Goal: Transaction & Acquisition: Purchase product/service

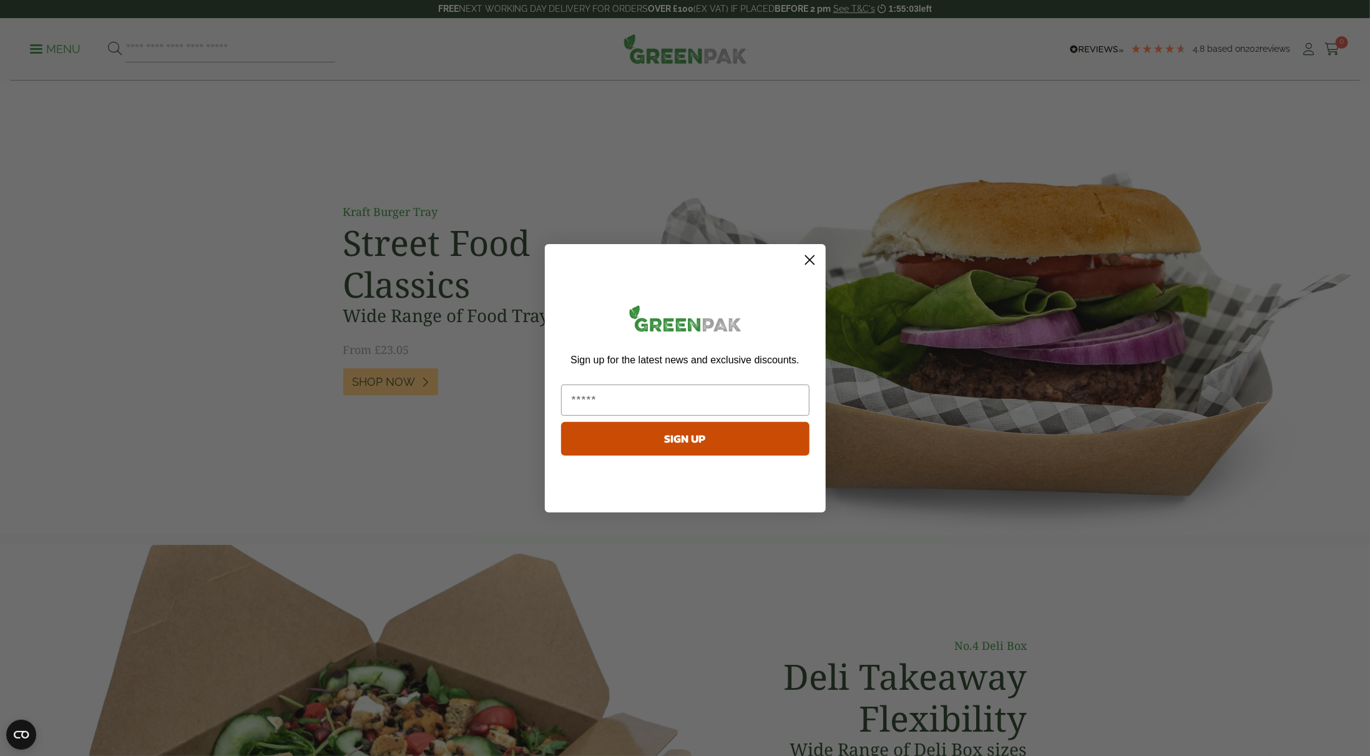
click at [807, 263] on icon "Close dialog" at bounding box center [809, 259] width 9 height 9
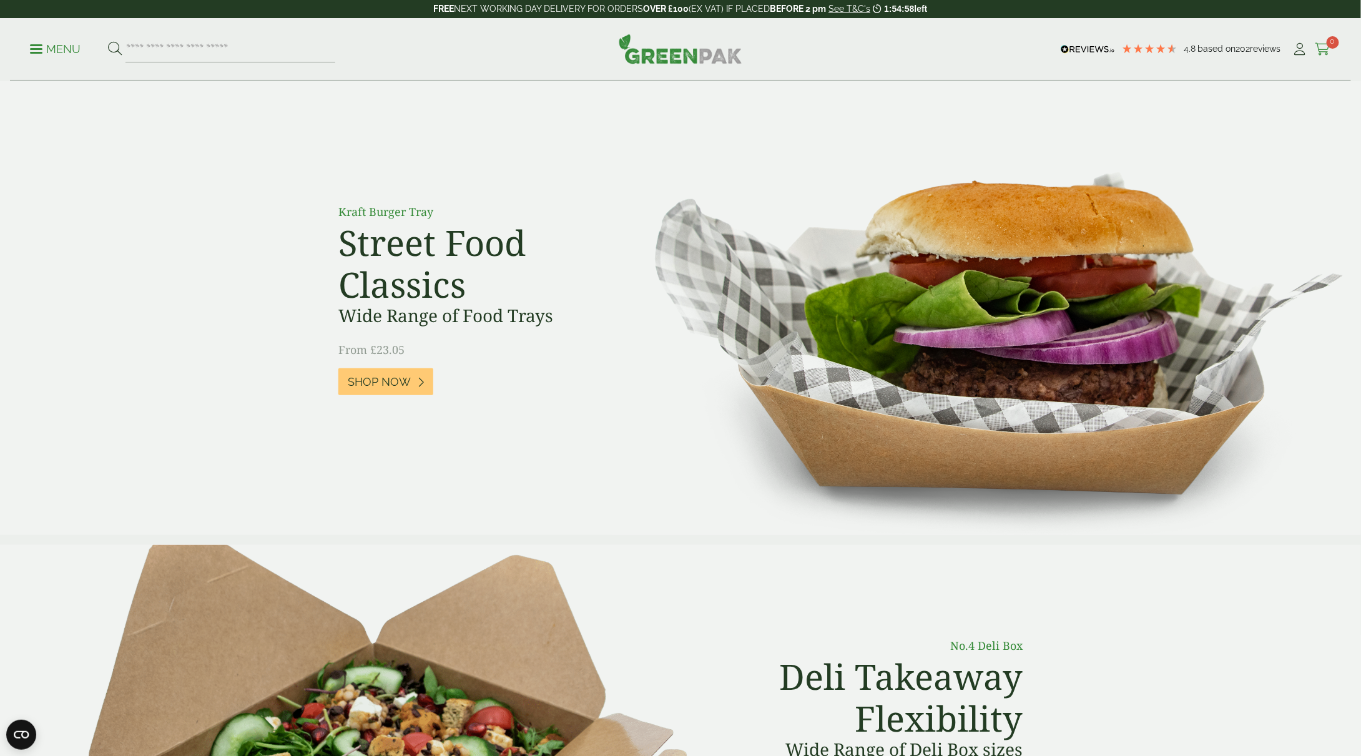
click at [1323, 51] on icon at bounding box center [1323, 49] width 16 height 12
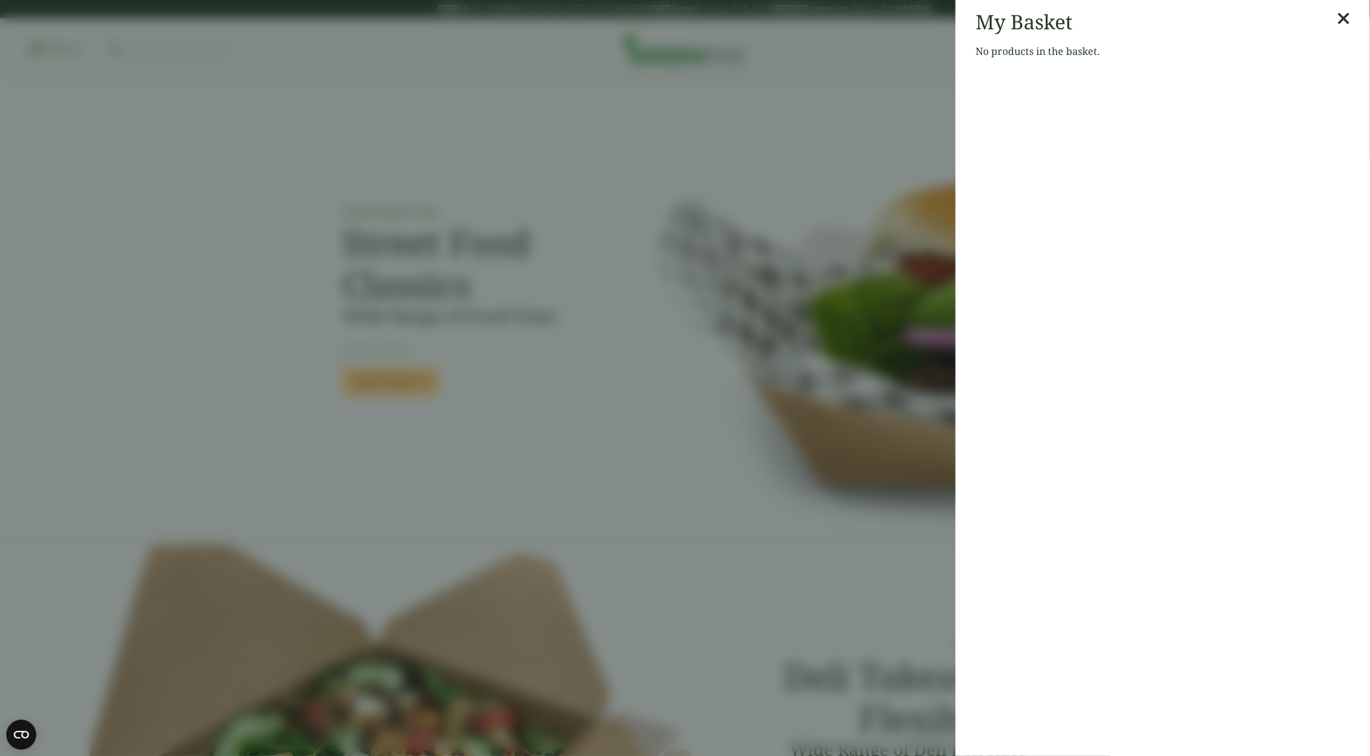
click at [1338, 16] on icon at bounding box center [1343, 18] width 13 height 17
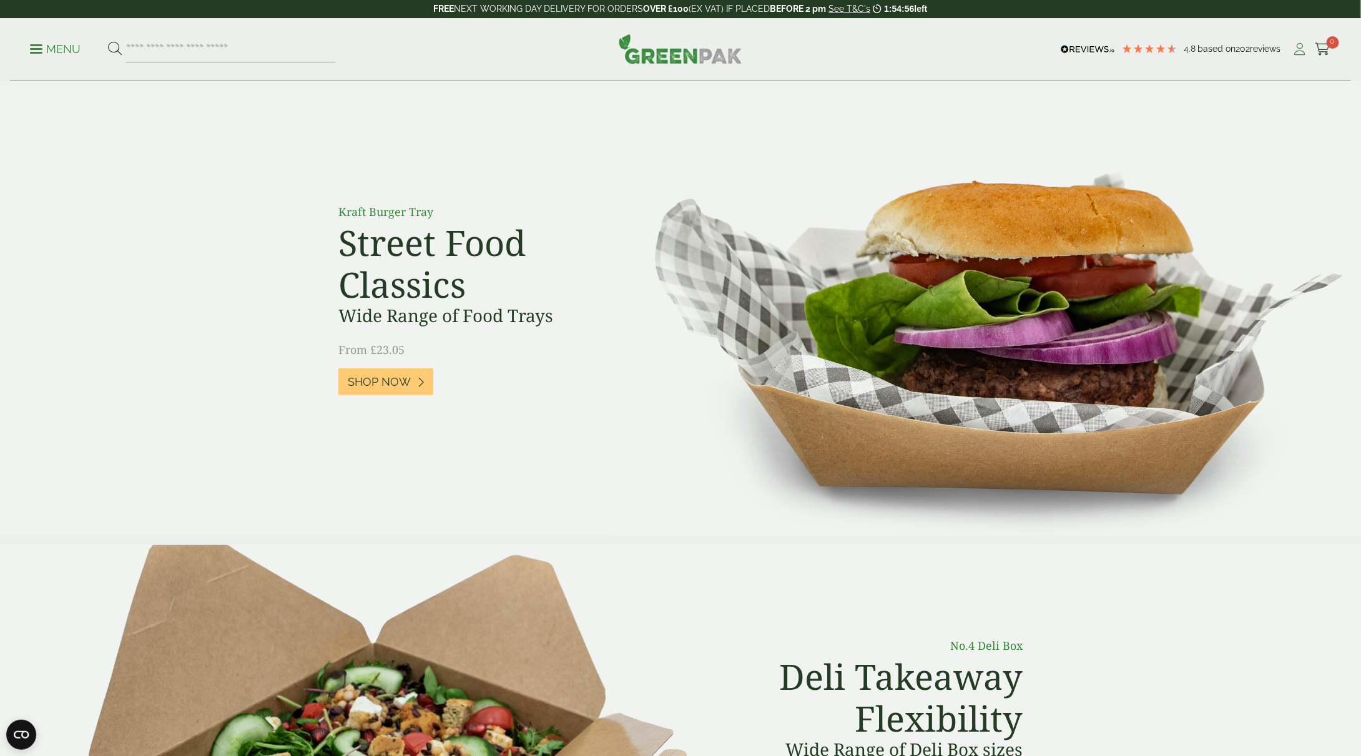
click at [1306, 47] on icon at bounding box center [1300, 49] width 16 height 12
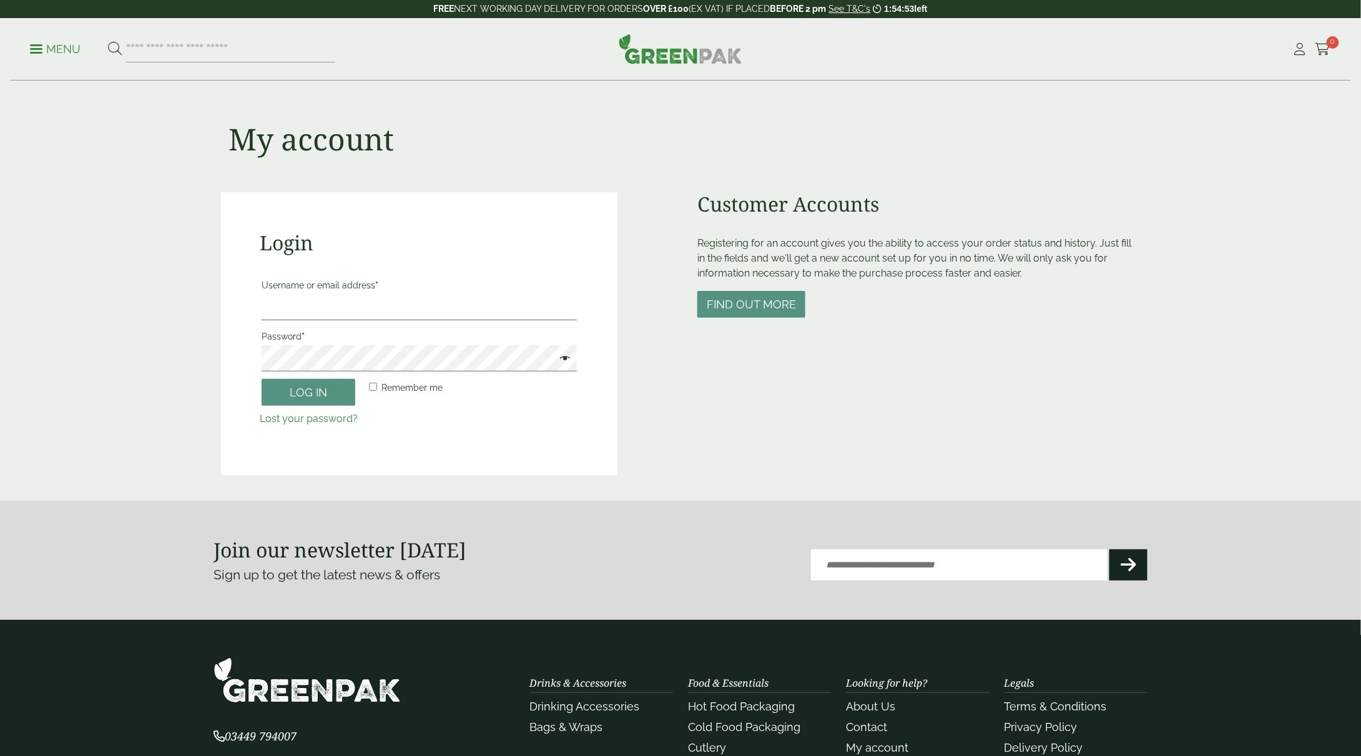
click at [299, 309] on input "Username or email address *" at bounding box center [419, 307] width 315 height 26
type input "****"
click at [335, 382] on button "Log in" at bounding box center [309, 392] width 94 height 27
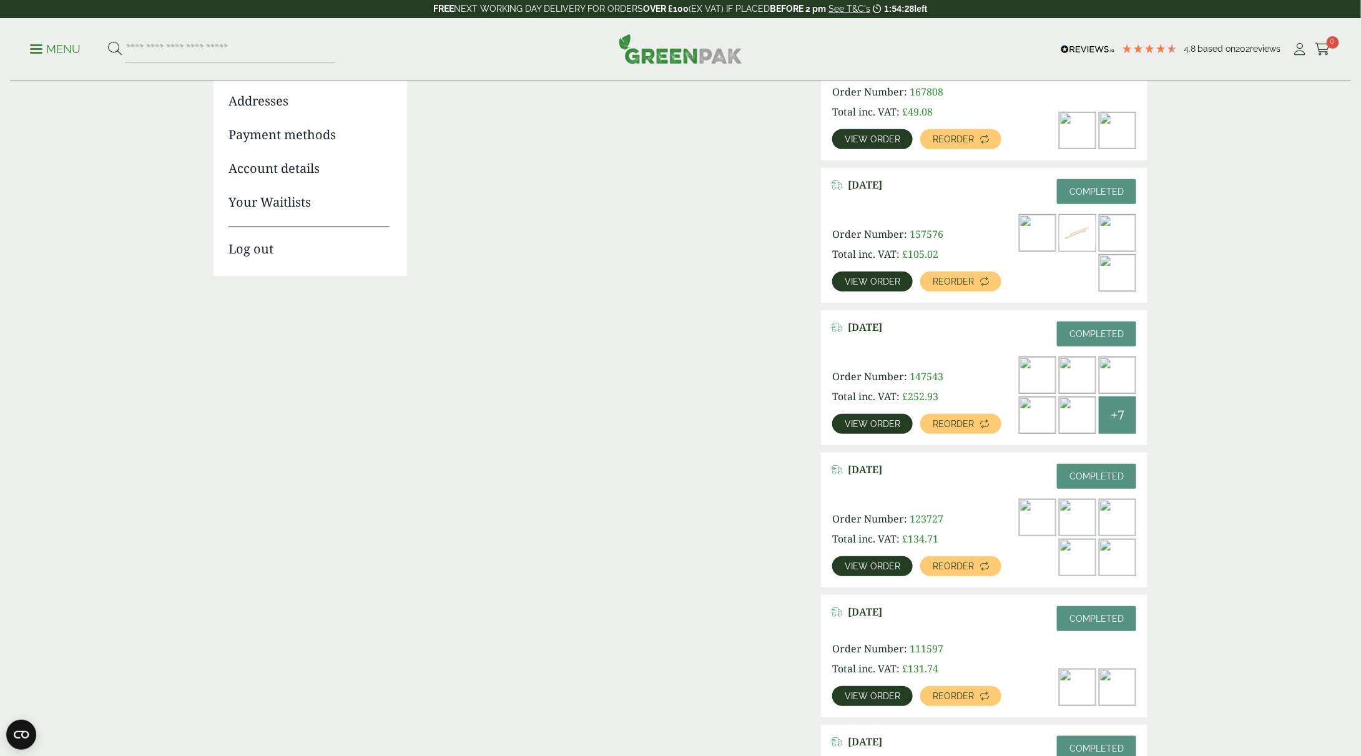
scroll to position [187, 0]
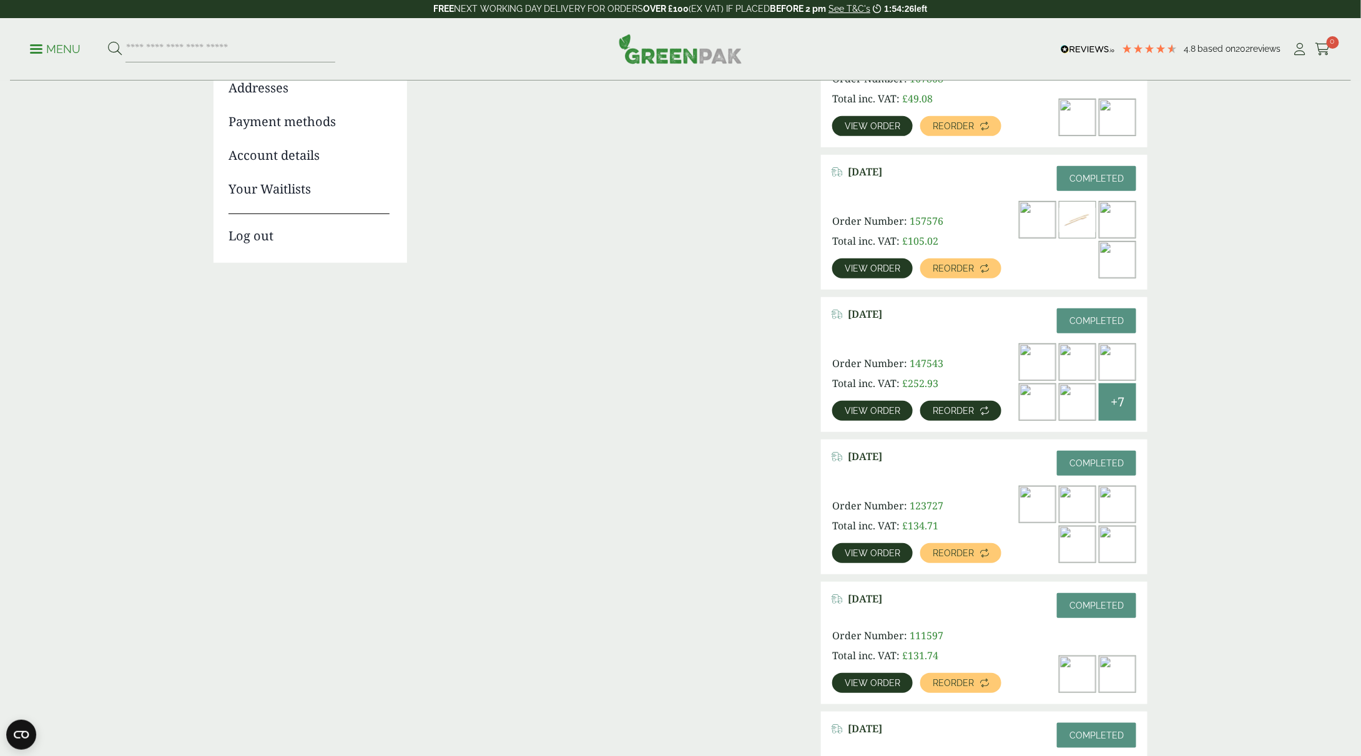
click at [959, 418] on link "Reorder" at bounding box center [960, 411] width 81 height 20
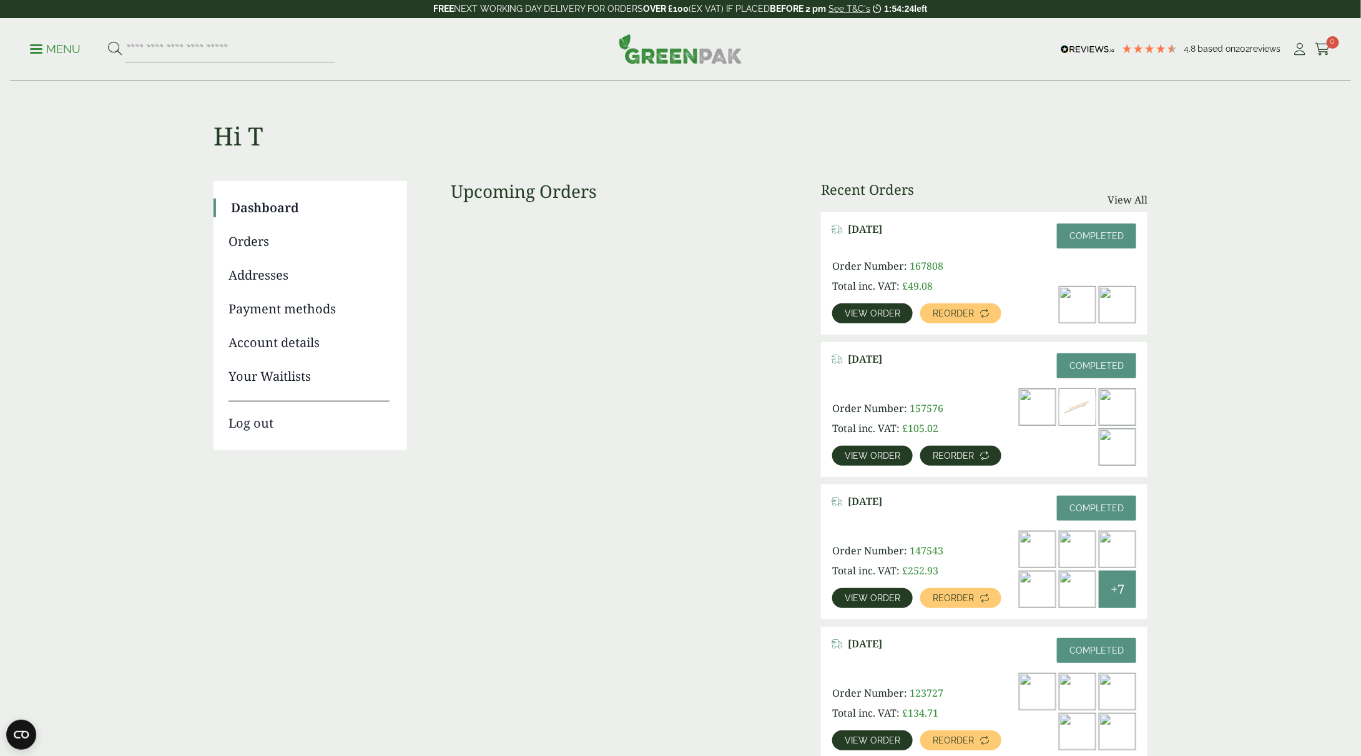
click at [973, 455] on link "Reorder" at bounding box center [960, 456] width 81 height 20
click at [885, 458] on span "View order" at bounding box center [873, 455] width 56 height 9
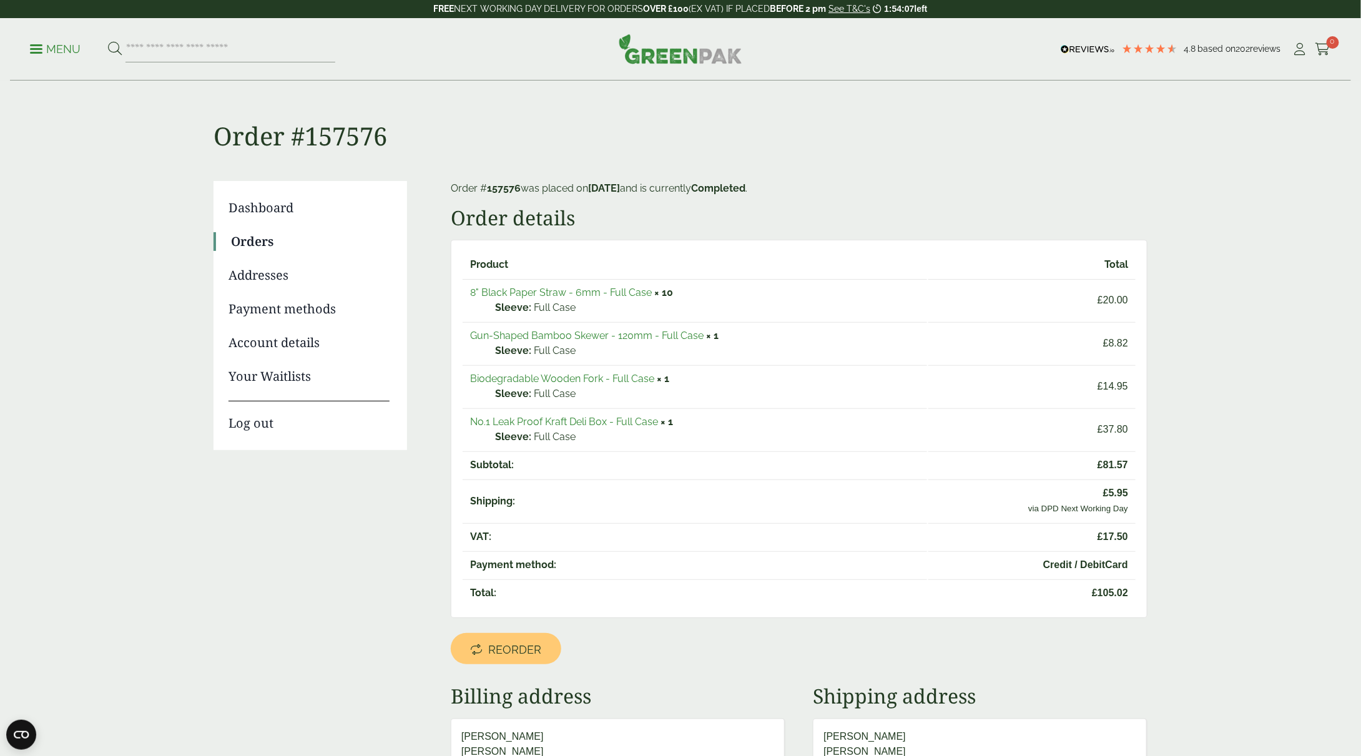
click at [600, 292] on link "8" Black Paper Straw - 6mm - Full Case" at bounding box center [561, 293] width 182 height 12
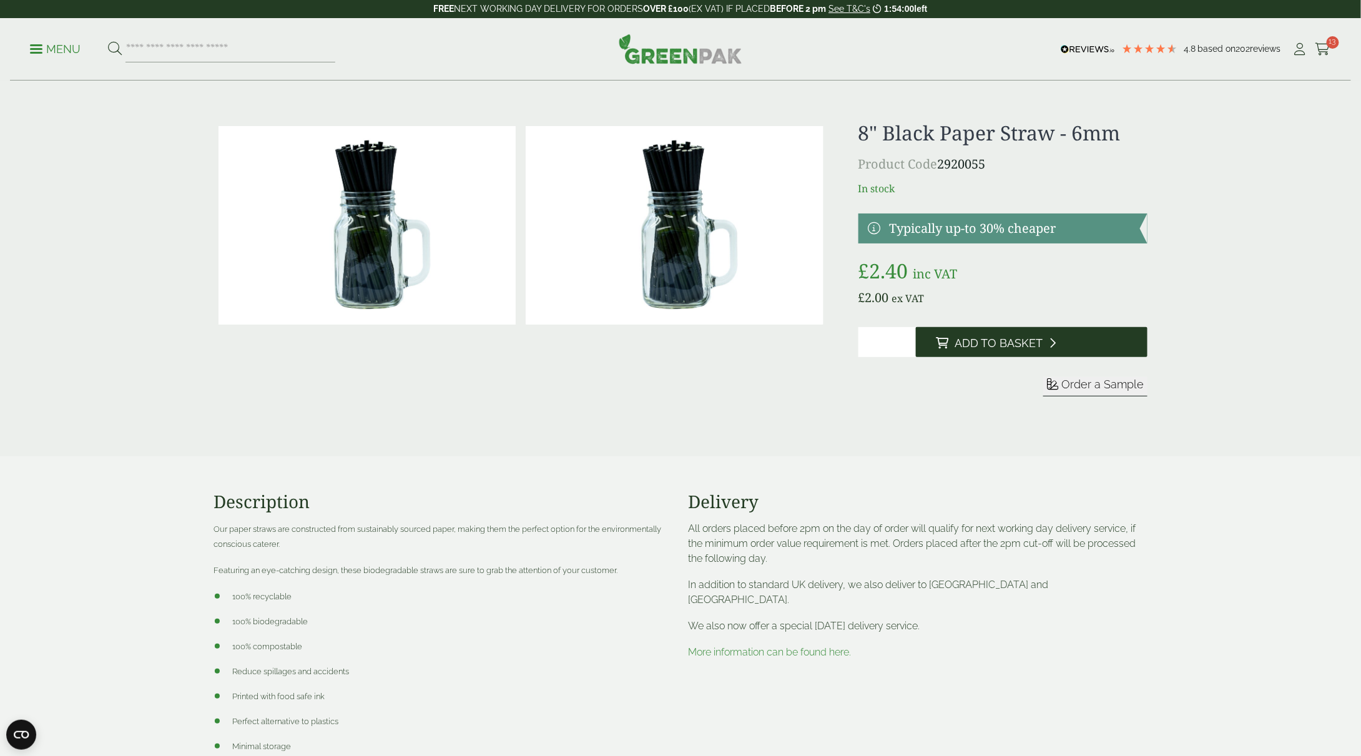
click at [997, 344] on span "Add to Basket" at bounding box center [998, 343] width 88 height 14
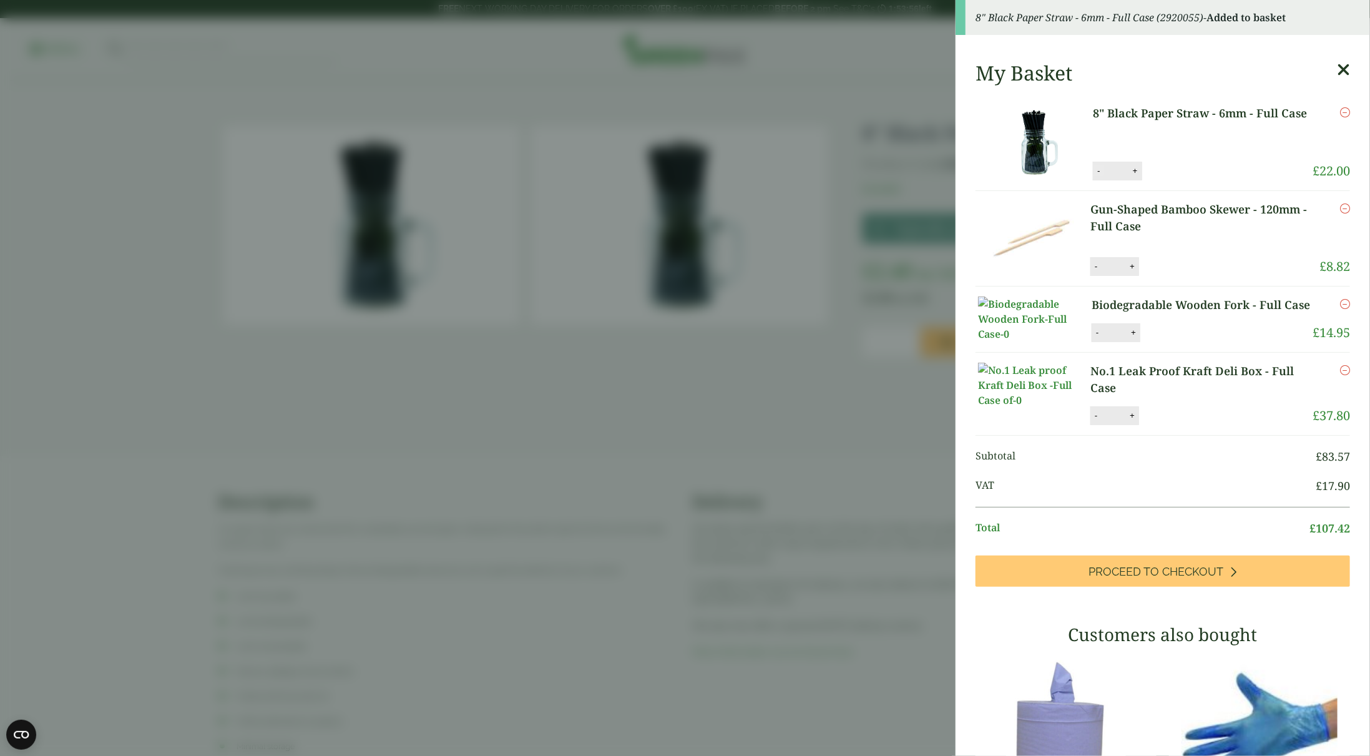
click at [1097, 167] on button "-" at bounding box center [1099, 170] width 10 height 11
type input "**"
click at [1340, 207] on icon "Remove this item" at bounding box center [1345, 209] width 10 height 10
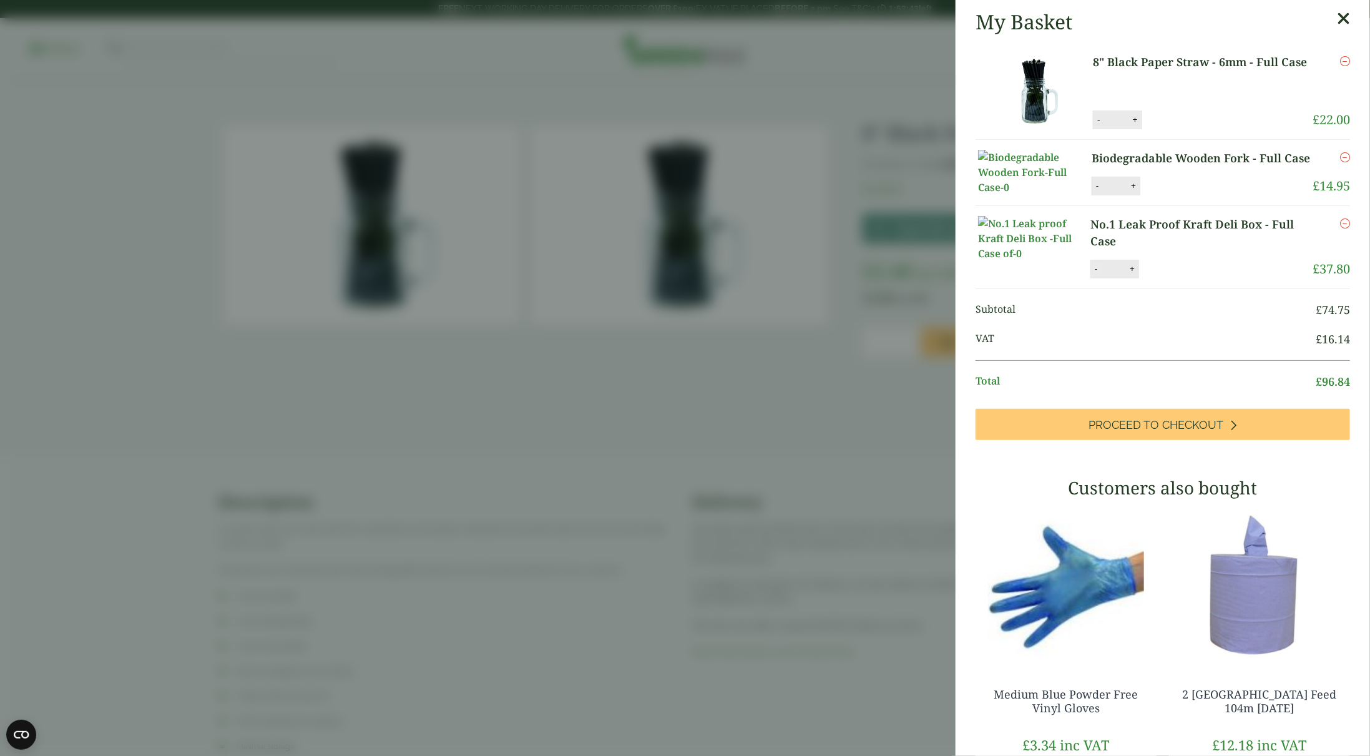
click at [1094, 274] on button "-" at bounding box center [1096, 268] width 10 height 11
click at [1184, 278] on button "Update" at bounding box center [1173, 269] width 62 height 19
type input "*"
click at [1340, 228] on icon "Remove this item" at bounding box center [1345, 223] width 10 height 10
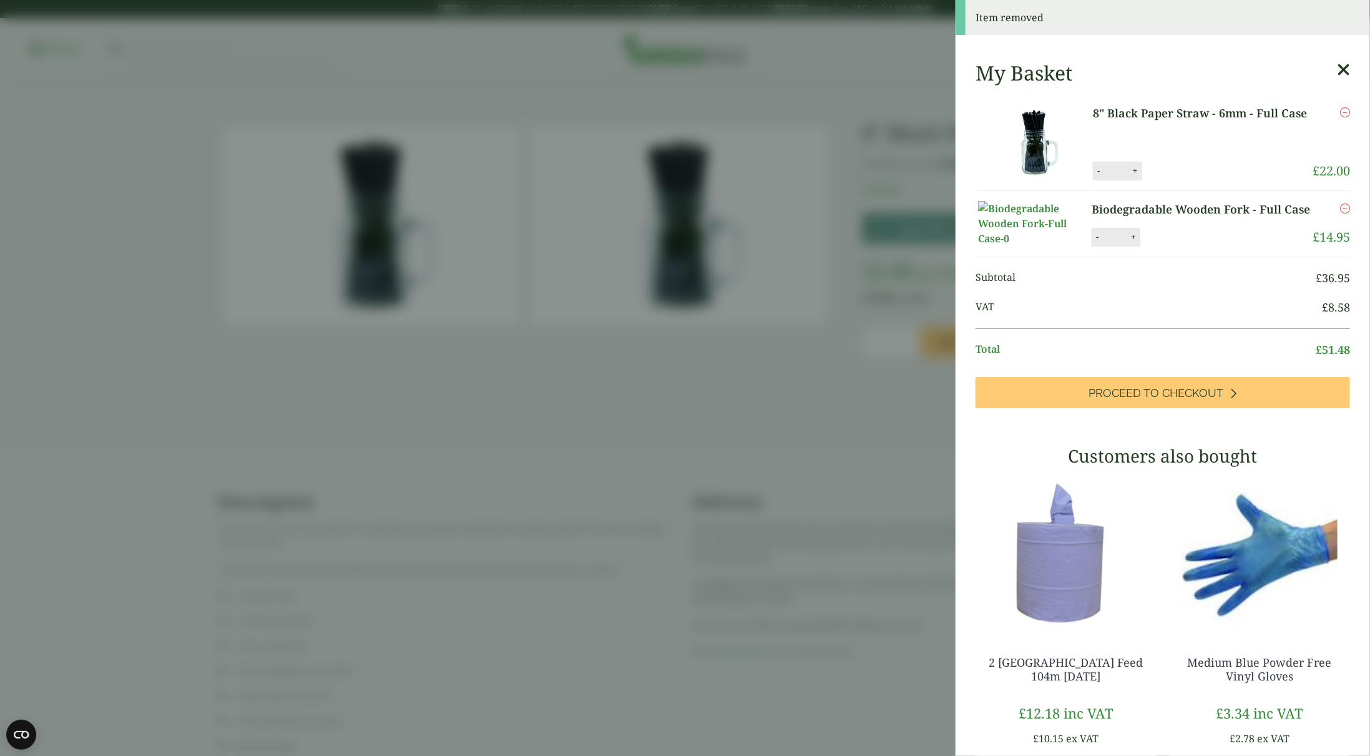
click at [1340, 208] on icon "Remove this item" at bounding box center [1345, 209] width 10 height 10
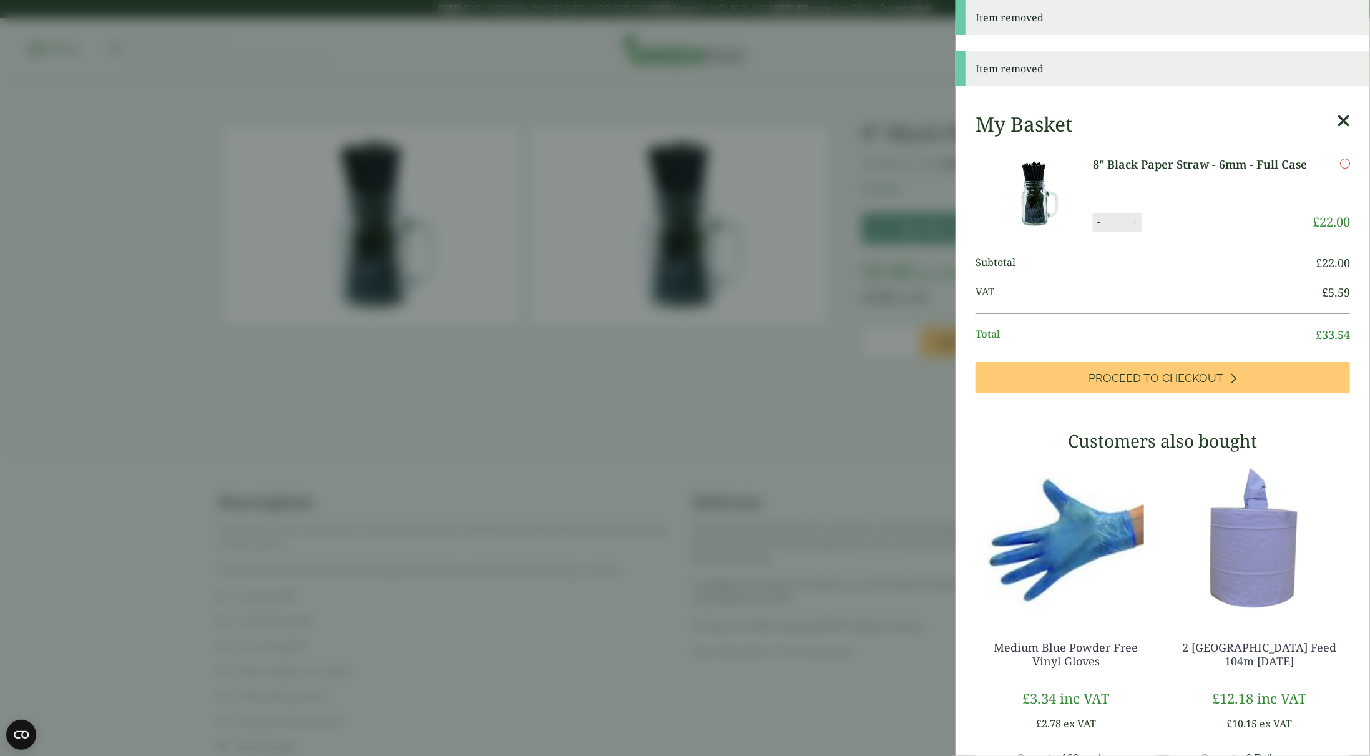
click at [822, 187] on aside "Item removed Item removed My Basket 8" Black Paper Straw - 6mm - Full Case 8" B…" at bounding box center [685, 378] width 1370 height 756
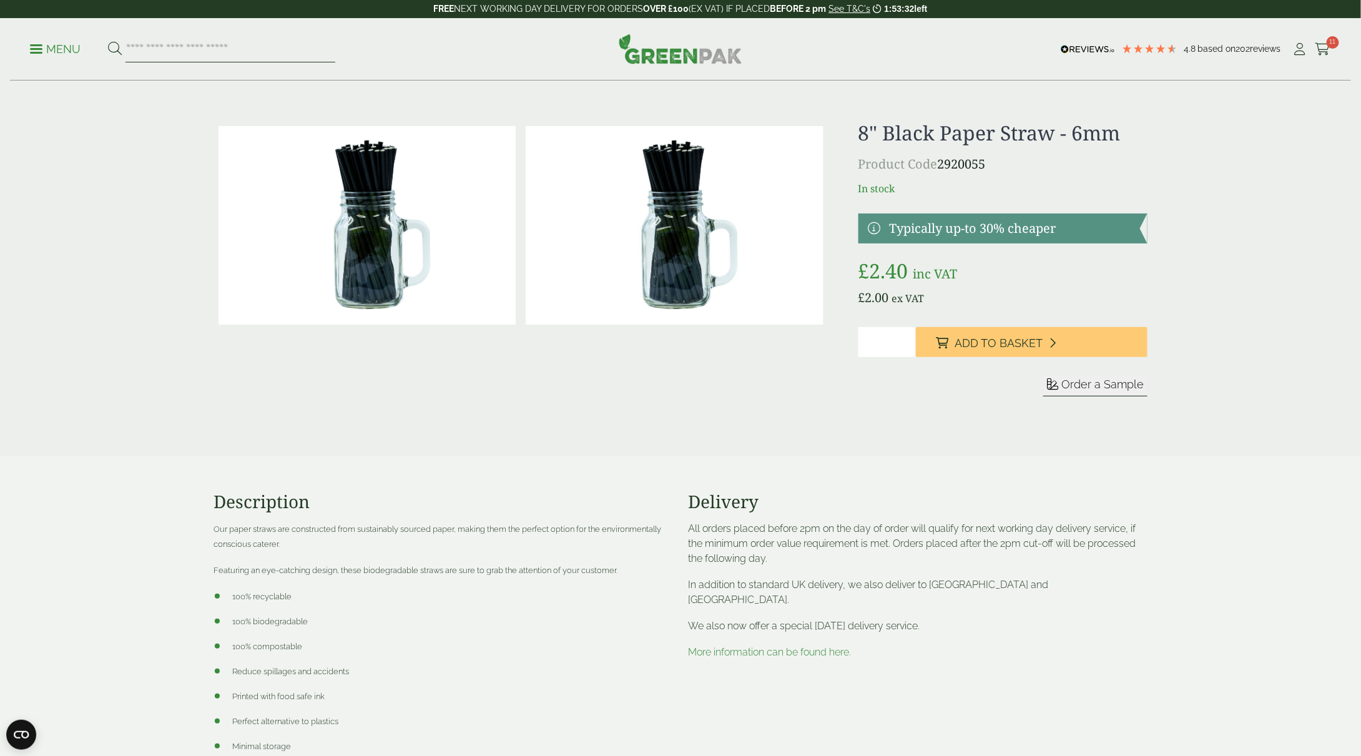
click at [195, 49] on input "search" at bounding box center [230, 49] width 210 height 26
type input "**********"
click at [108, 41] on button at bounding box center [115, 49] width 14 height 16
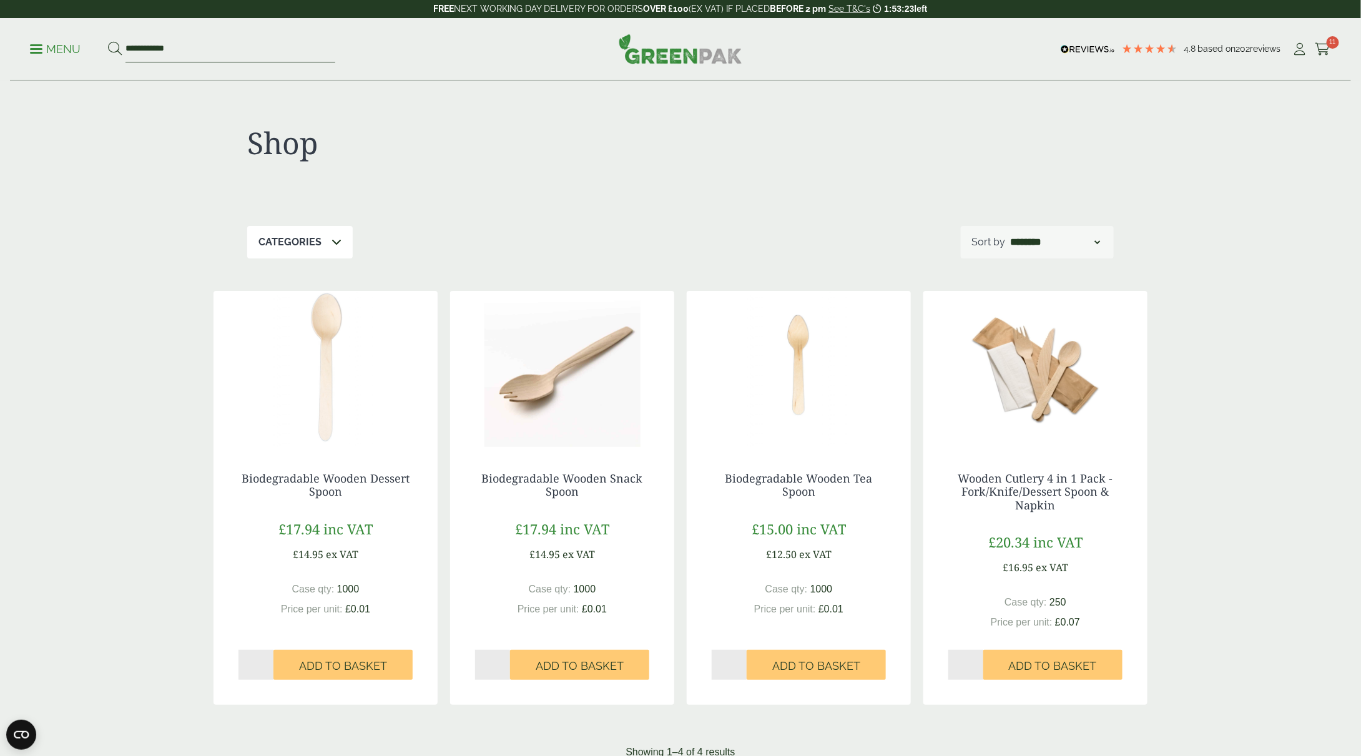
drag, startPoint x: 190, startPoint y: 59, endPoint x: 12, endPoint y: 55, distance: 178.6
click at [12, 55] on div "**********" at bounding box center [680, 49] width 1341 height 62
type input "*****"
click at [108, 41] on button at bounding box center [115, 49] width 14 height 16
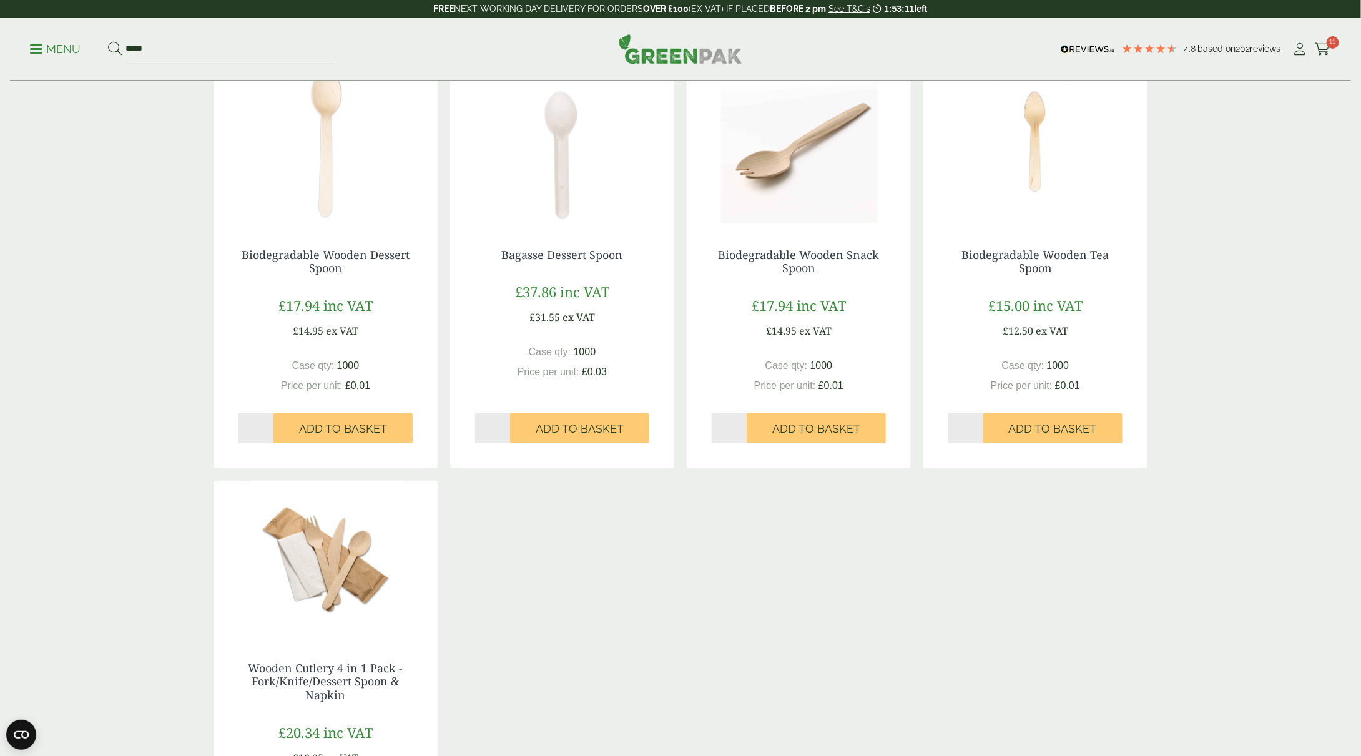
scroll to position [187, 0]
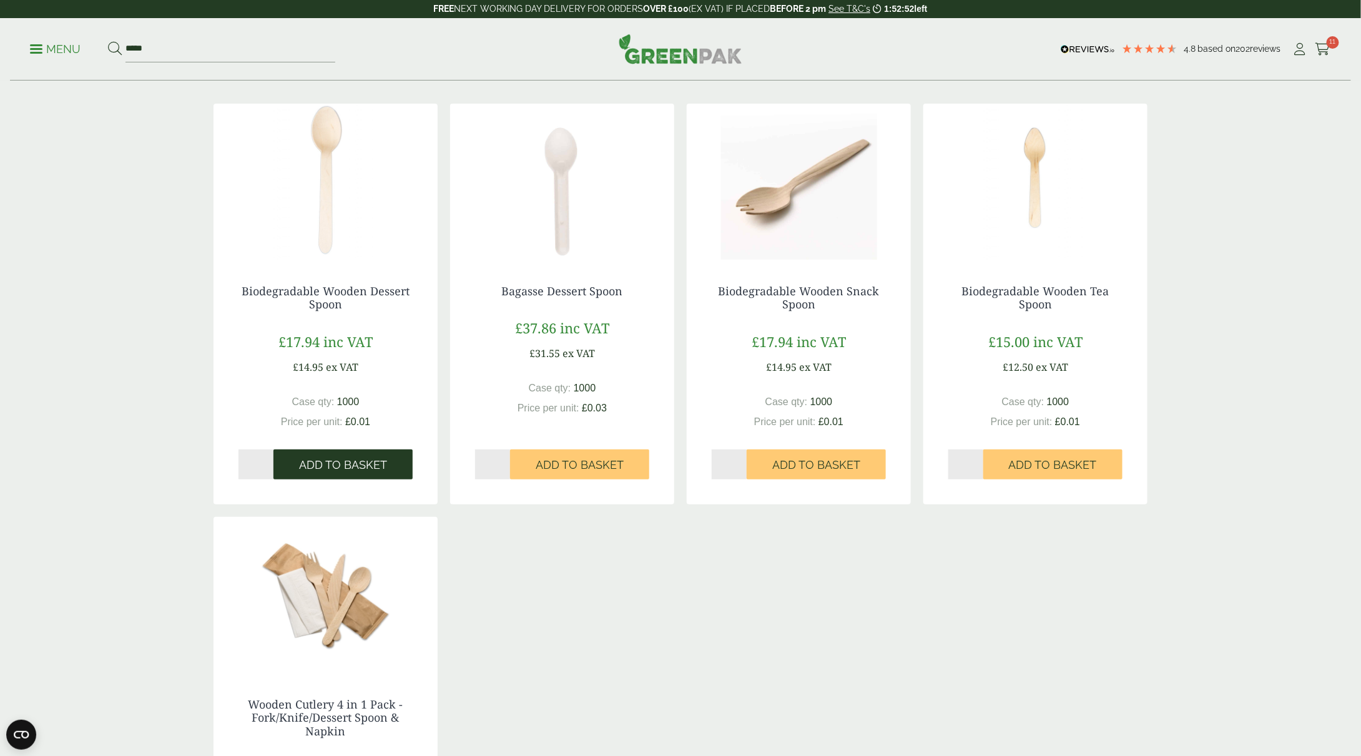
click at [319, 459] on span "Add to Basket" at bounding box center [343, 465] width 88 height 14
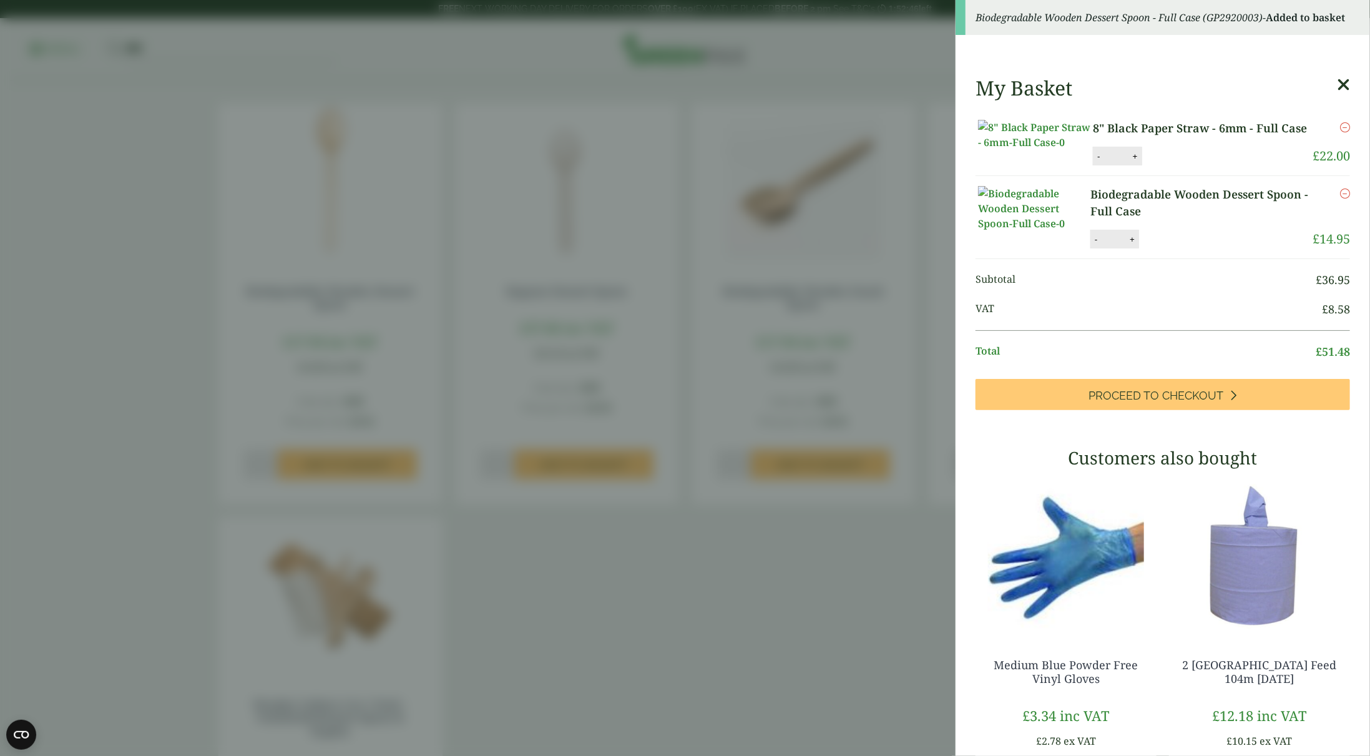
click at [709, 186] on aside "Biodegradable Wooden Dessert Spoon - Full Case (GP2920003) - Added to basket My…" at bounding box center [685, 378] width 1370 height 756
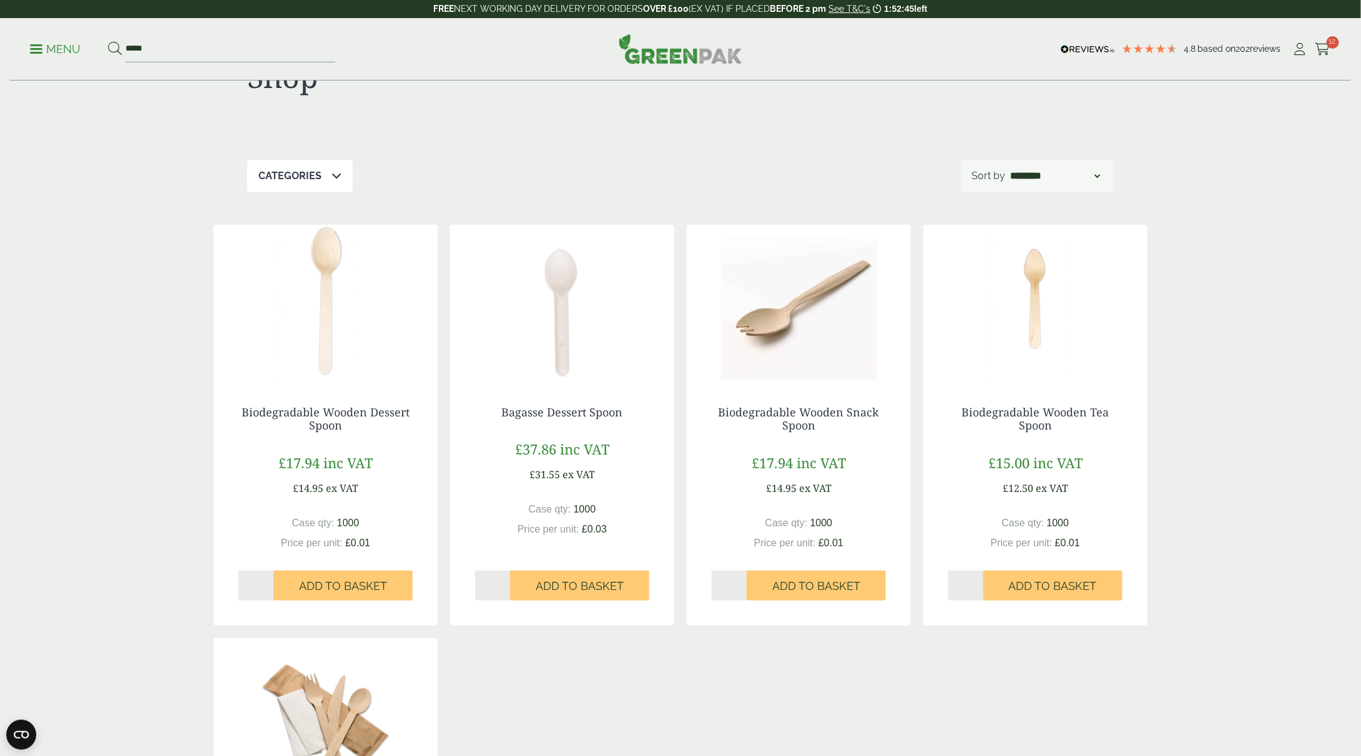
scroll to position [0, 0]
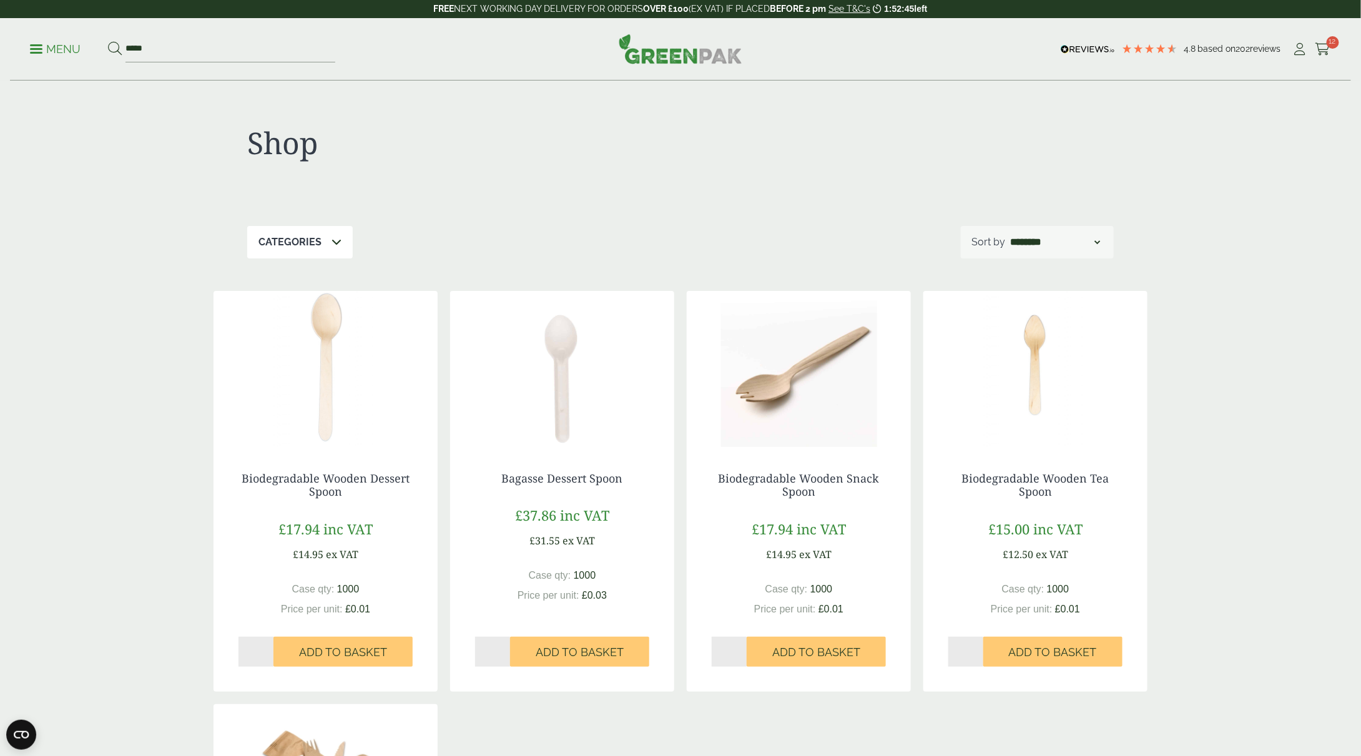
click at [272, 28] on div "Menu ***** 4.8 Based on 202 reviews Cart" at bounding box center [680, 49] width 1341 height 62
drag, startPoint x: 264, startPoint y: 64, endPoint x: 250, endPoint y: 59, distance: 15.2
click at [253, 61] on div "Menu ***** 4.8 Based on 202 reviews Cart" at bounding box center [680, 49] width 1341 height 62
drag, startPoint x: 238, startPoint y: 56, endPoint x: 85, endPoint y: 38, distance: 154.6
click at [85, 39] on ul "Menu *****" at bounding box center [182, 49] width 305 height 26
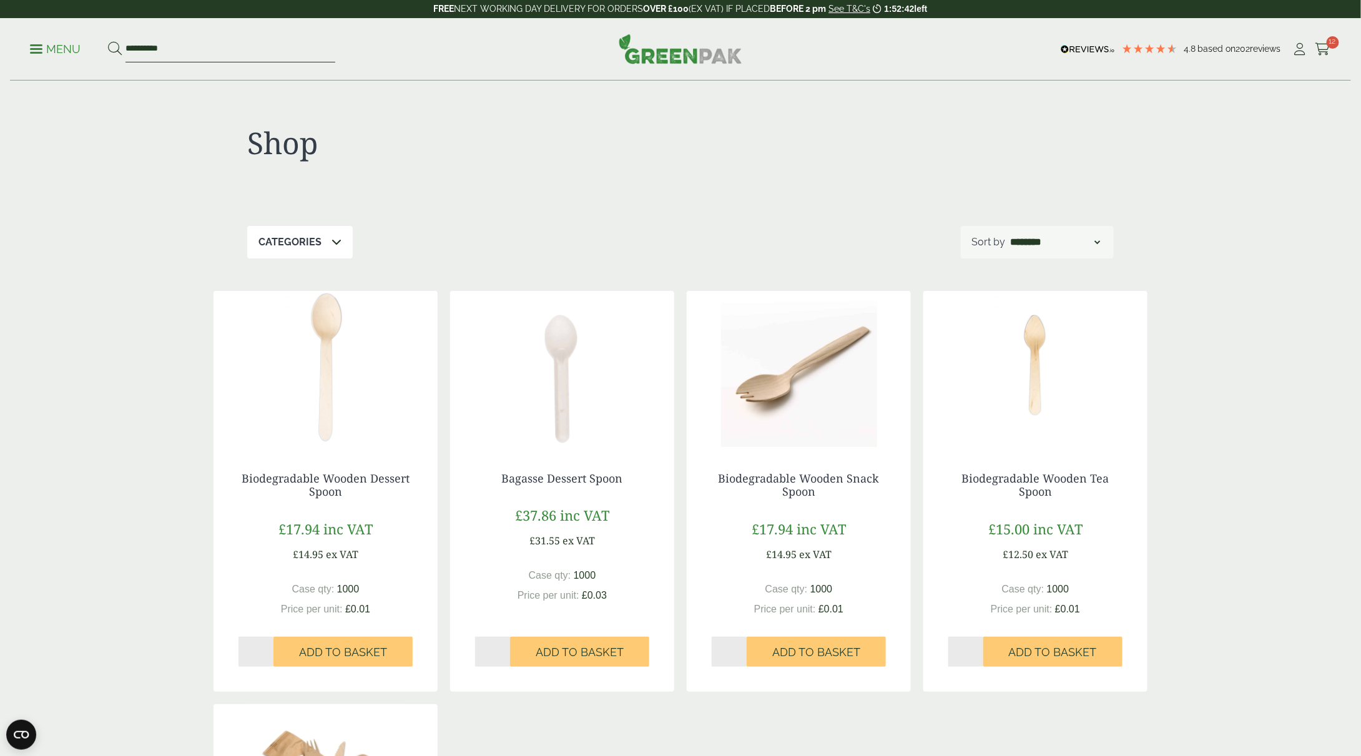
type input "**********"
click at [108, 41] on button at bounding box center [115, 49] width 14 height 16
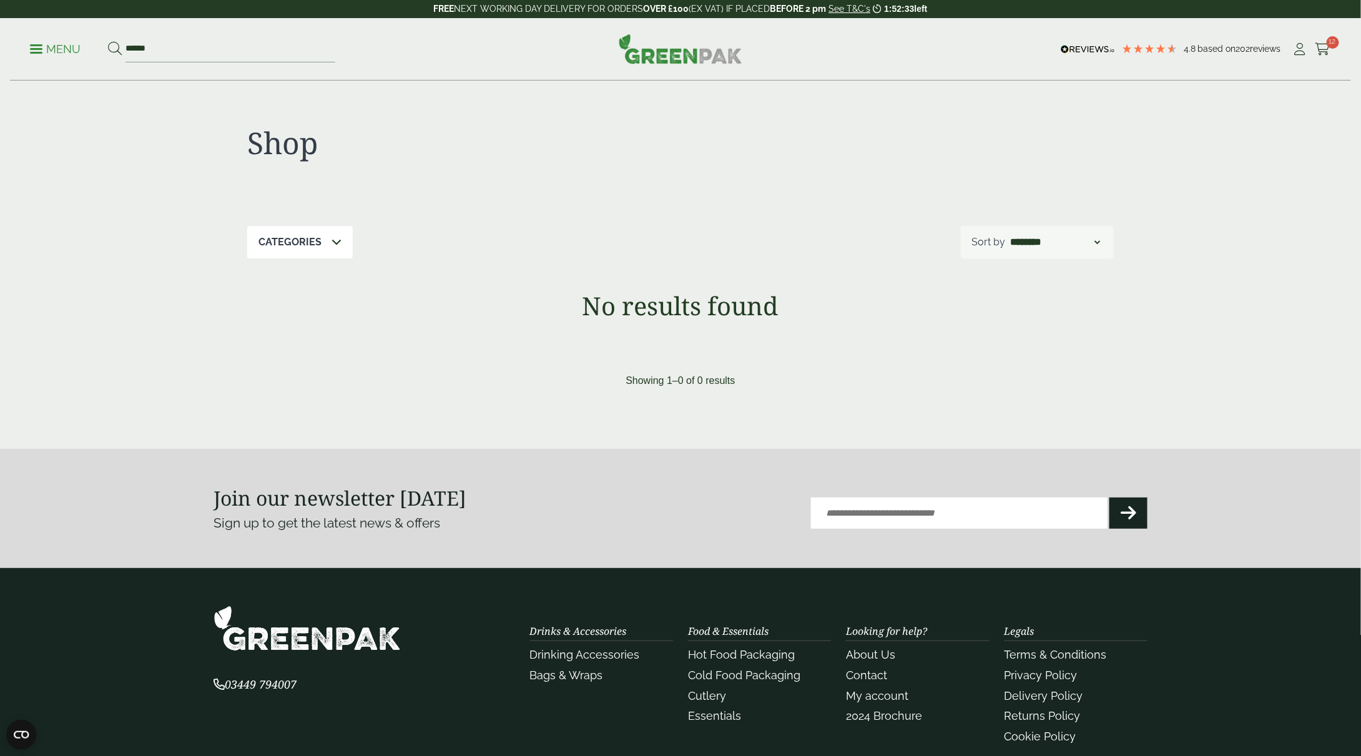
click at [53, 39] on ul "Menu ******" at bounding box center [182, 49] width 305 height 26
click at [97, 66] on div "Menu ****** 4.8 Based on 202 reviews Cart" at bounding box center [680, 49] width 1341 height 62
click at [51, 47] on p "Menu" at bounding box center [55, 49] width 51 height 15
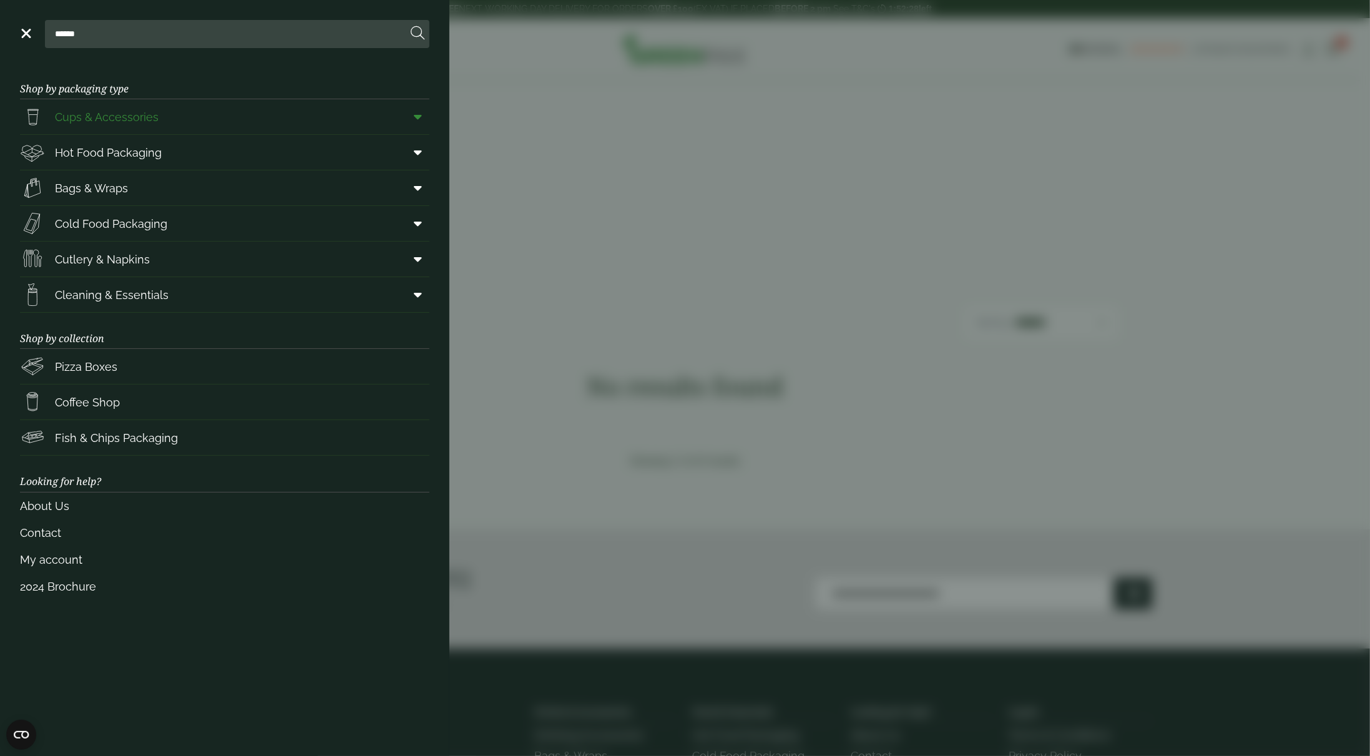
click at [208, 118] on link "Cups & Accessories" at bounding box center [225, 116] width 410 height 35
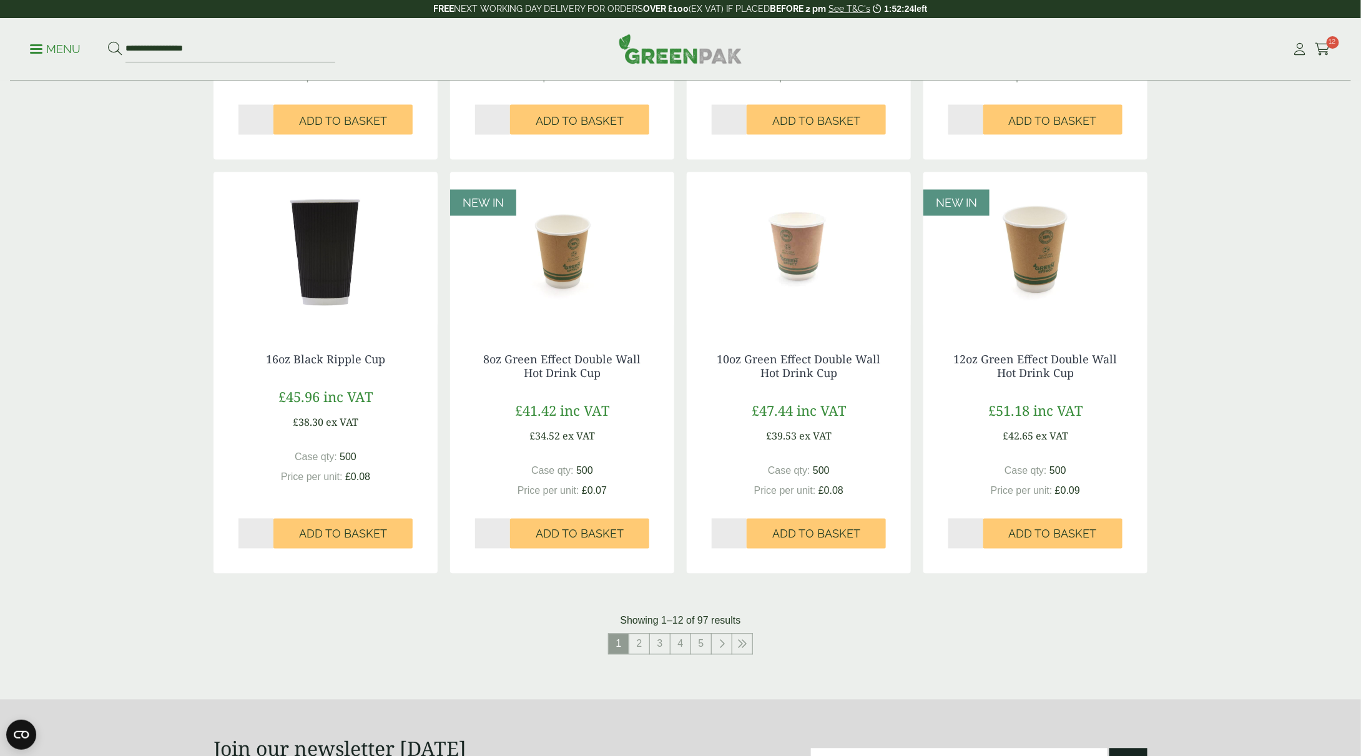
scroll to position [936, 0]
click at [643, 644] on link "2" at bounding box center [639, 644] width 20 height 20
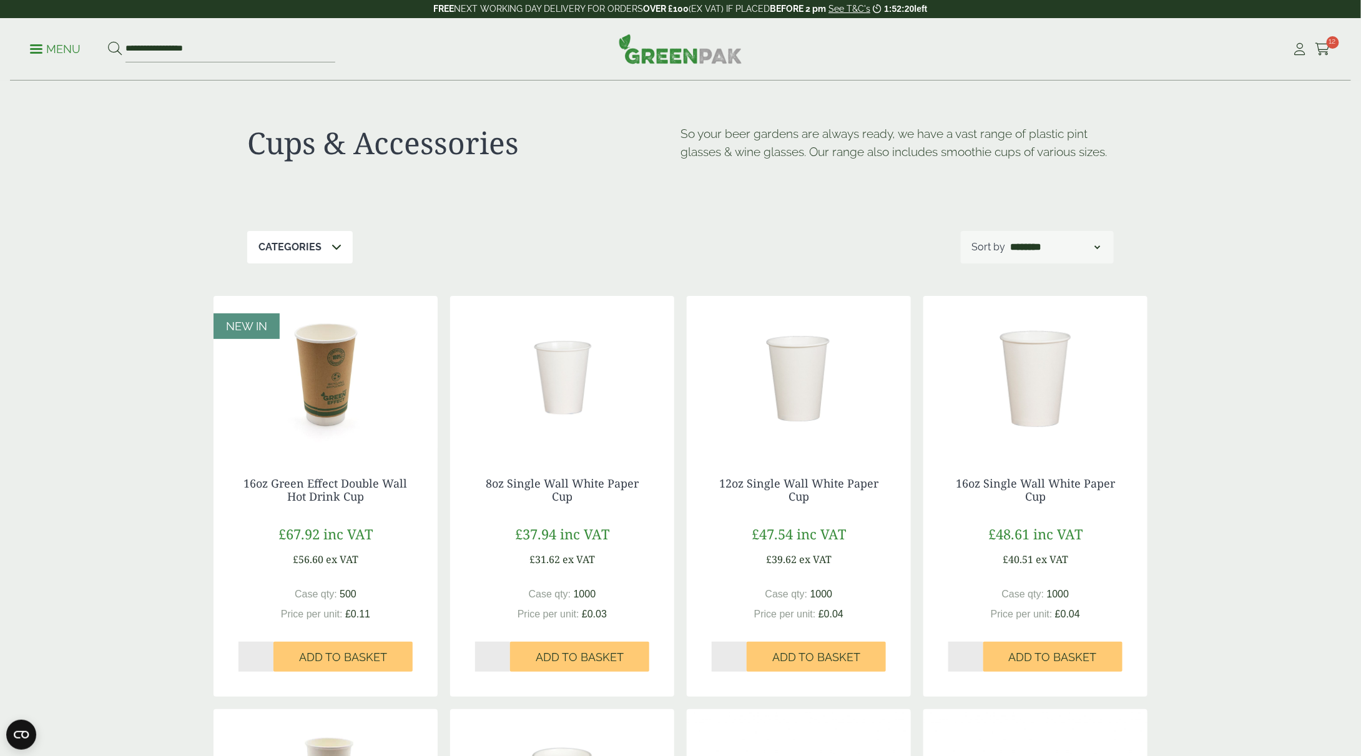
click at [329, 255] on div "Categories" at bounding box center [299, 247] width 105 height 32
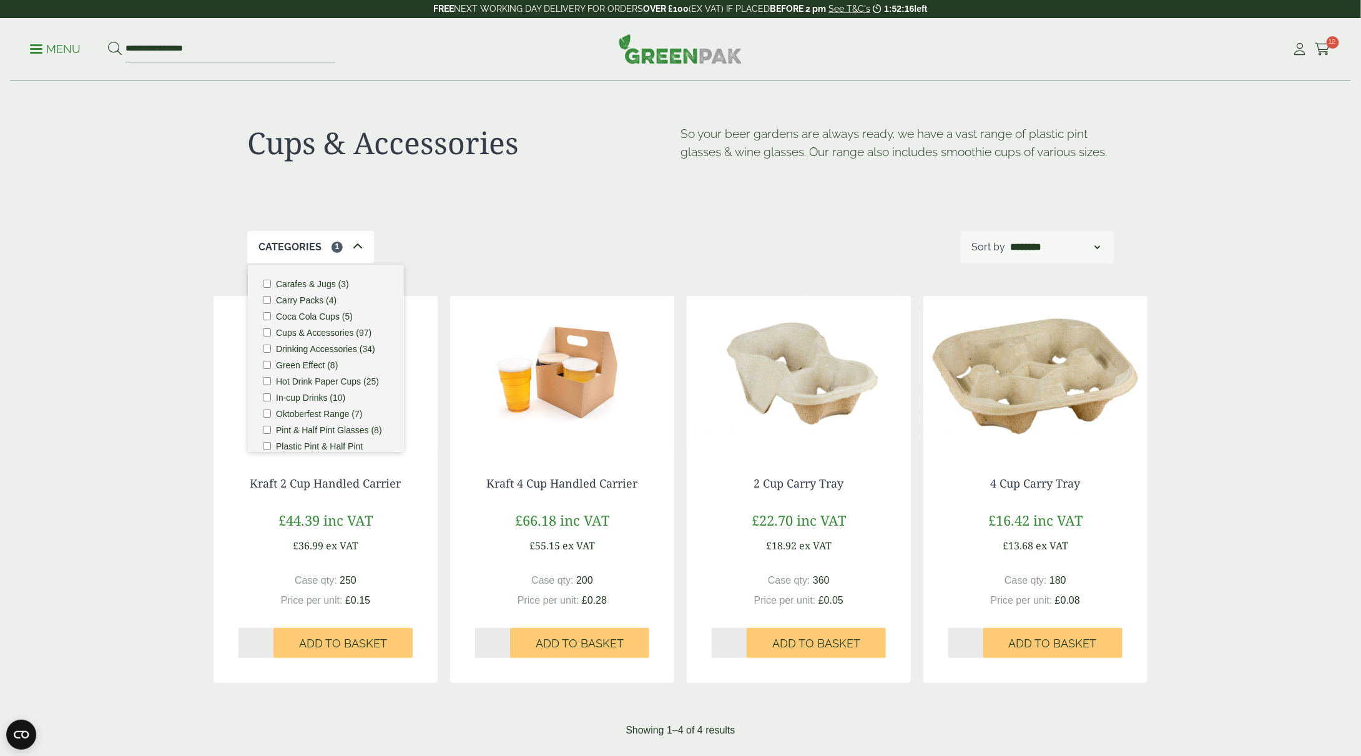
click at [697, 240] on div "Categories 1 Carafes & Jugs (3) Carry Packs (4) Coca Cola Cups (5) Cups & Acces…" at bounding box center [680, 247] width 866 height 32
click at [830, 644] on span "Add to Basket" at bounding box center [816, 644] width 88 height 14
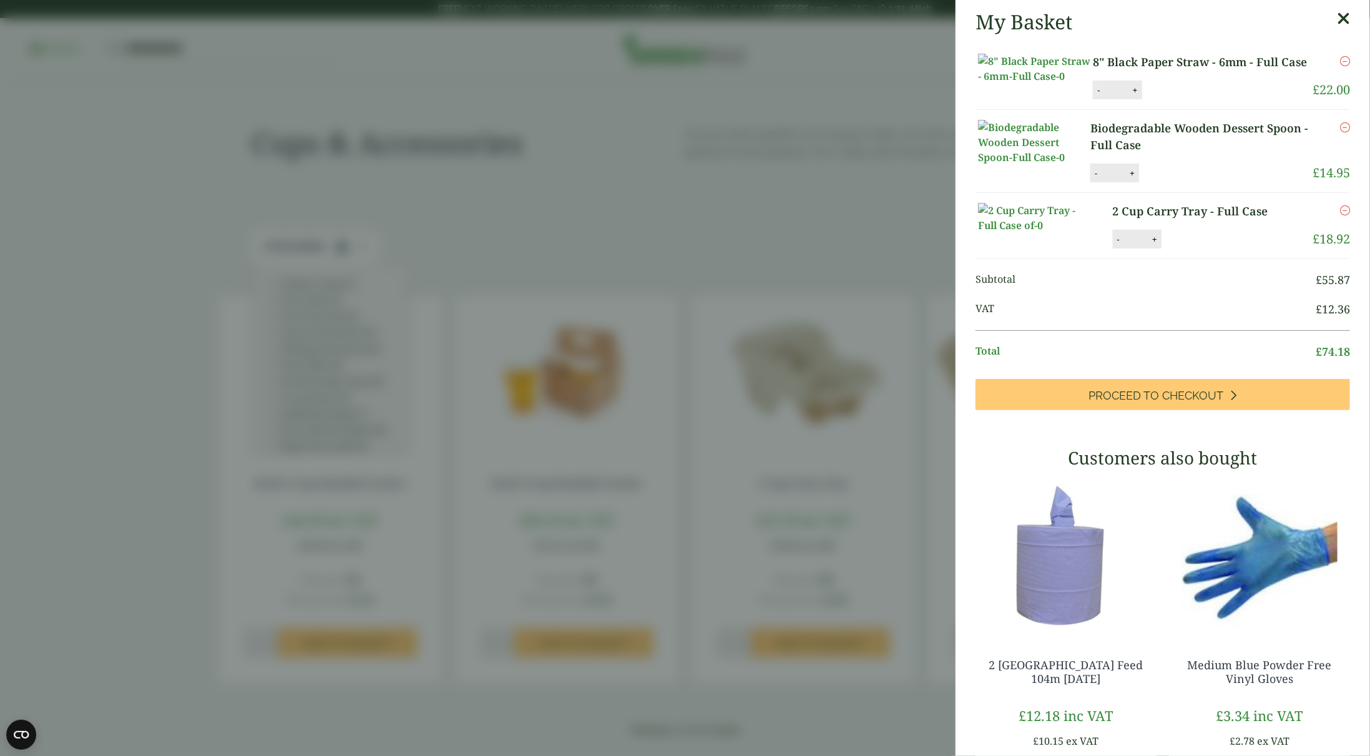
click at [1095, 96] on button "-" at bounding box center [1099, 90] width 10 height 11
type input "**"
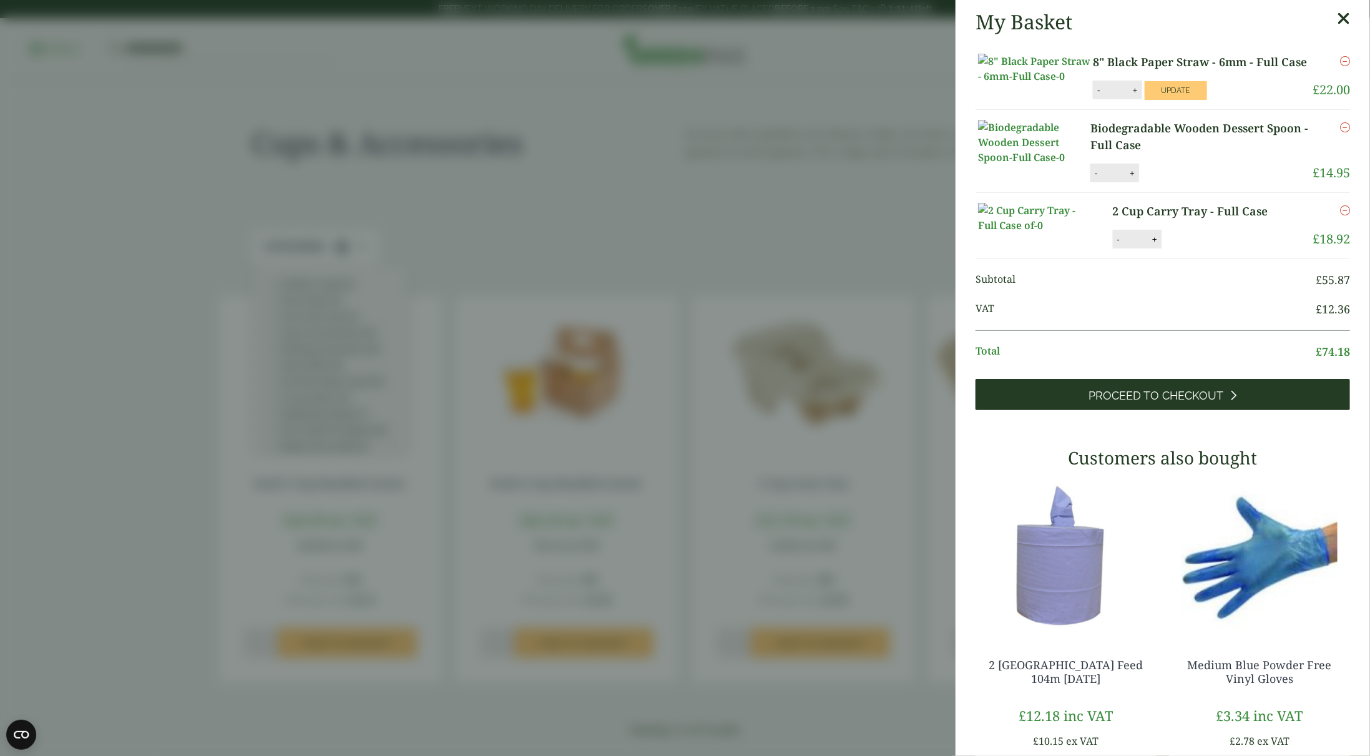
click at [1169, 410] on link "Proceed to Checkout" at bounding box center [1163, 394] width 375 height 31
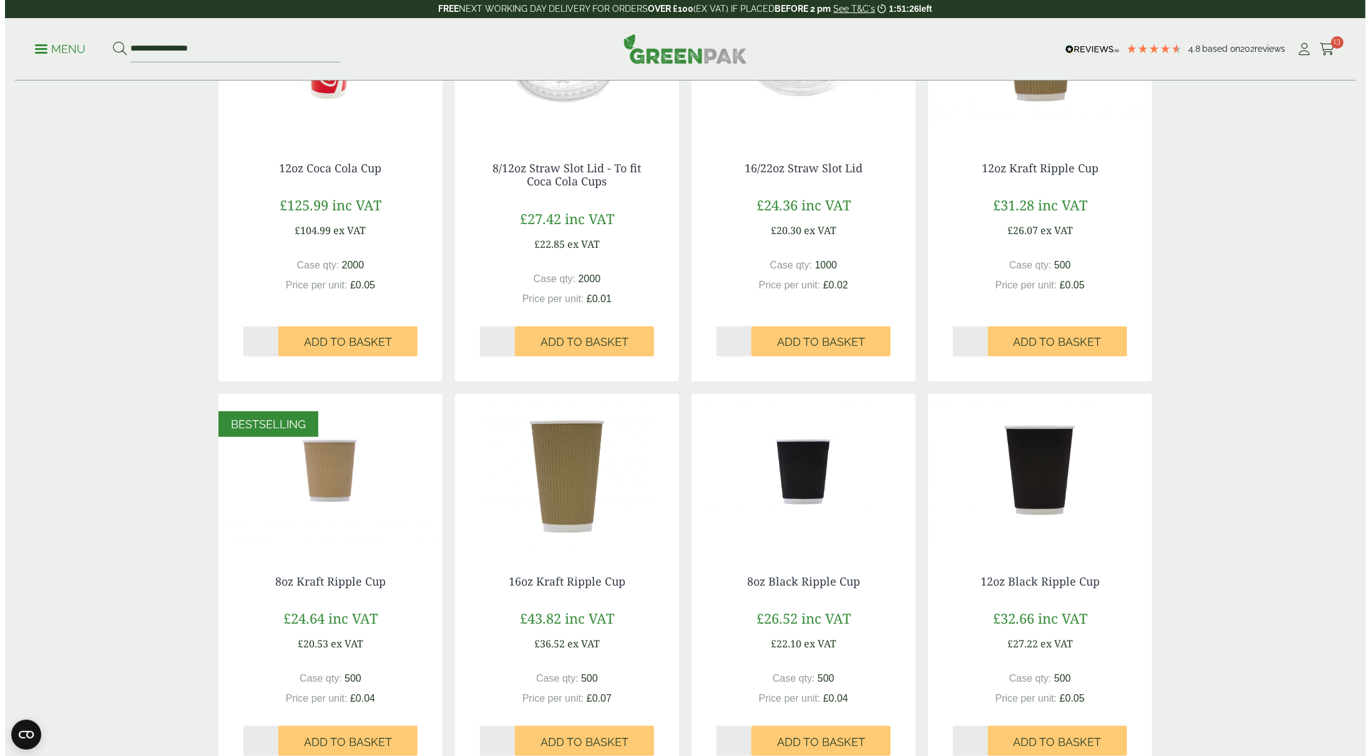
scroll to position [250, 0]
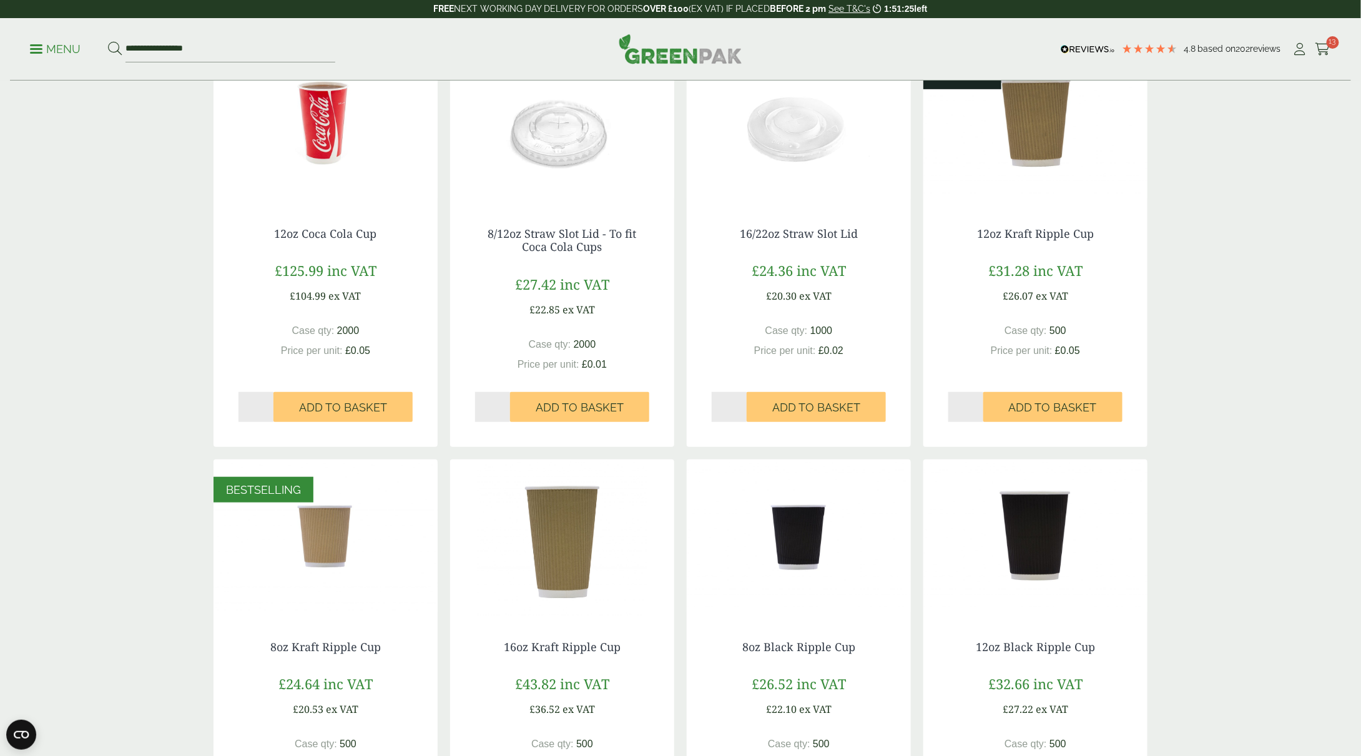
click at [58, 37] on ul "**********" at bounding box center [182, 49] width 305 height 26
click at [59, 45] on p "Menu" at bounding box center [55, 49] width 51 height 15
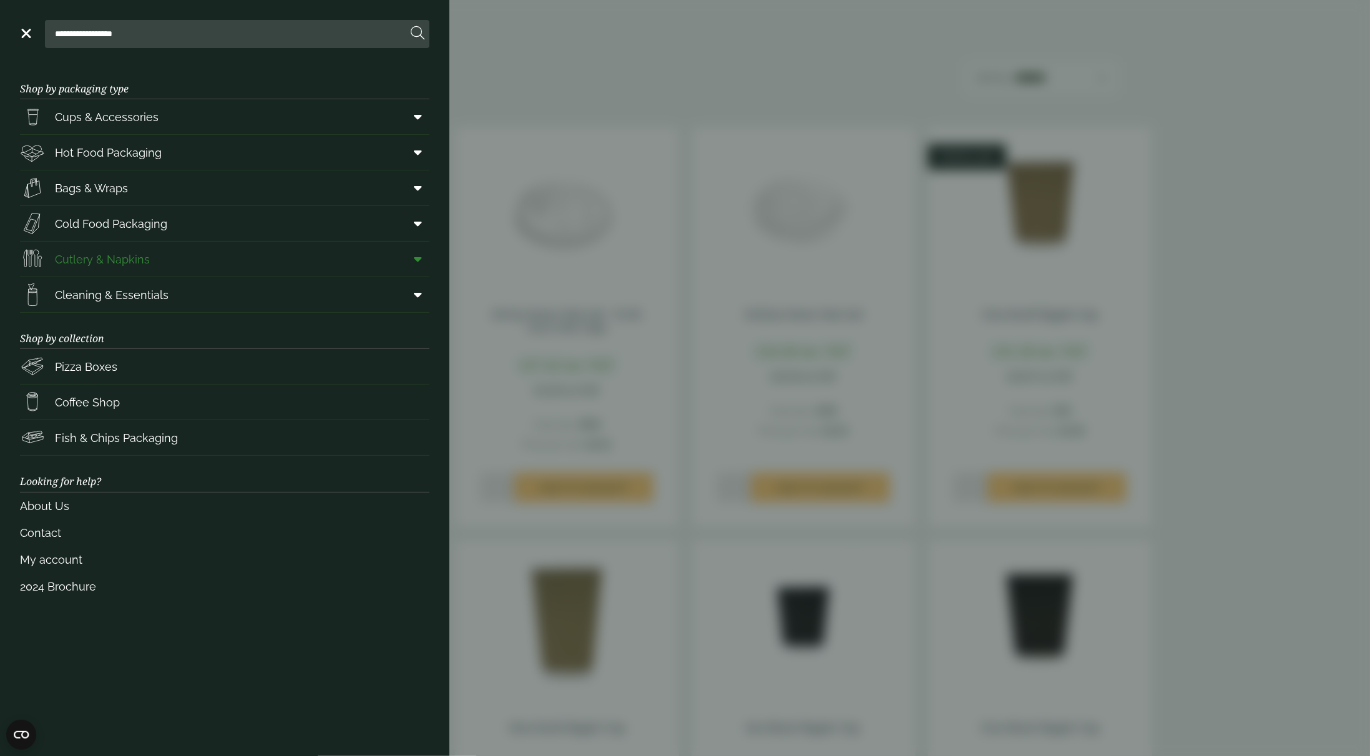
click at [169, 245] on link "Cutlery & Napkins" at bounding box center [225, 259] width 410 height 35
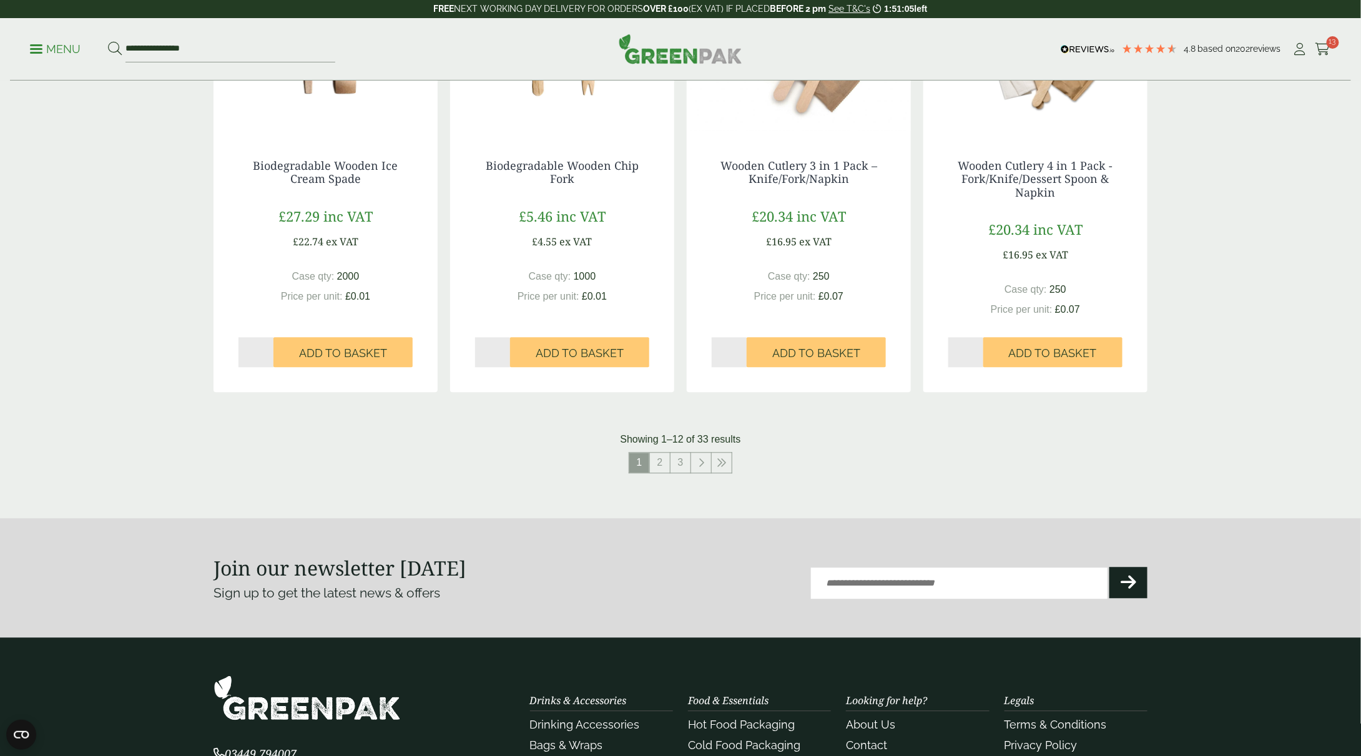
scroll to position [1186, 0]
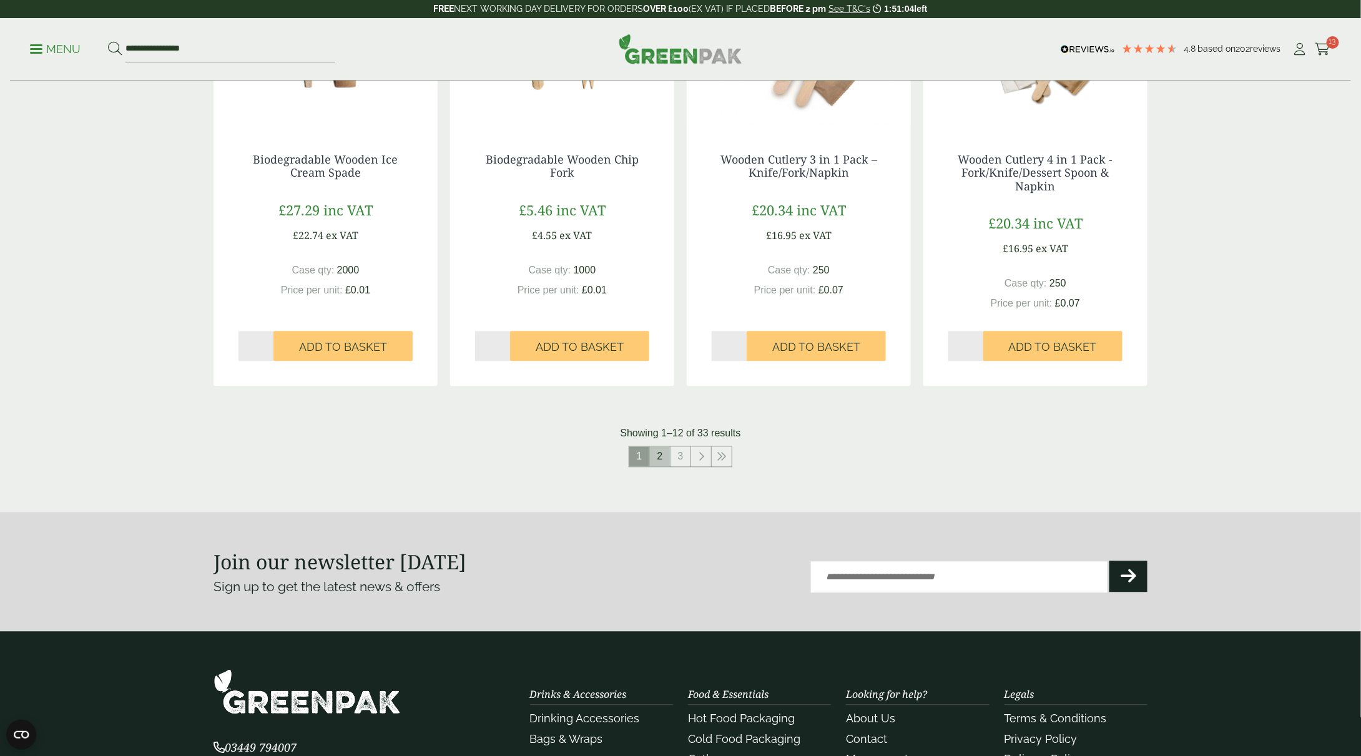
click at [652, 450] on link "2" at bounding box center [660, 457] width 20 height 20
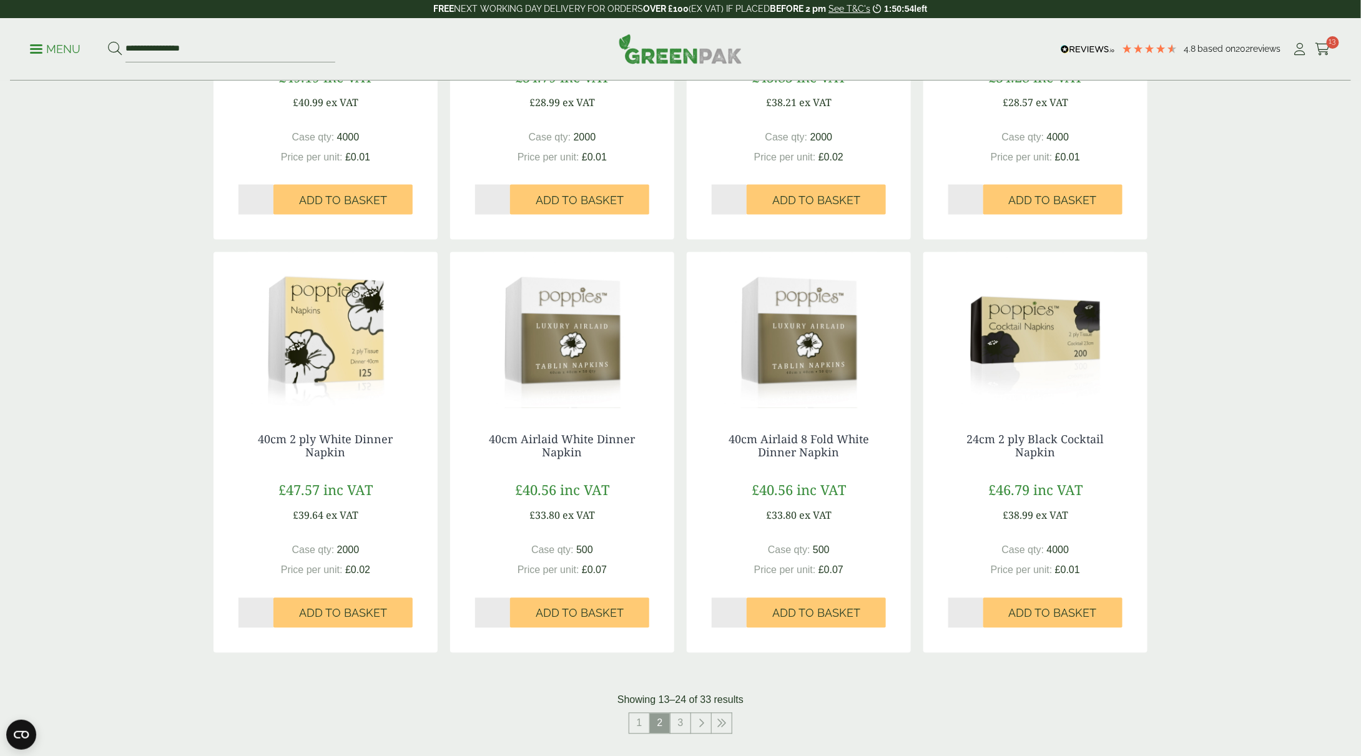
scroll to position [936, 0]
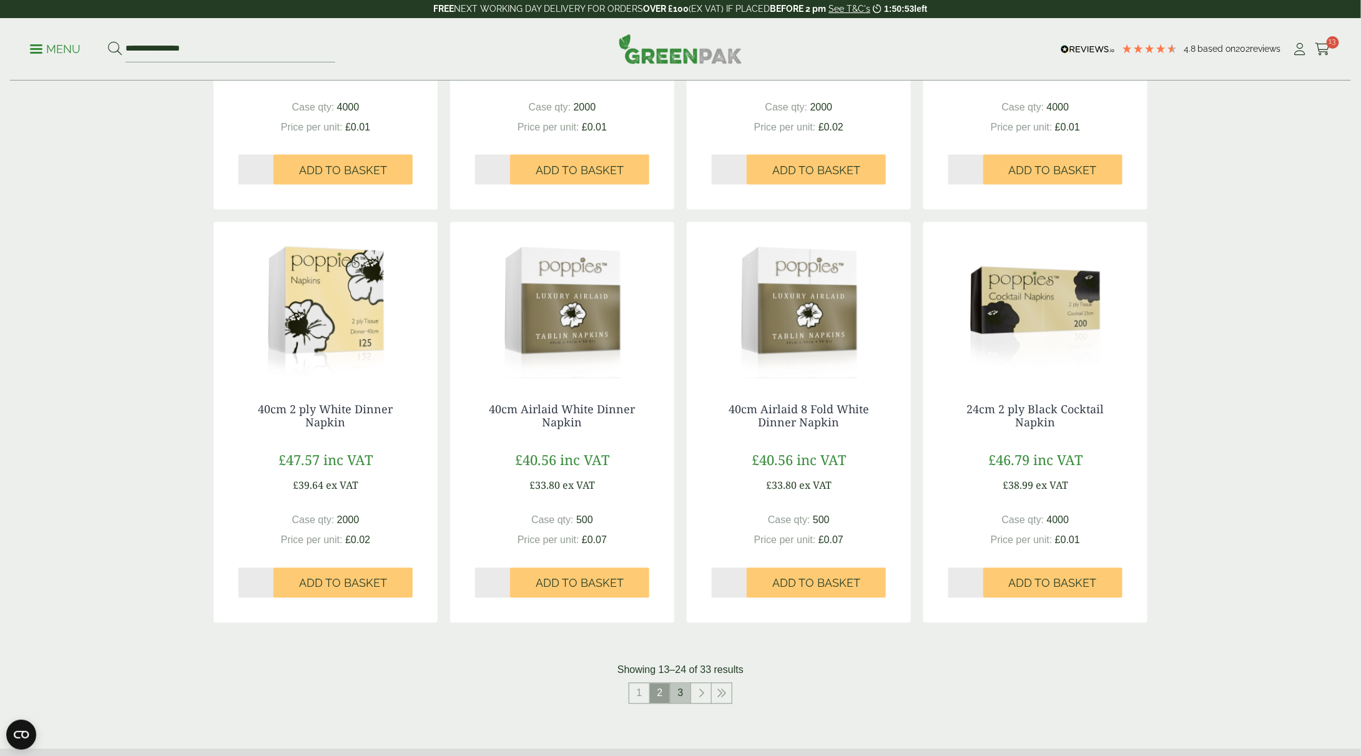
click at [679, 696] on link "3" at bounding box center [680, 694] width 20 height 20
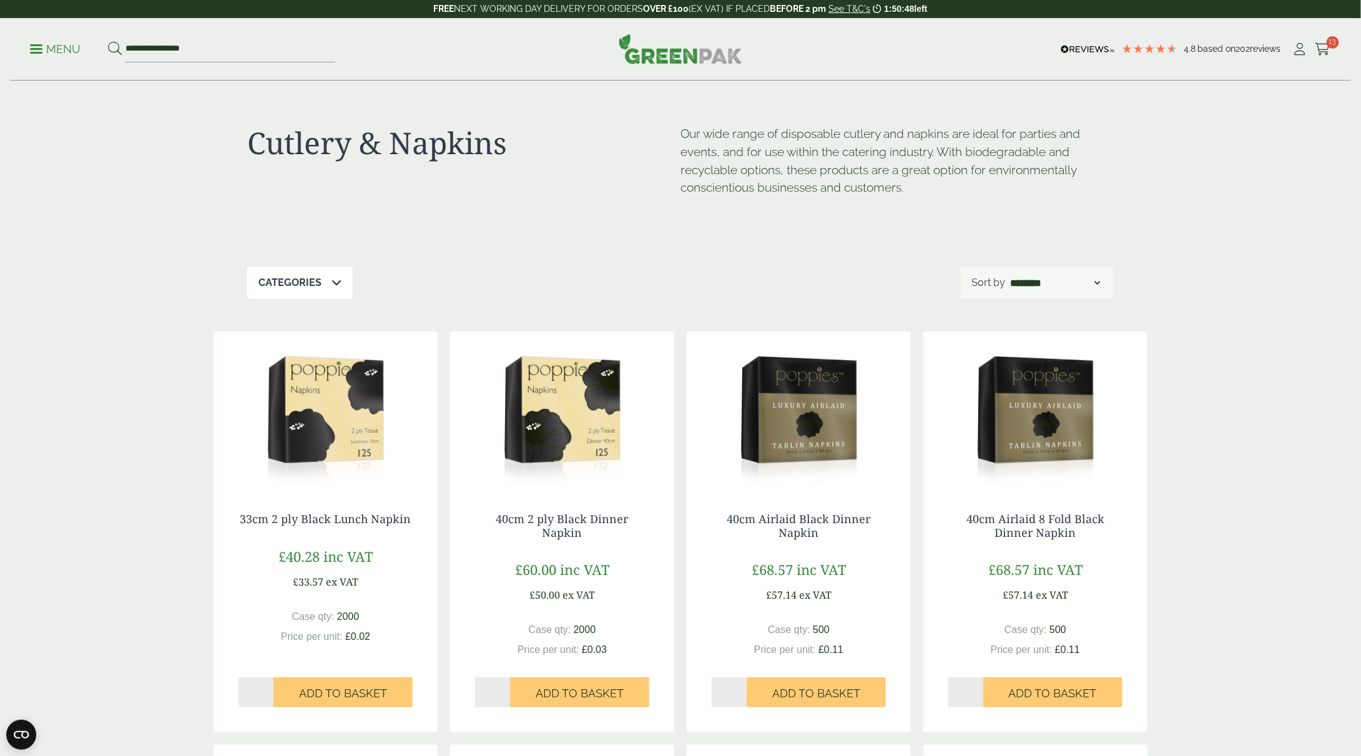
click at [298, 260] on div "Cutlery & Napkins Our wide range of disposable cutlery and napkins are ideal fo…" at bounding box center [680, 173] width 866 height 185
click at [298, 264] on div "Cutlery & Napkins Our wide range of disposable cutlery and napkins are ideal fo…" at bounding box center [680, 173] width 866 height 185
click at [297, 268] on div "Categories" at bounding box center [299, 283] width 105 height 32
click at [298, 270] on div "Categories" at bounding box center [299, 283] width 105 height 32
click at [70, 44] on p "Menu" at bounding box center [55, 49] width 51 height 15
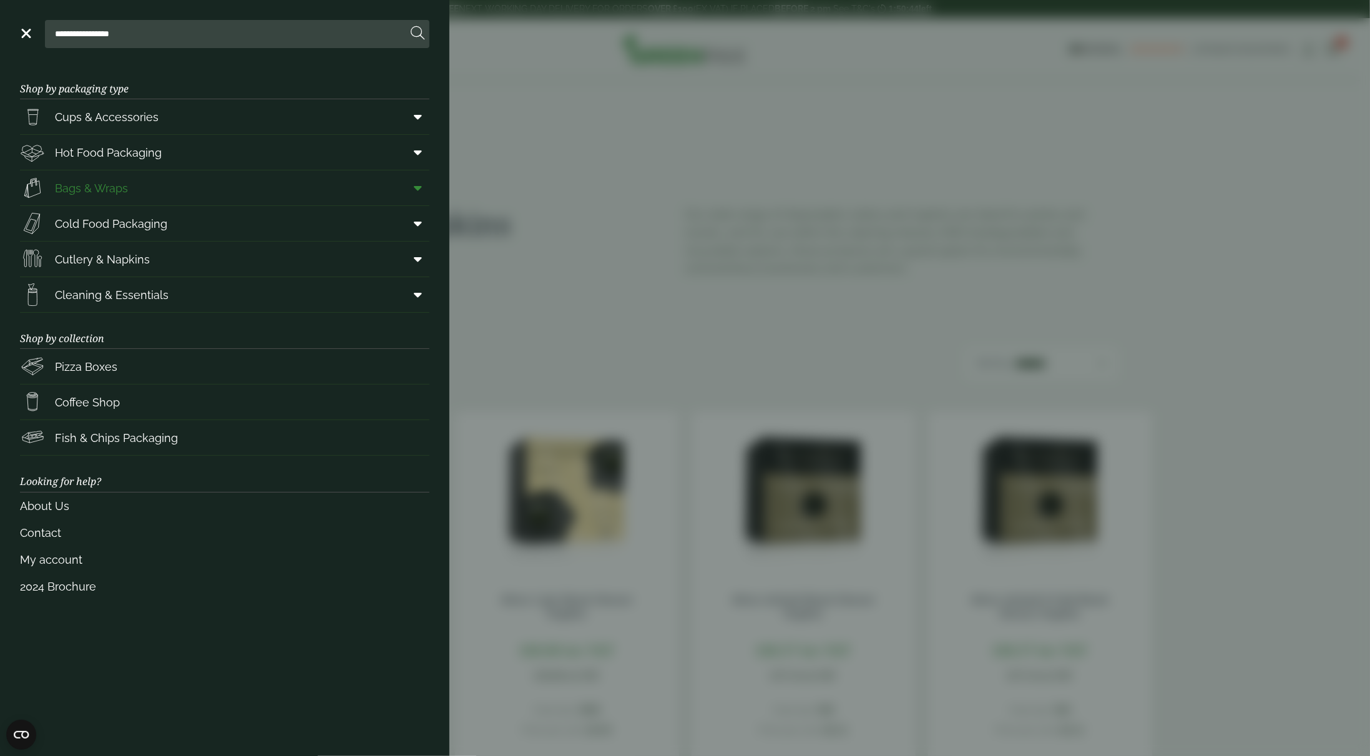
click at [137, 190] on link "Bags & Wraps" at bounding box center [225, 187] width 410 height 35
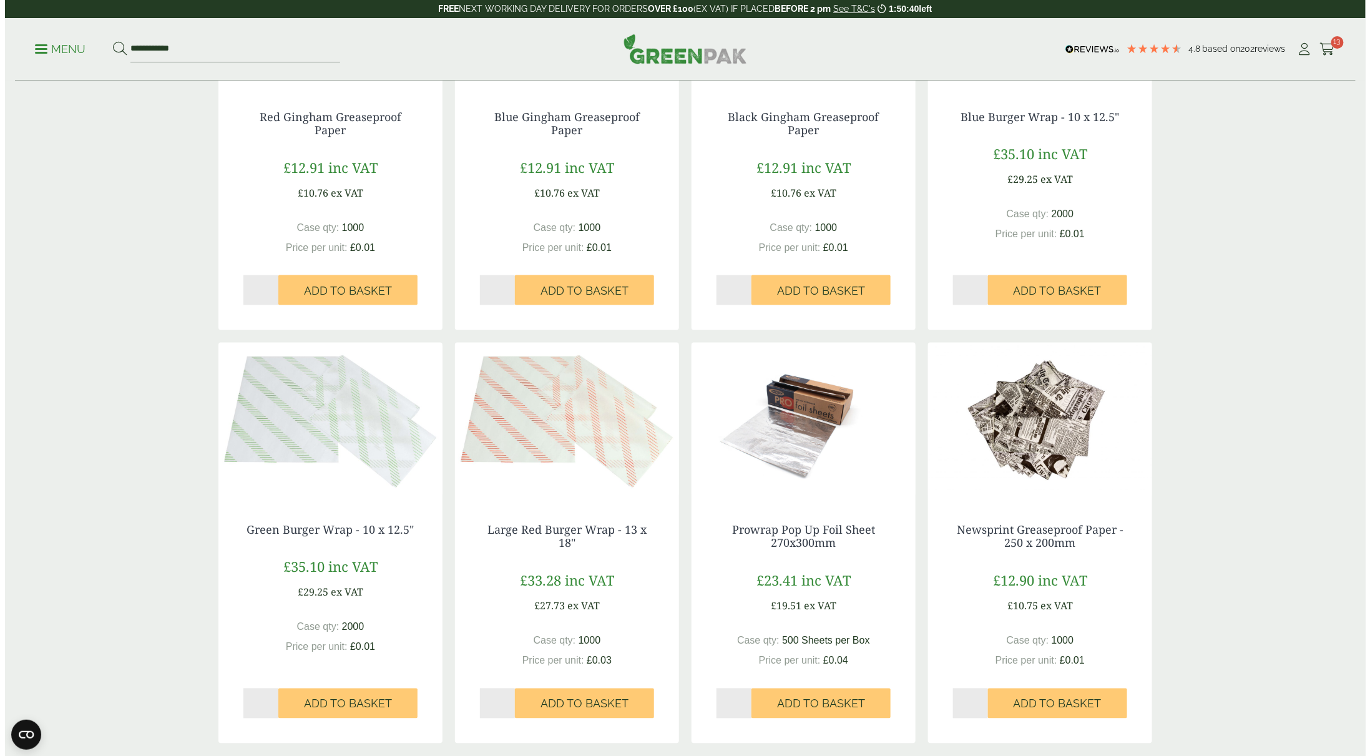
scroll to position [812, 0]
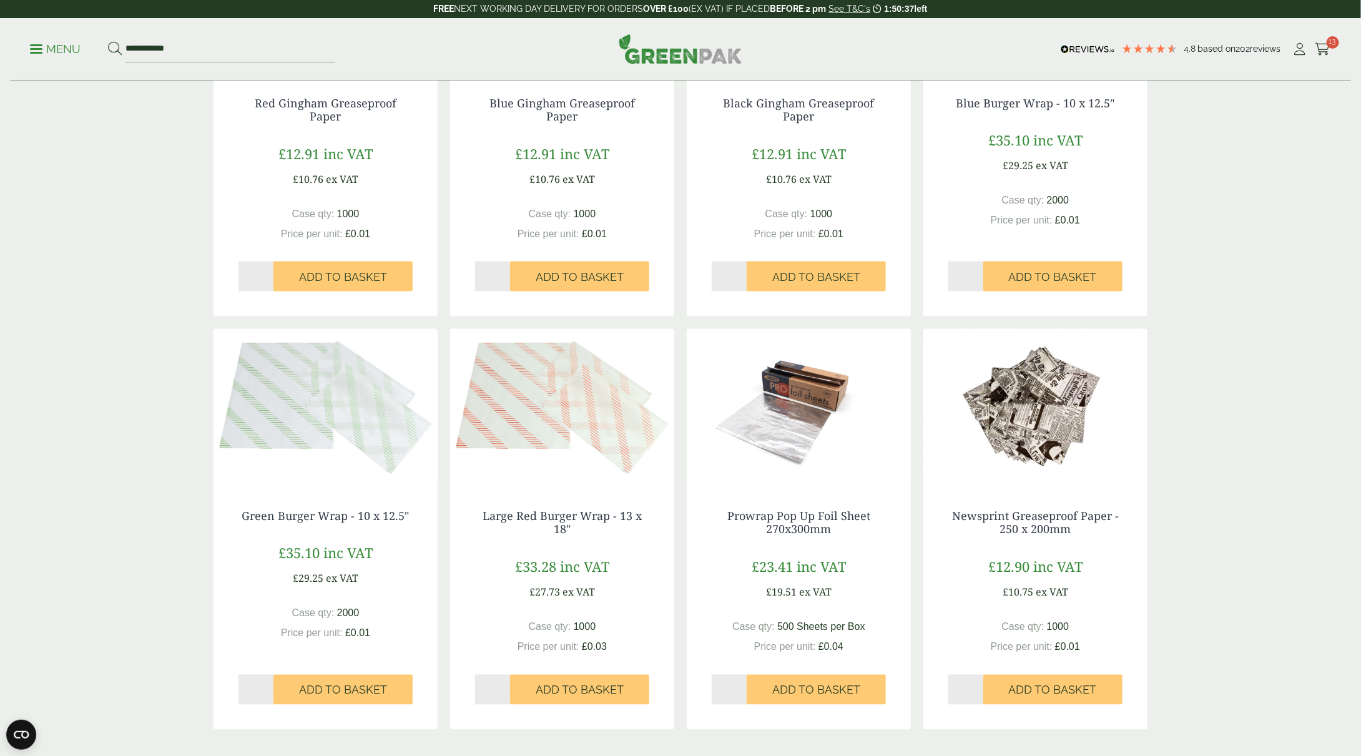
click at [62, 43] on p "Menu" at bounding box center [55, 49] width 51 height 15
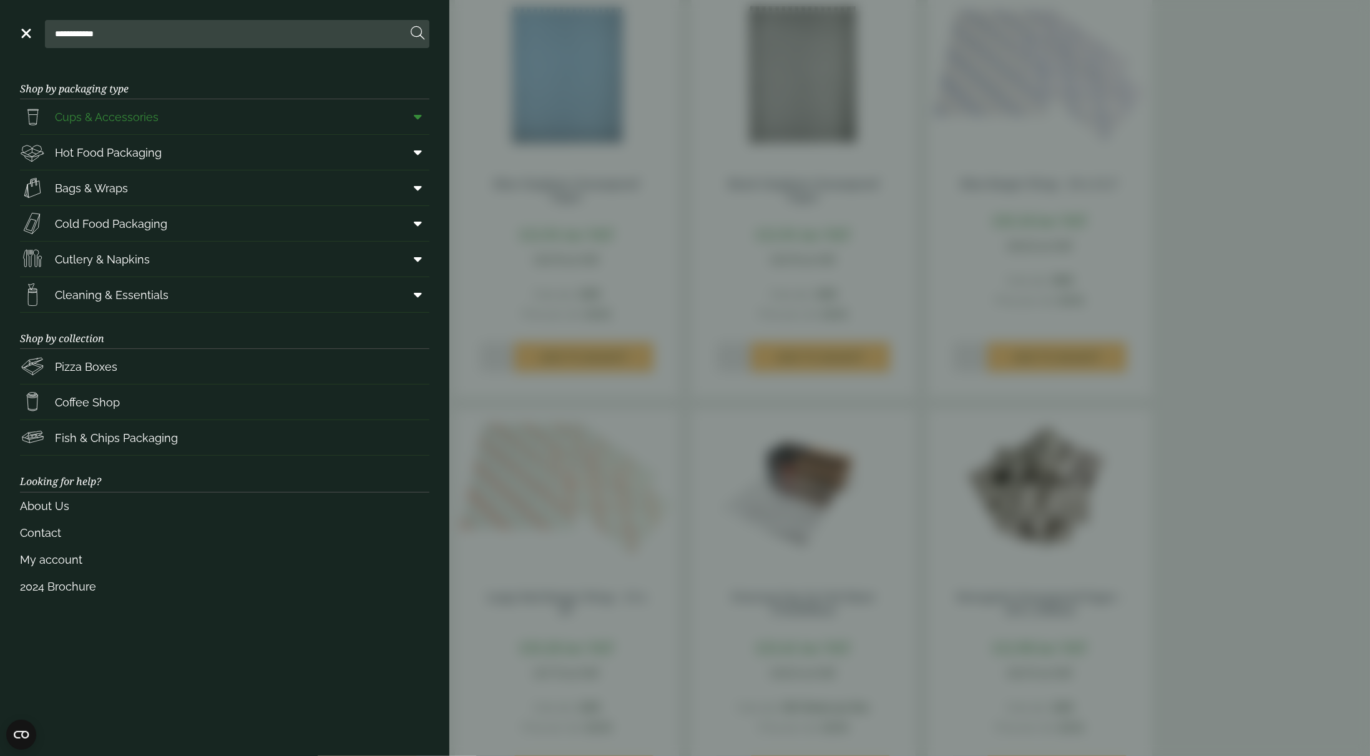
click at [135, 117] on span "Cups & Accessories" at bounding box center [107, 117] width 104 height 17
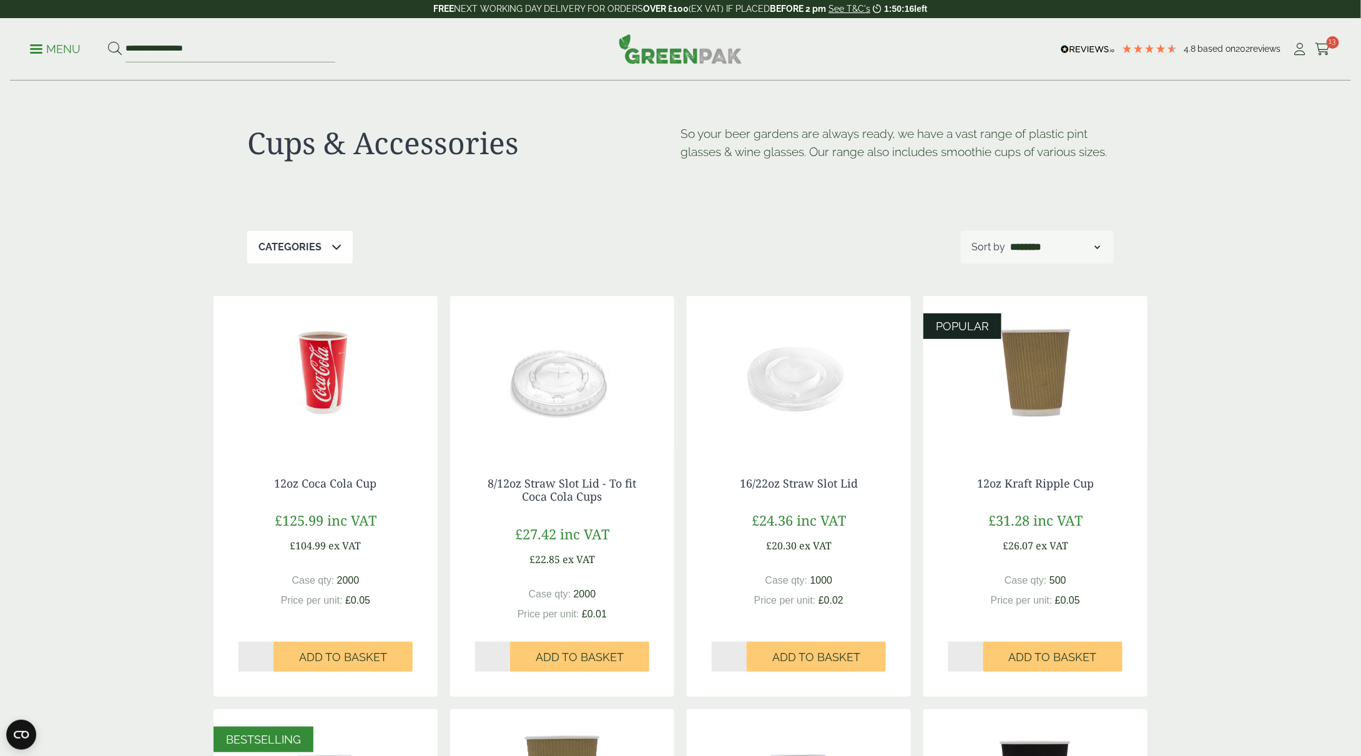
click at [68, 45] on p "Menu" at bounding box center [55, 49] width 51 height 15
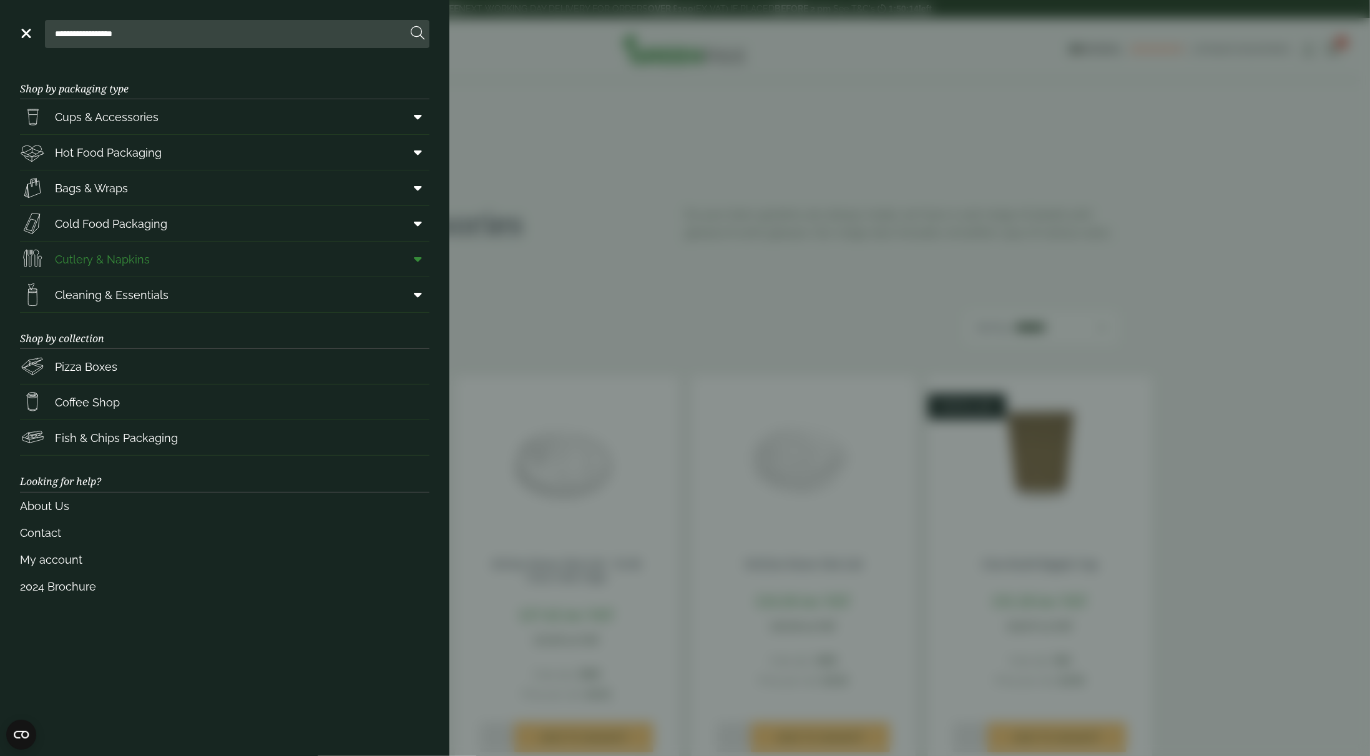
click at [206, 253] on link "Cutlery & Napkins" at bounding box center [225, 259] width 410 height 35
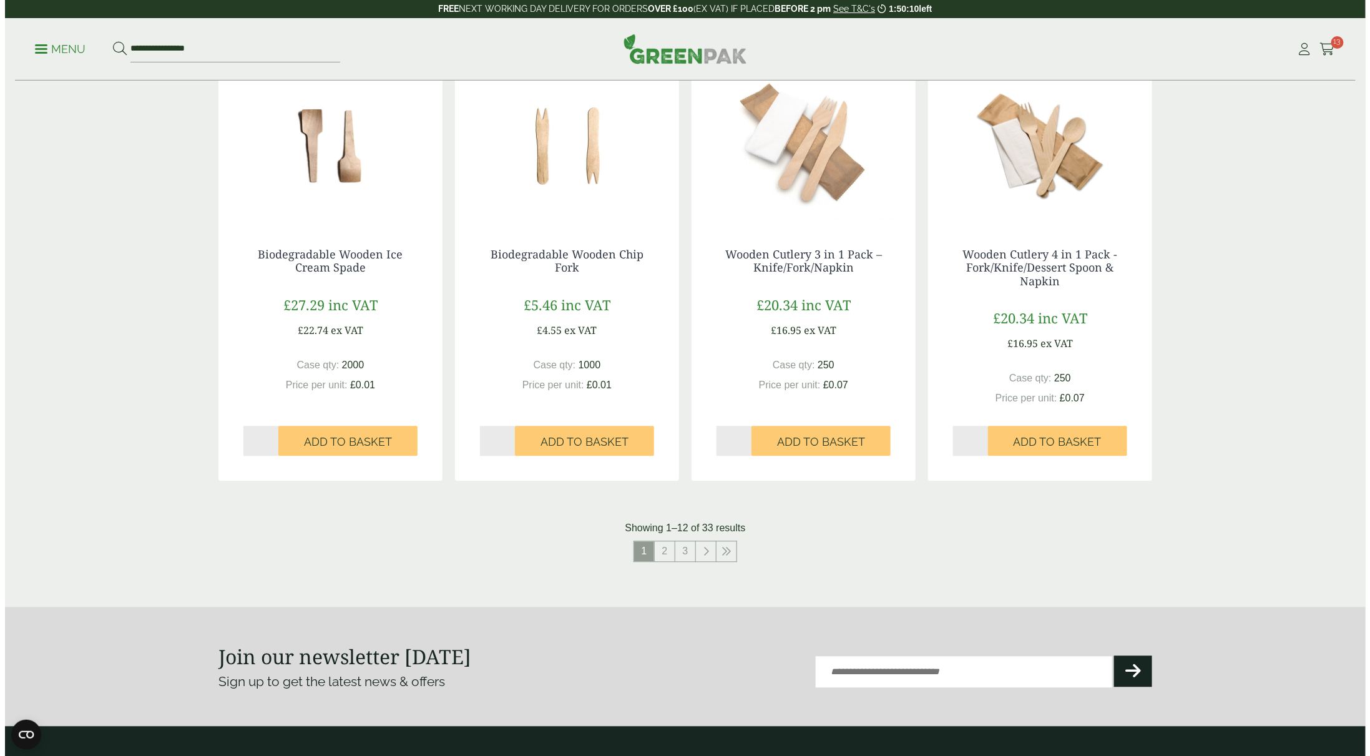
scroll to position [1124, 0]
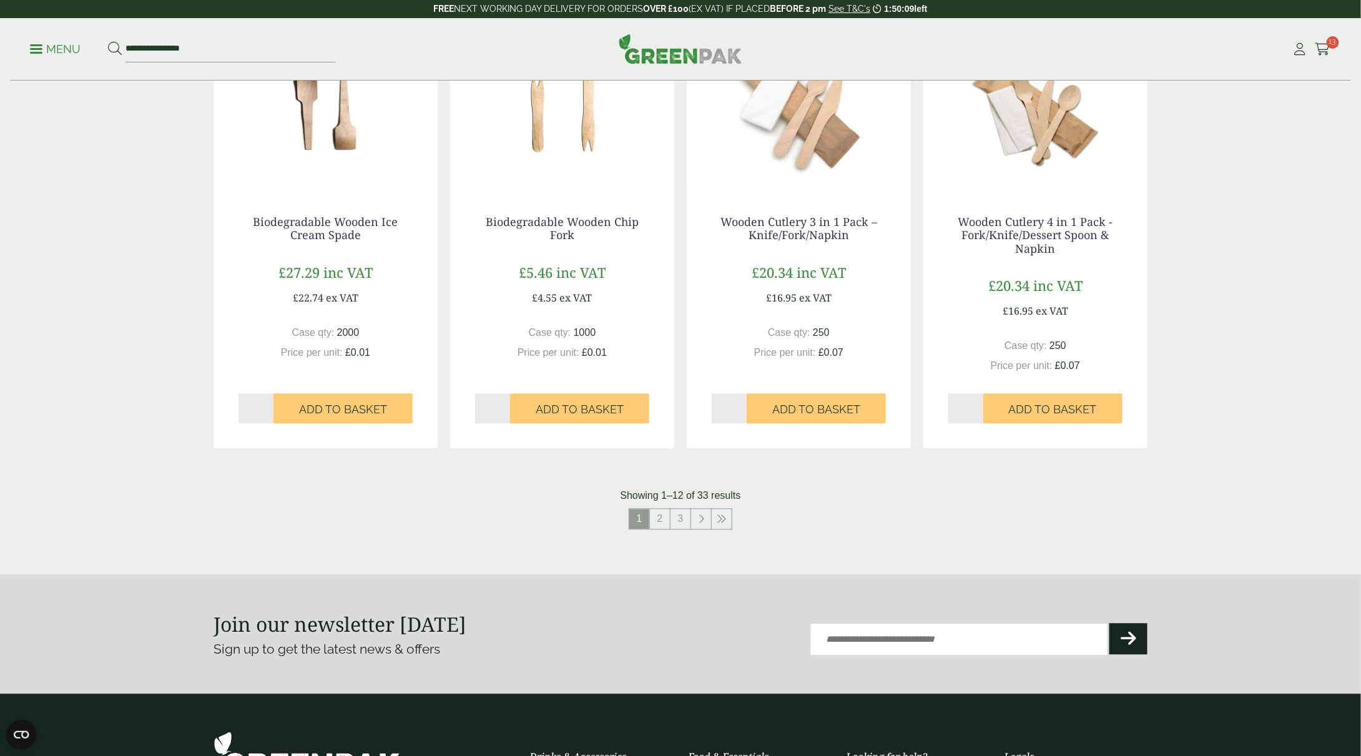
click at [64, 43] on p "Menu" at bounding box center [55, 49] width 51 height 15
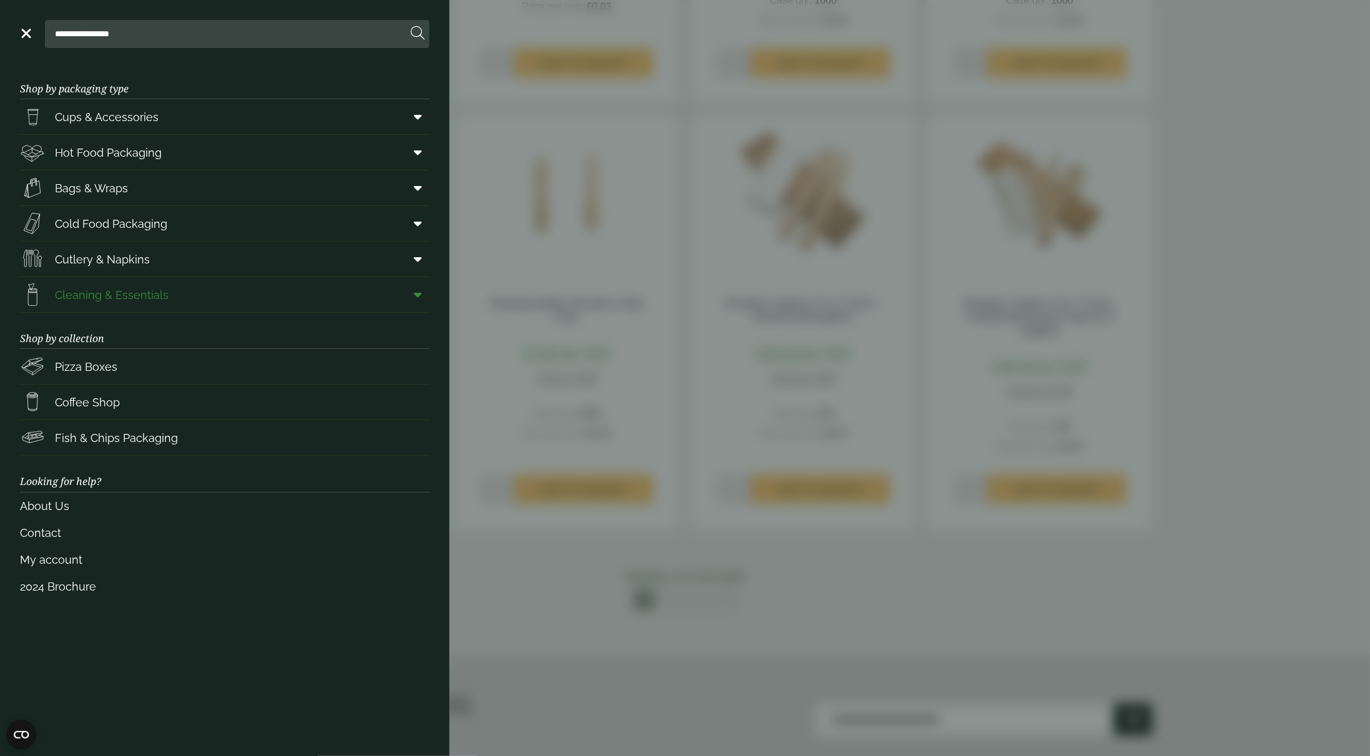
click at [175, 286] on link "Cleaning & Essentials" at bounding box center [225, 294] width 410 height 35
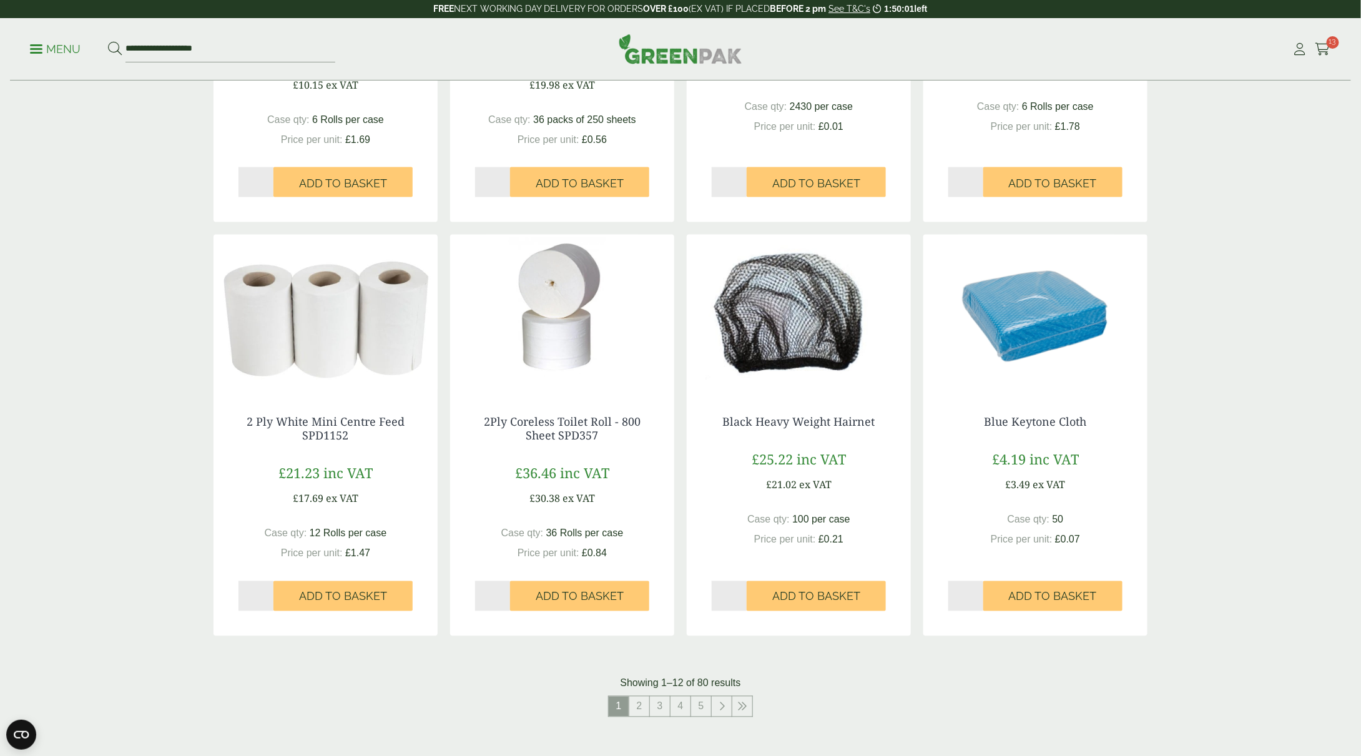
scroll to position [1124, 0]
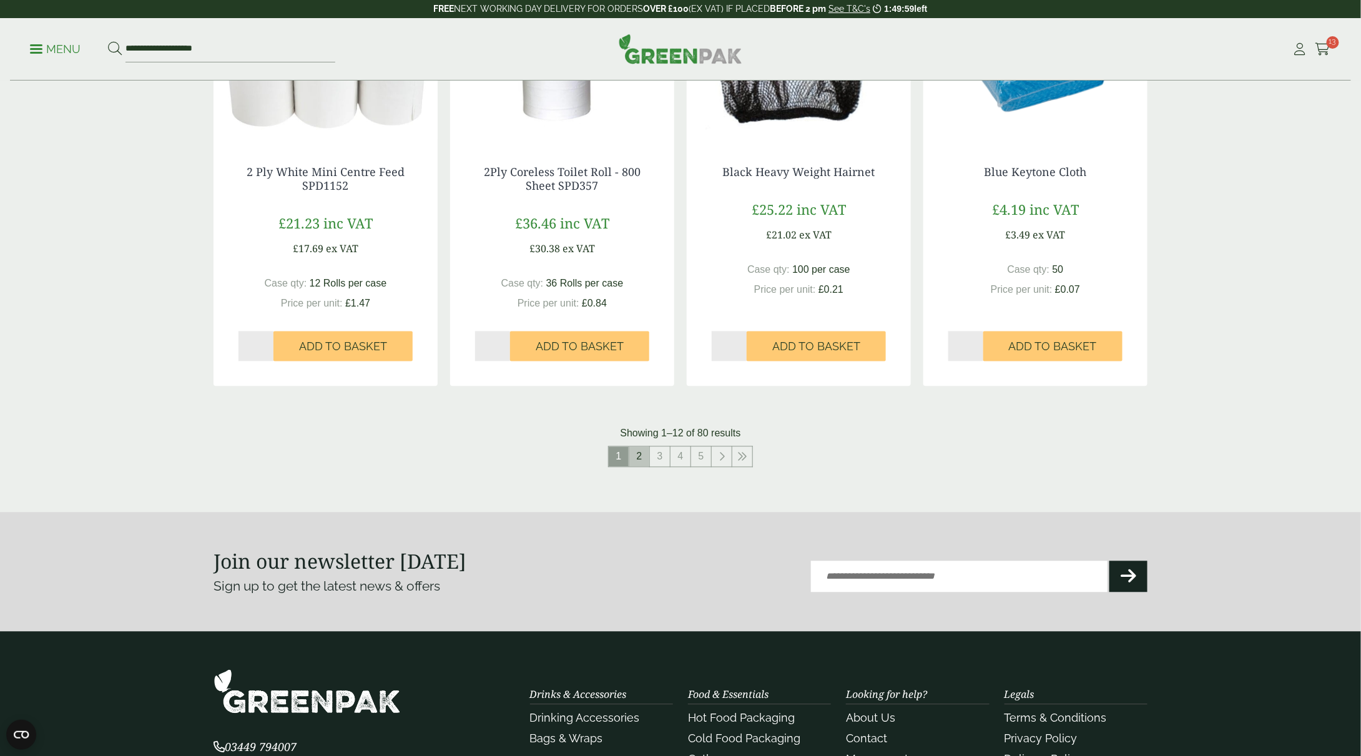
click at [640, 450] on link "2" at bounding box center [639, 457] width 20 height 20
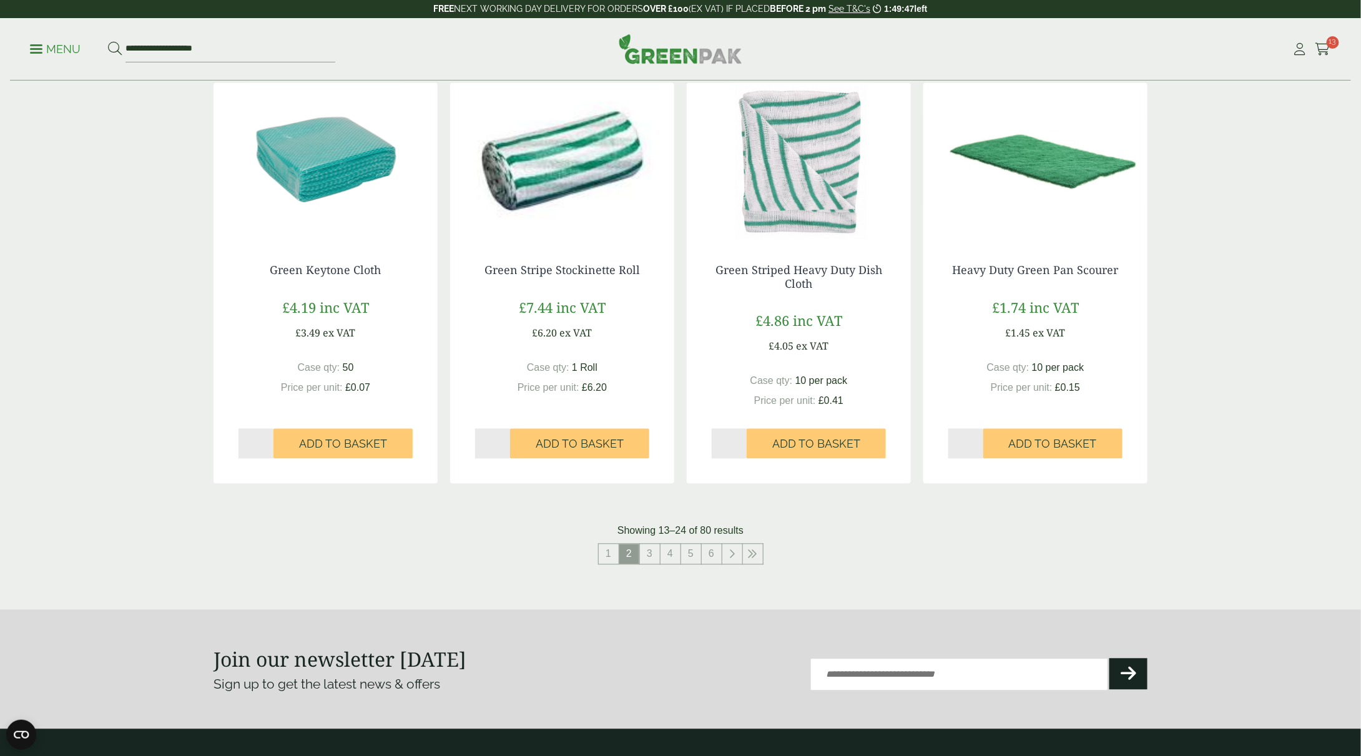
scroll to position [1186, 0]
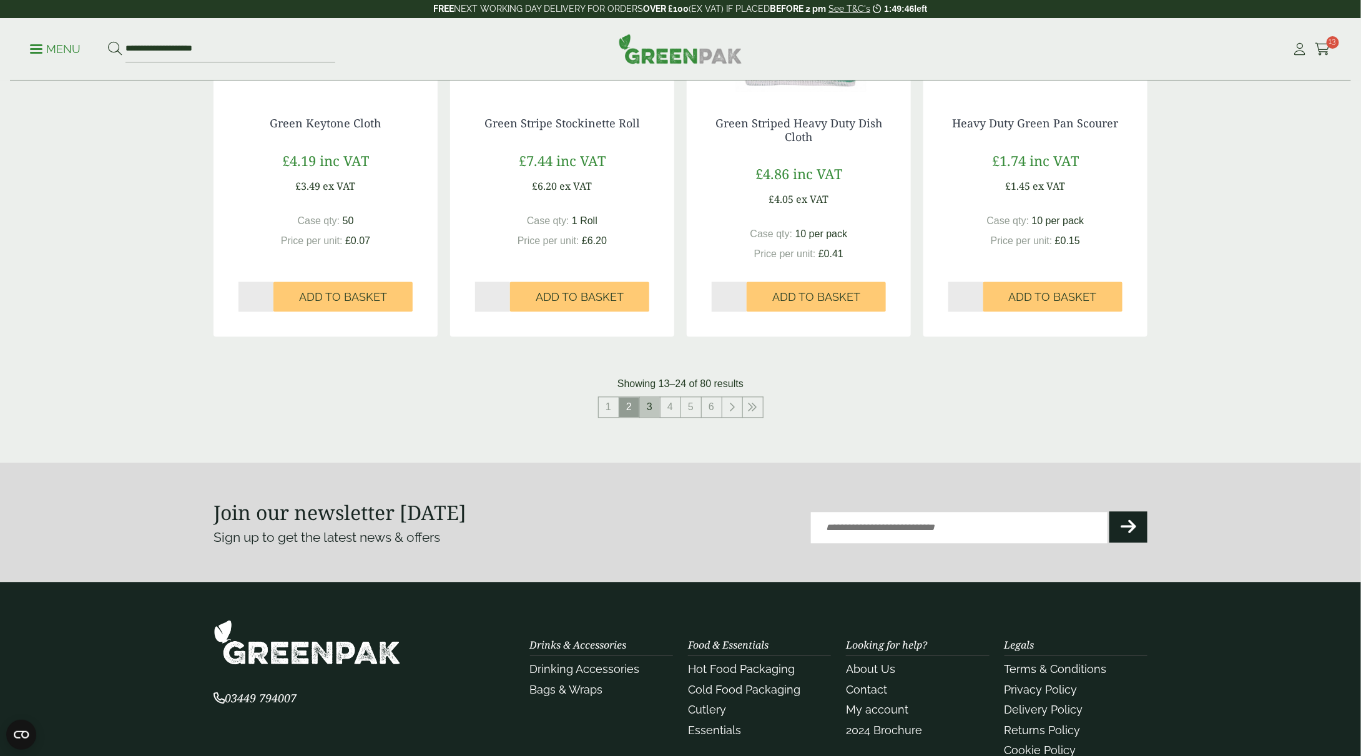
click at [653, 415] on link "3" at bounding box center [650, 408] width 20 height 20
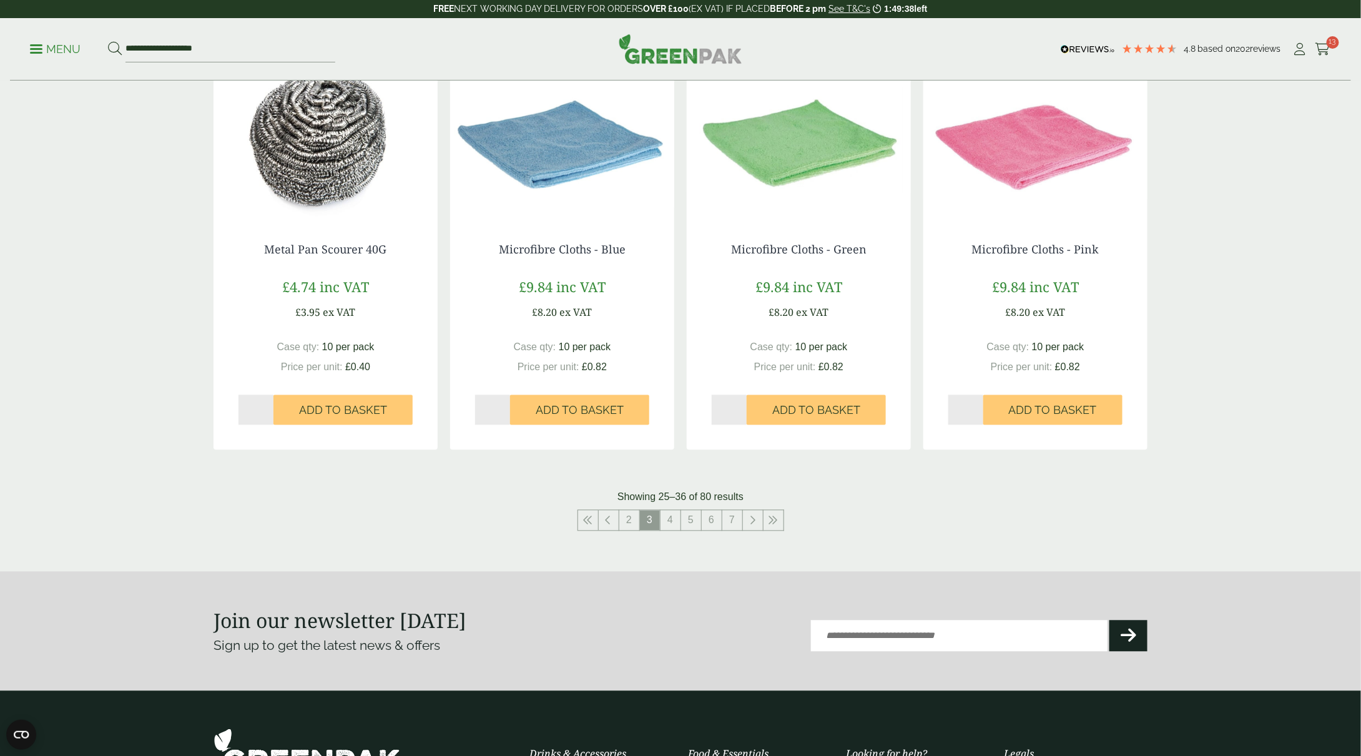
scroll to position [1061, 0]
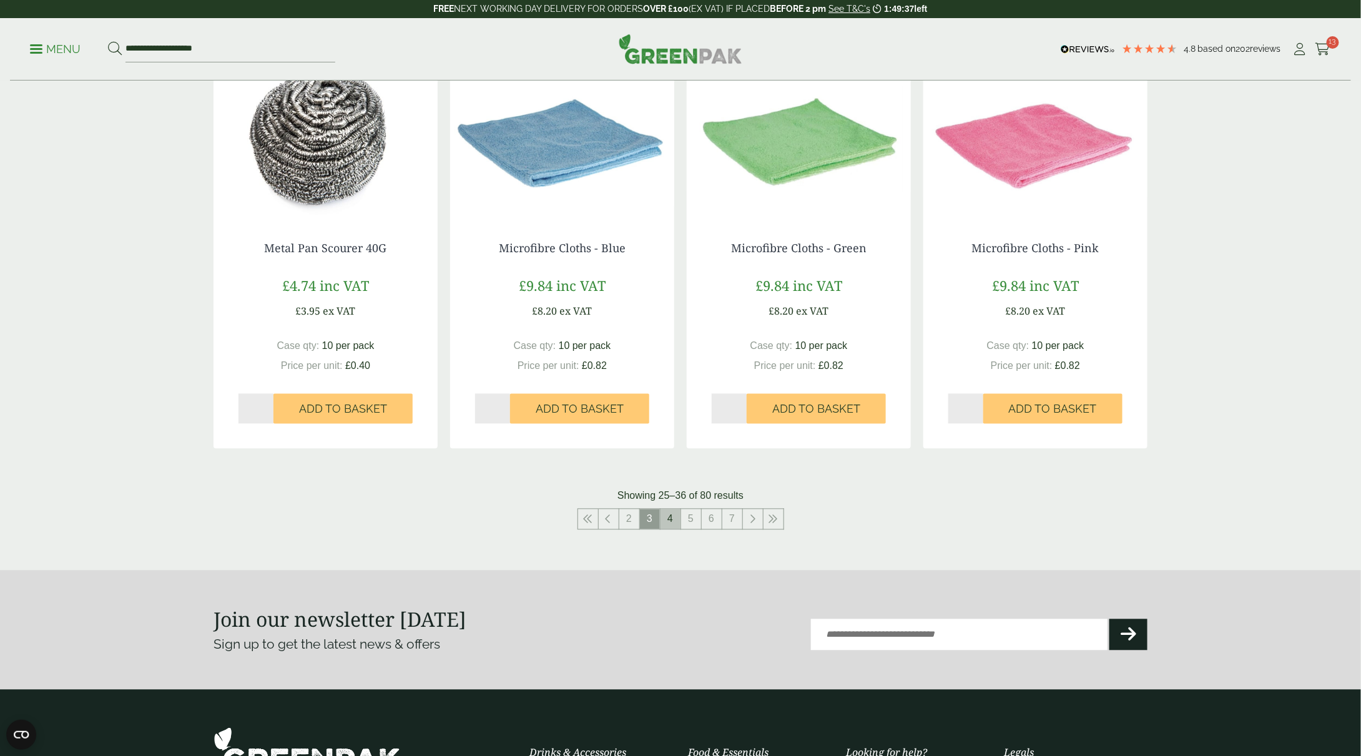
click at [672, 515] on link "4" at bounding box center [670, 519] width 20 height 20
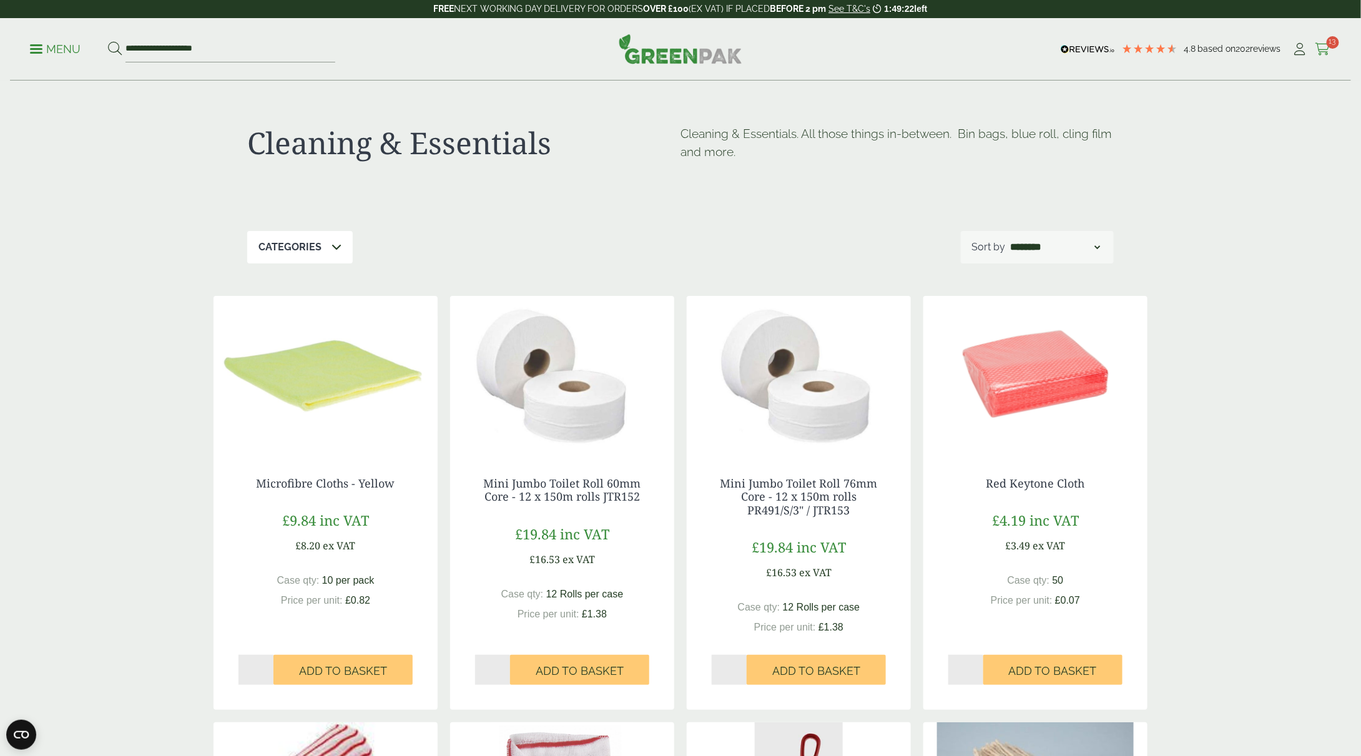
click at [1327, 42] on span "13" at bounding box center [1333, 42] width 12 height 12
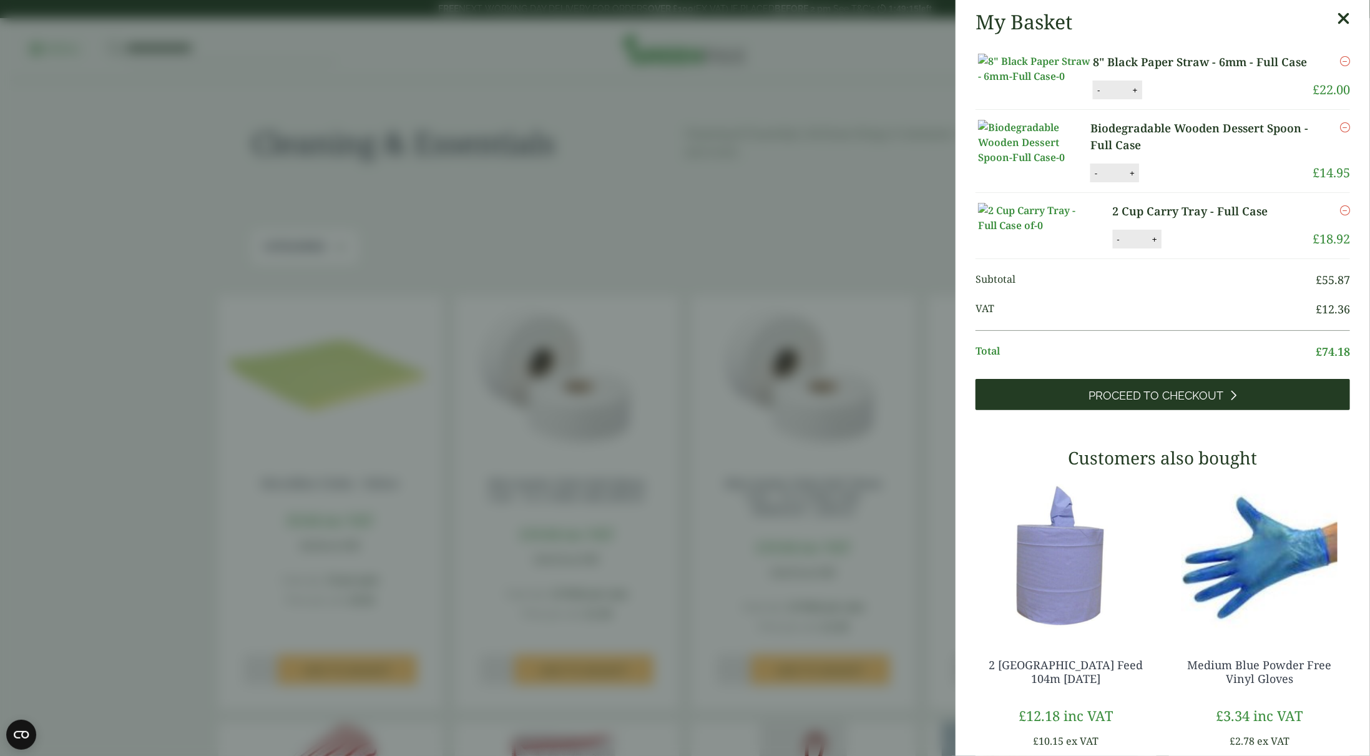
click at [1171, 410] on link "Proceed to Checkout" at bounding box center [1163, 394] width 375 height 31
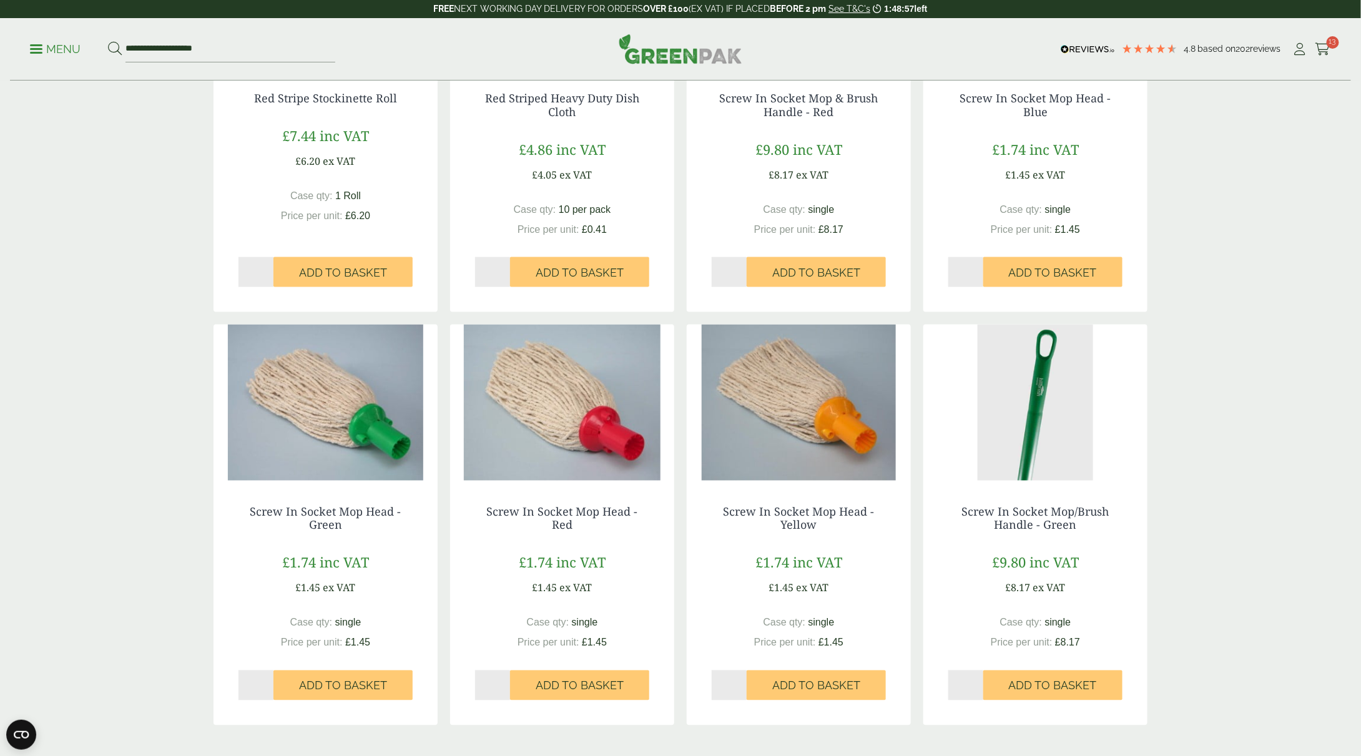
scroll to position [1061, 0]
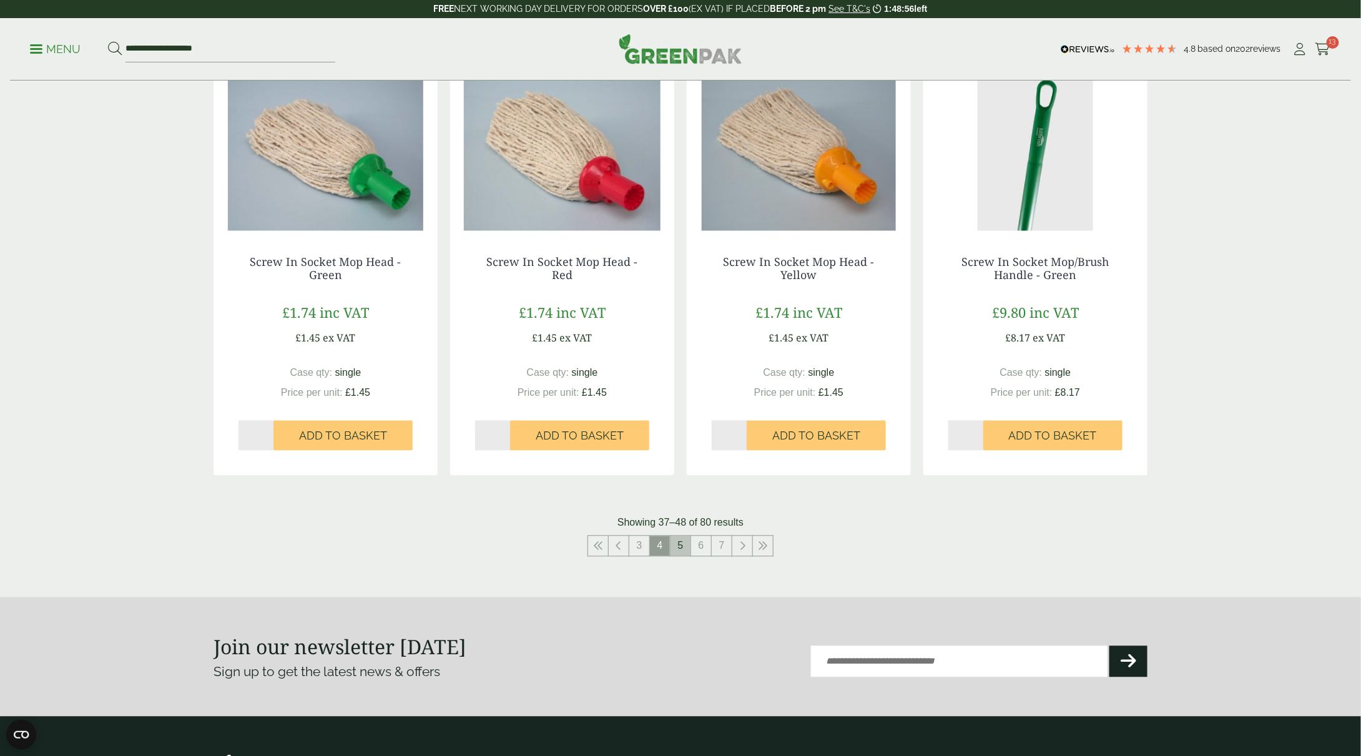
click at [685, 540] on link "5" at bounding box center [680, 546] width 20 height 20
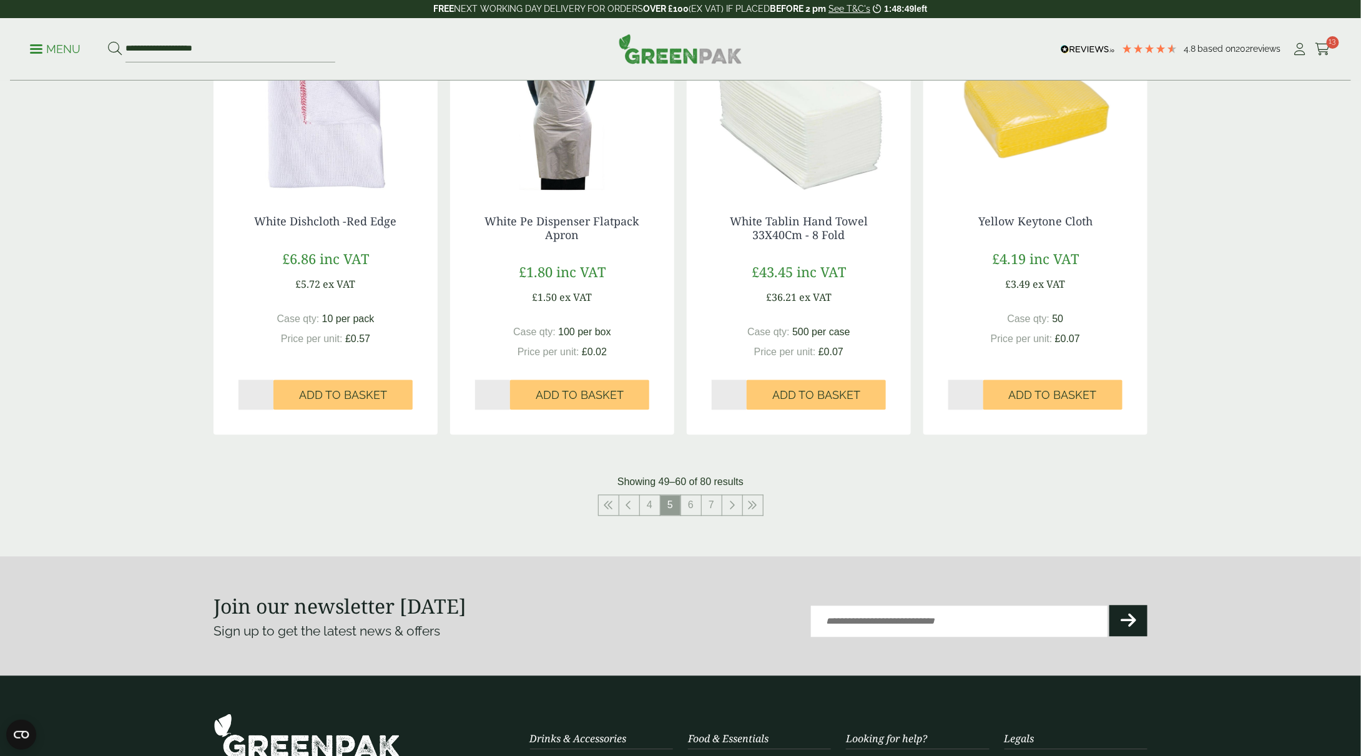
scroll to position [1124, 0]
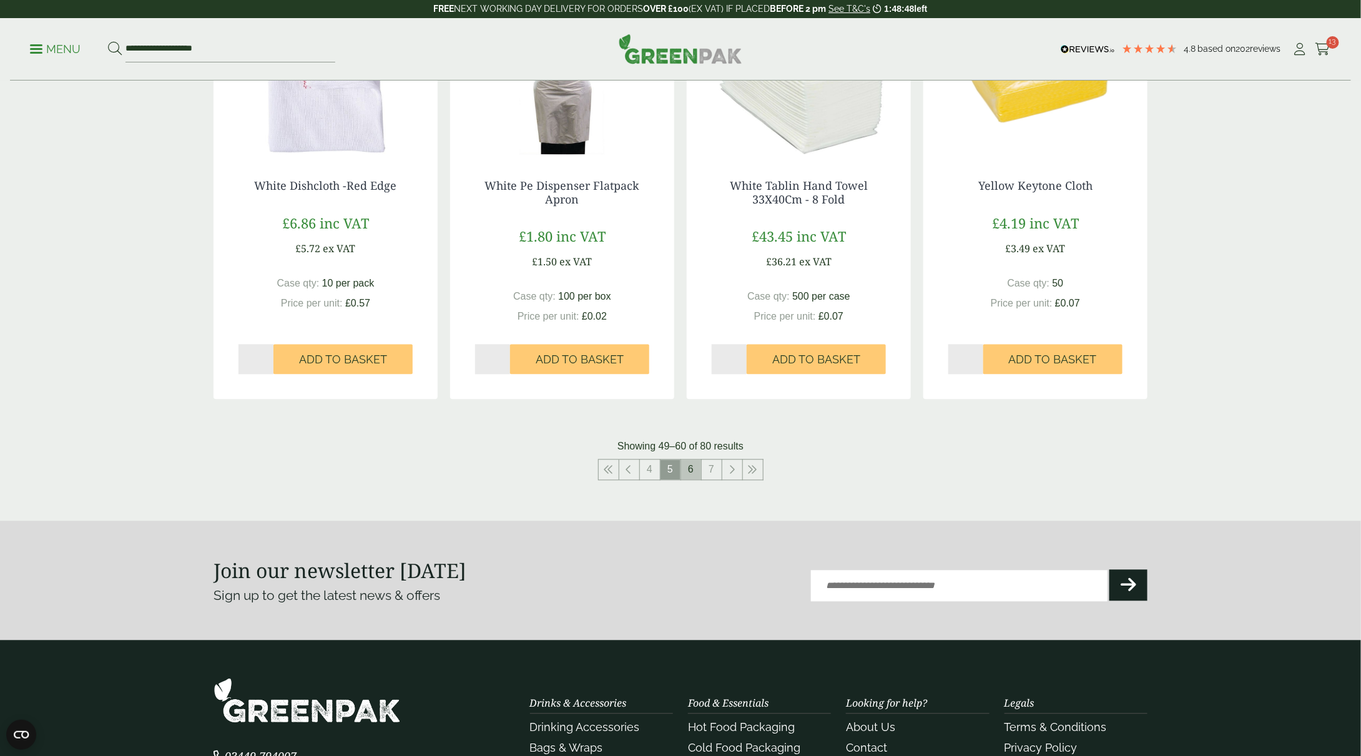
click at [695, 466] on link "6" at bounding box center [691, 470] width 20 height 20
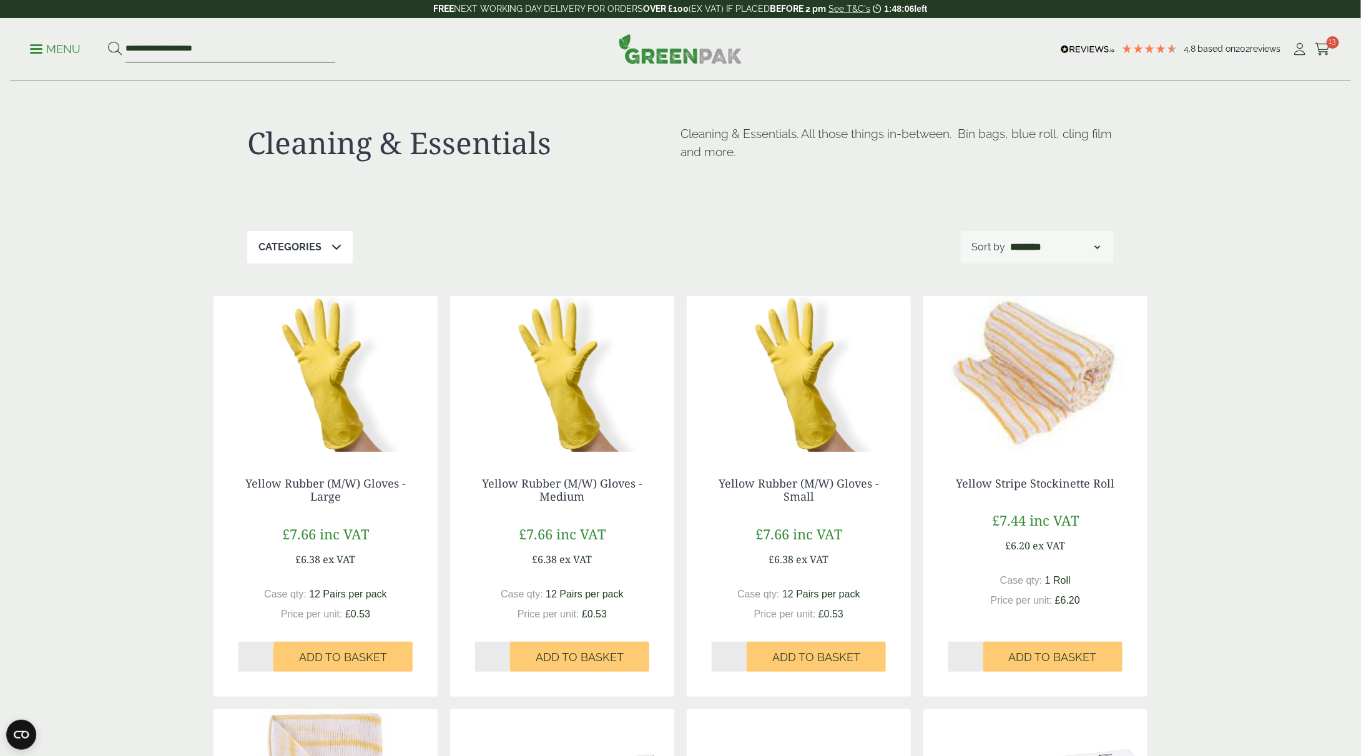
drag, startPoint x: 269, startPoint y: 56, endPoint x: 129, endPoint y: 53, distance: 139.9
click at [129, 53] on input "**********" at bounding box center [230, 49] width 210 height 26
click at [72, 49] on p "Menu" at bounding box center [55, 49] width 51 height 15
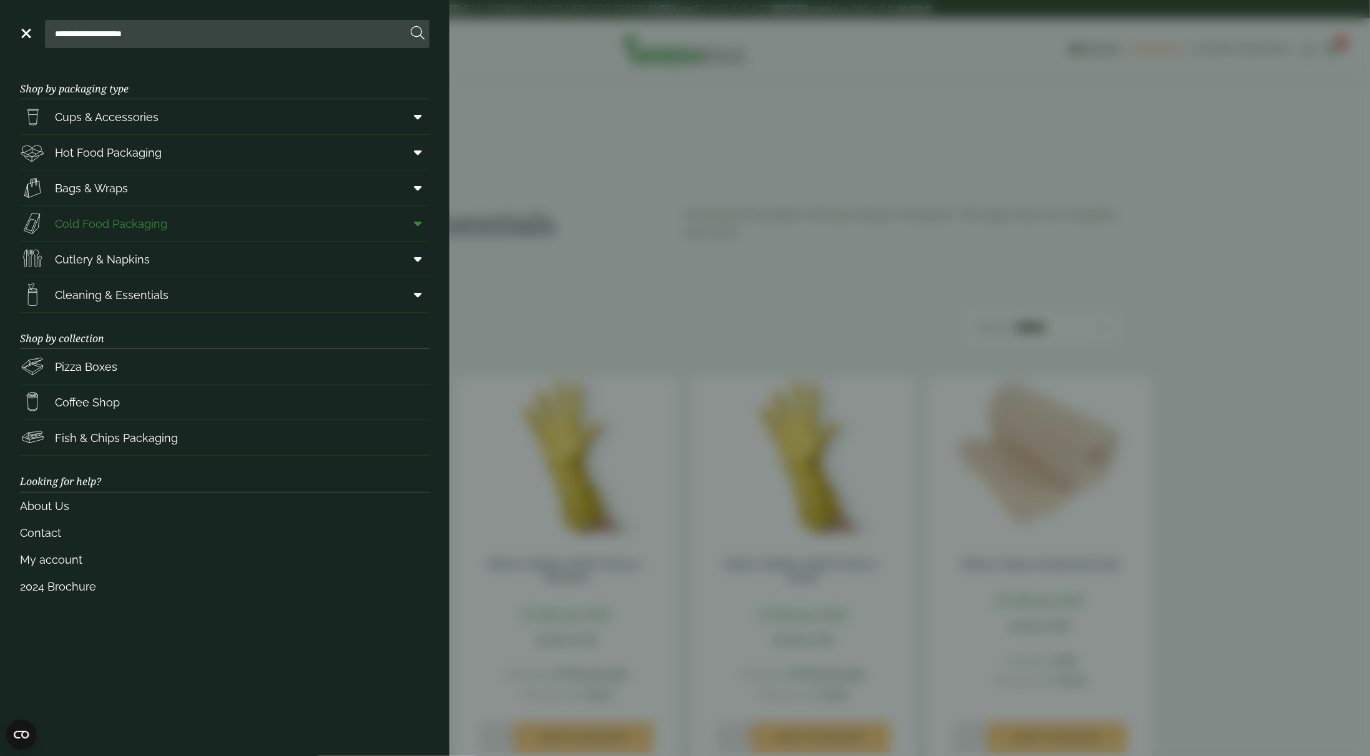
click at [167, 213] on link "Cold Food Packaging" at bounding box center [225, 223] width 410 height 35
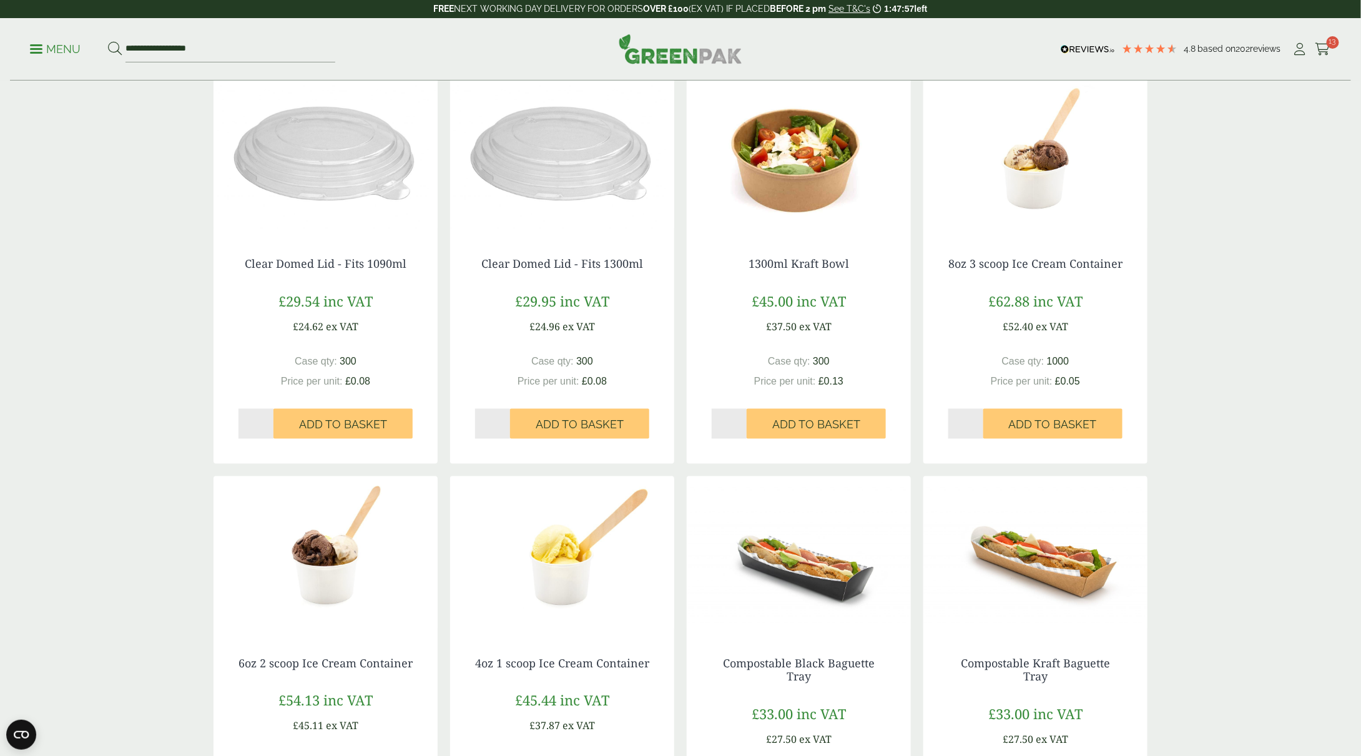
scroll to position [1124, 0]
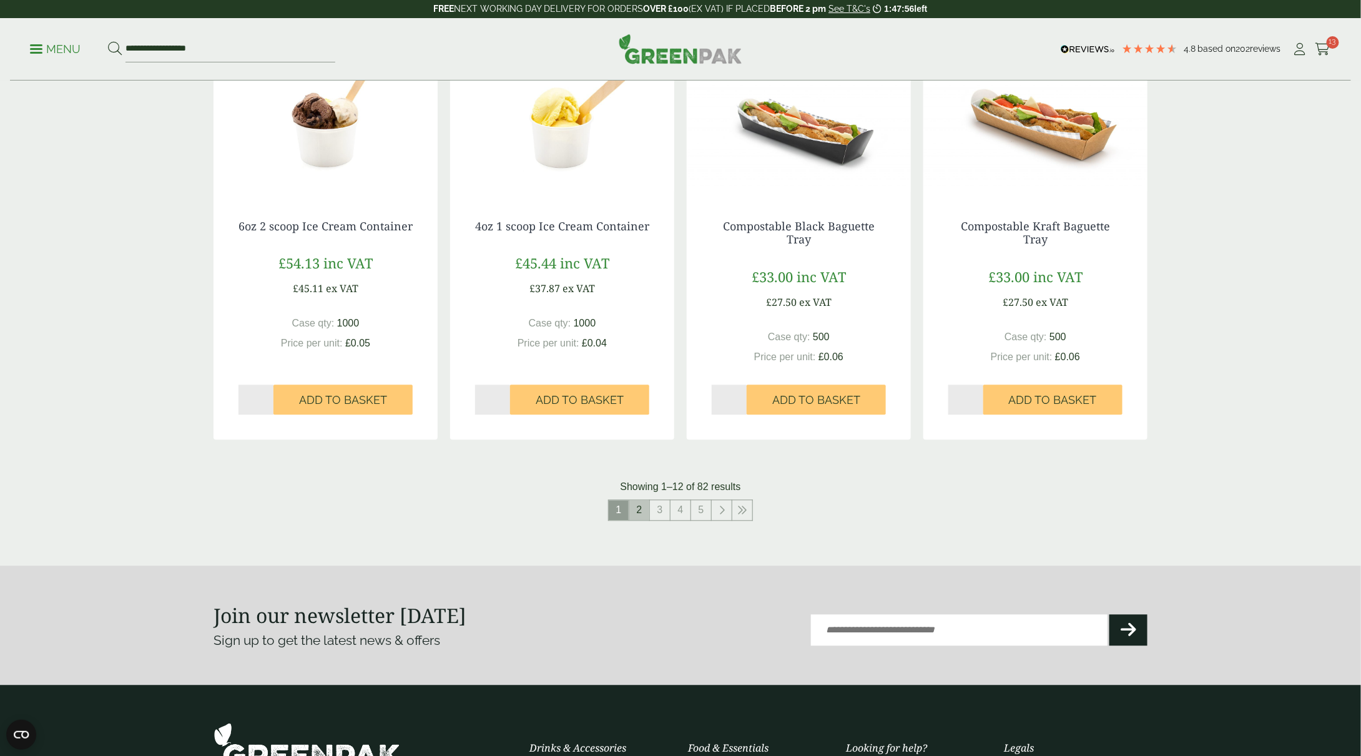
click at [647, 514] on link "2" at bounding box center [639, 511] width 20 height 20
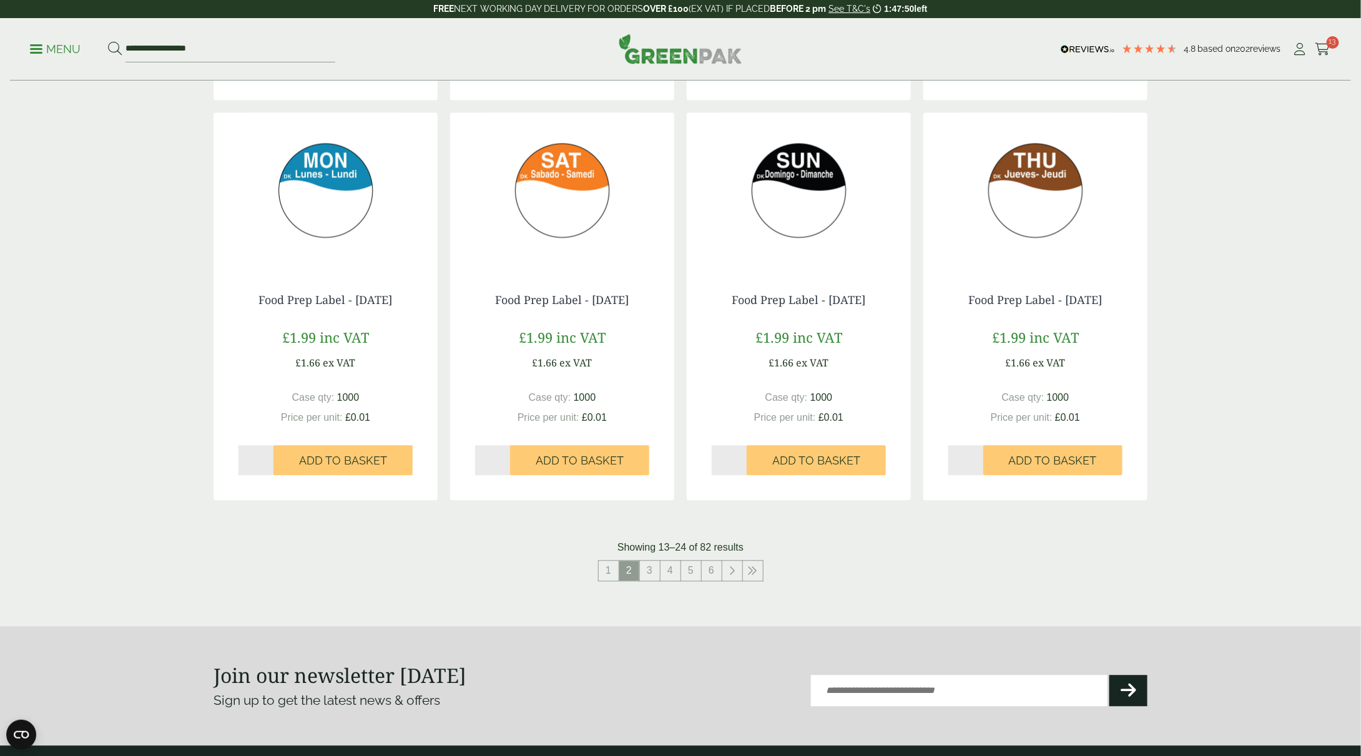
scroll to position [1186, 0]
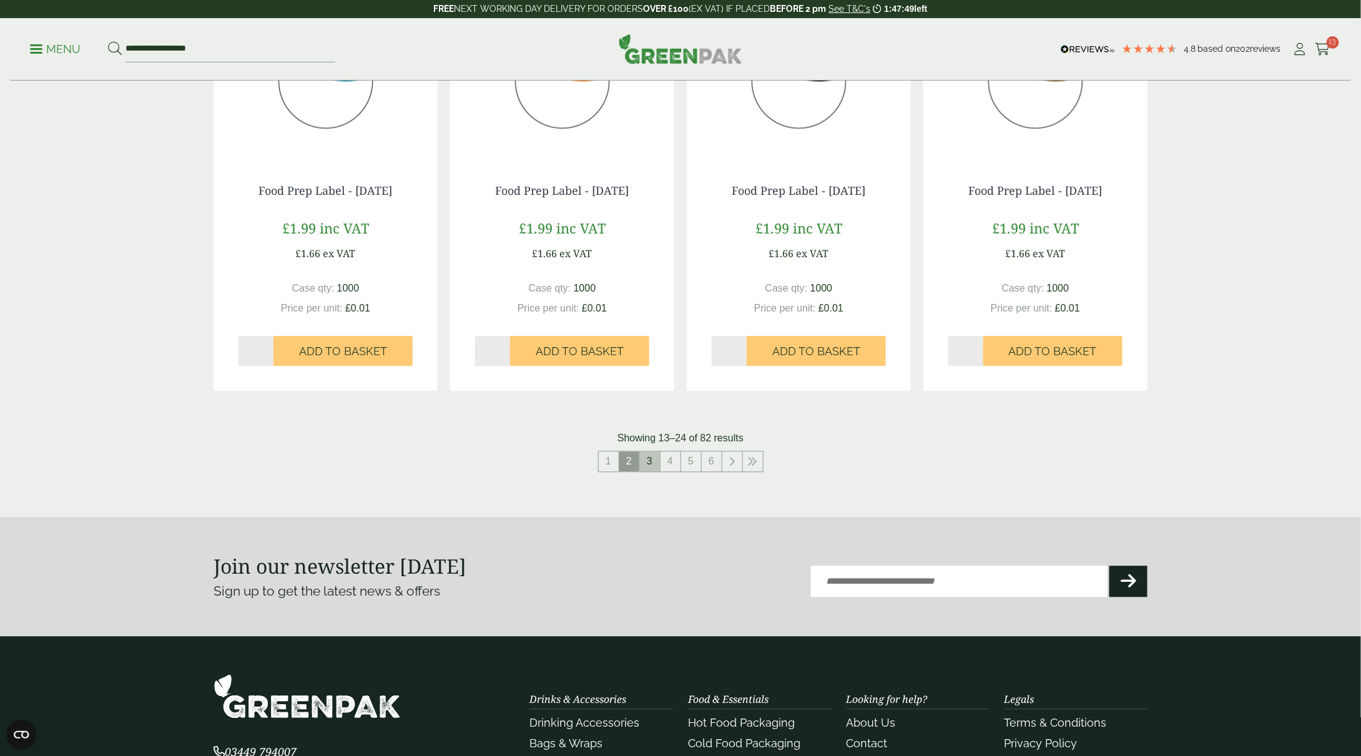
click at [650, 462] on link "3" at bounding box center [650, 462] width 20 height 20
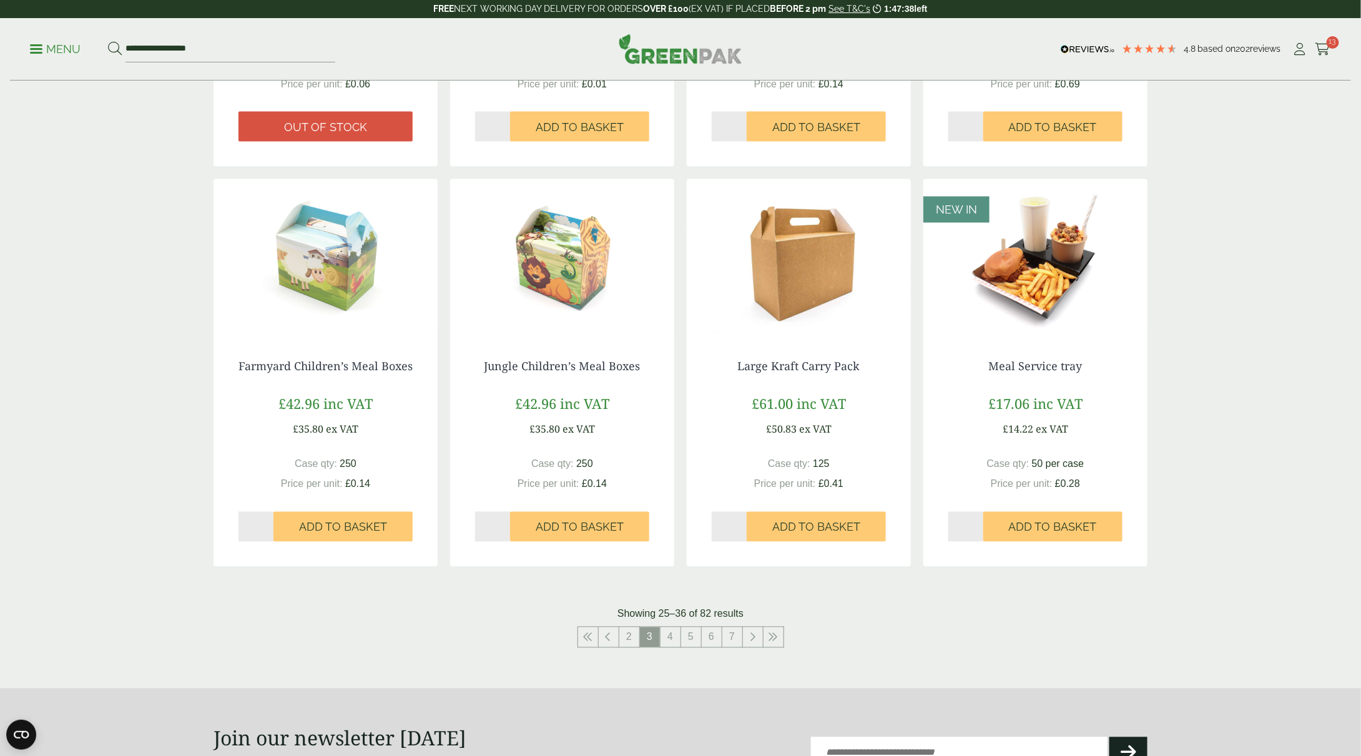
scroll to position [1061, 0]
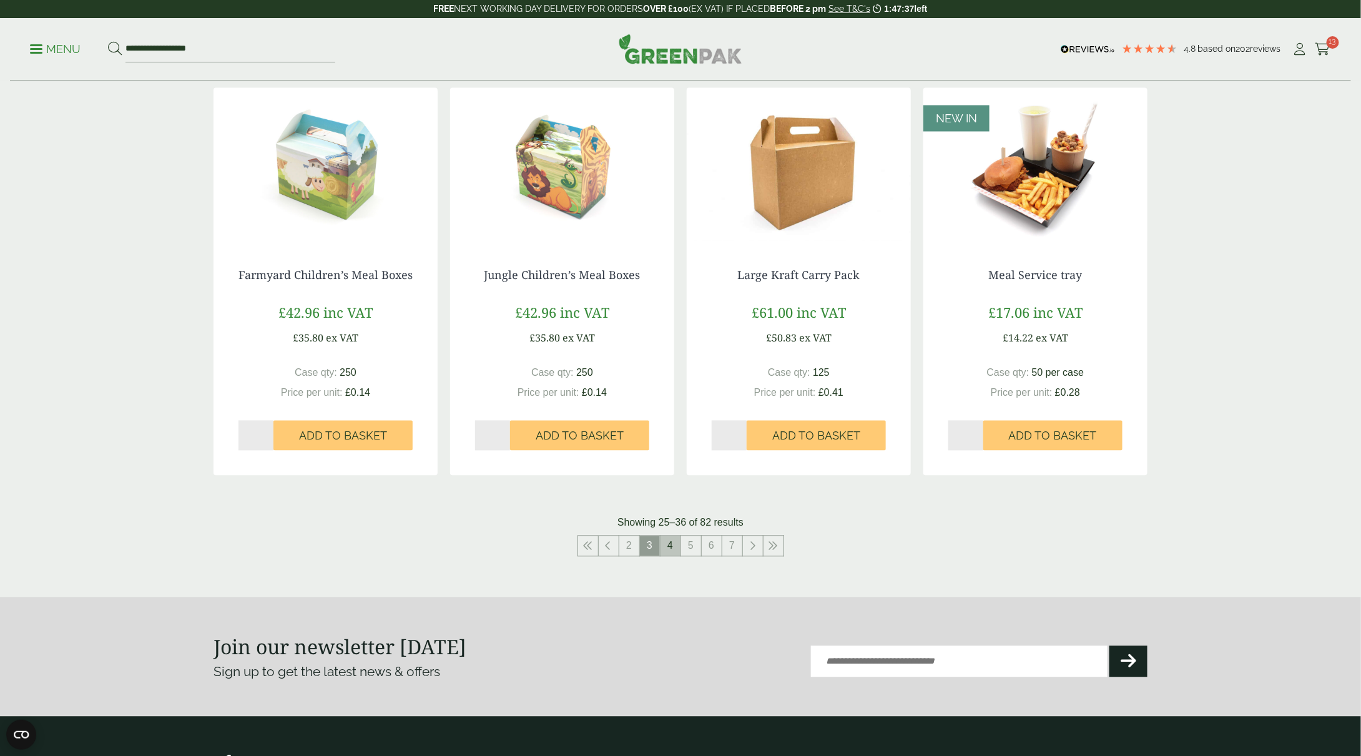
click at [675, 552] on link "4" at bounding box center [670, 546] width 20 height 20
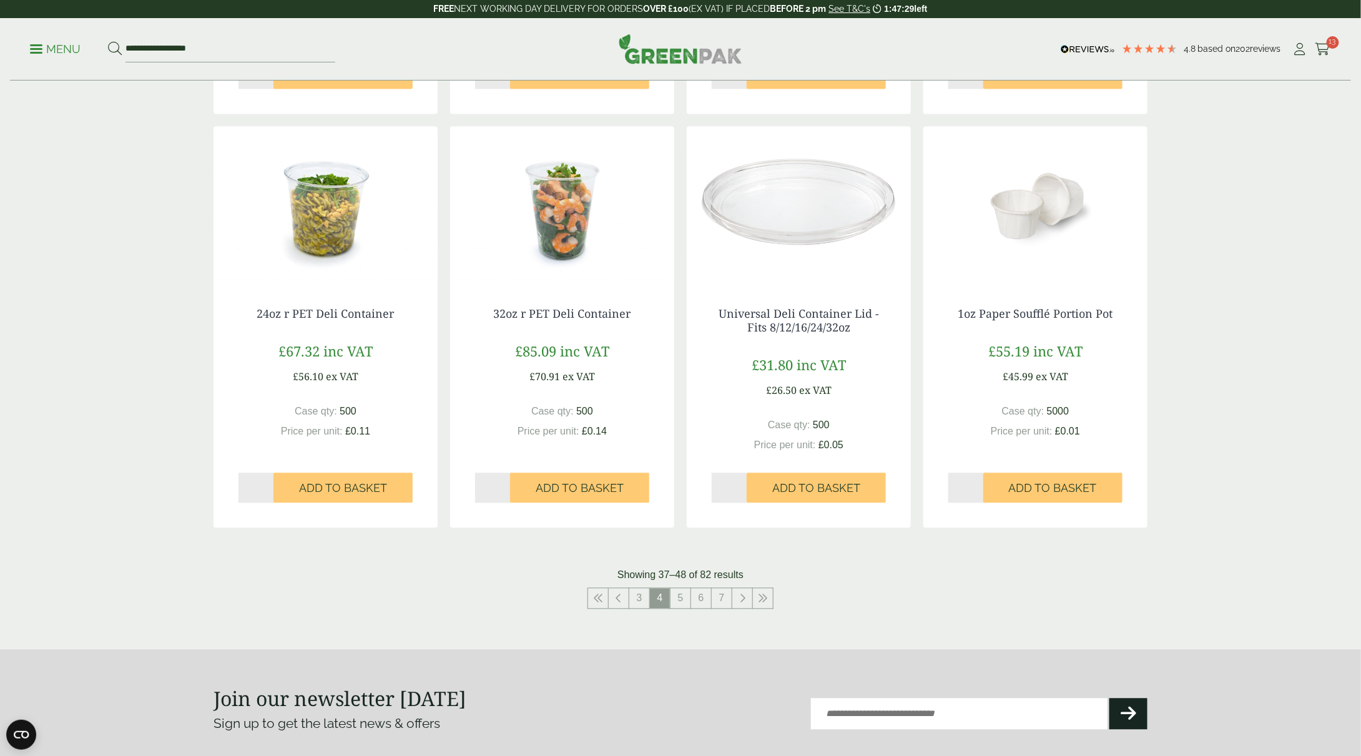
scroll to position [1186, 0]
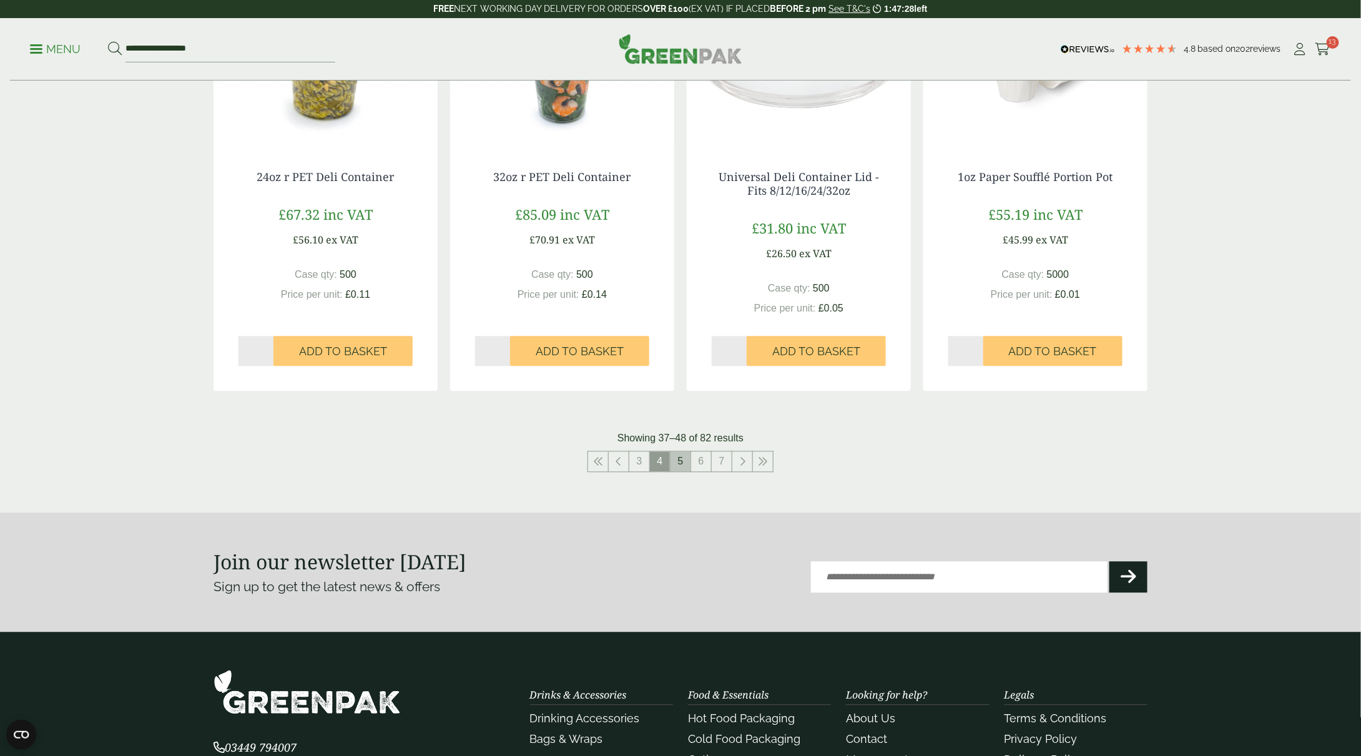
click at [681, 462] on link "5" at bounding box center [680, 462] width 20 height 20
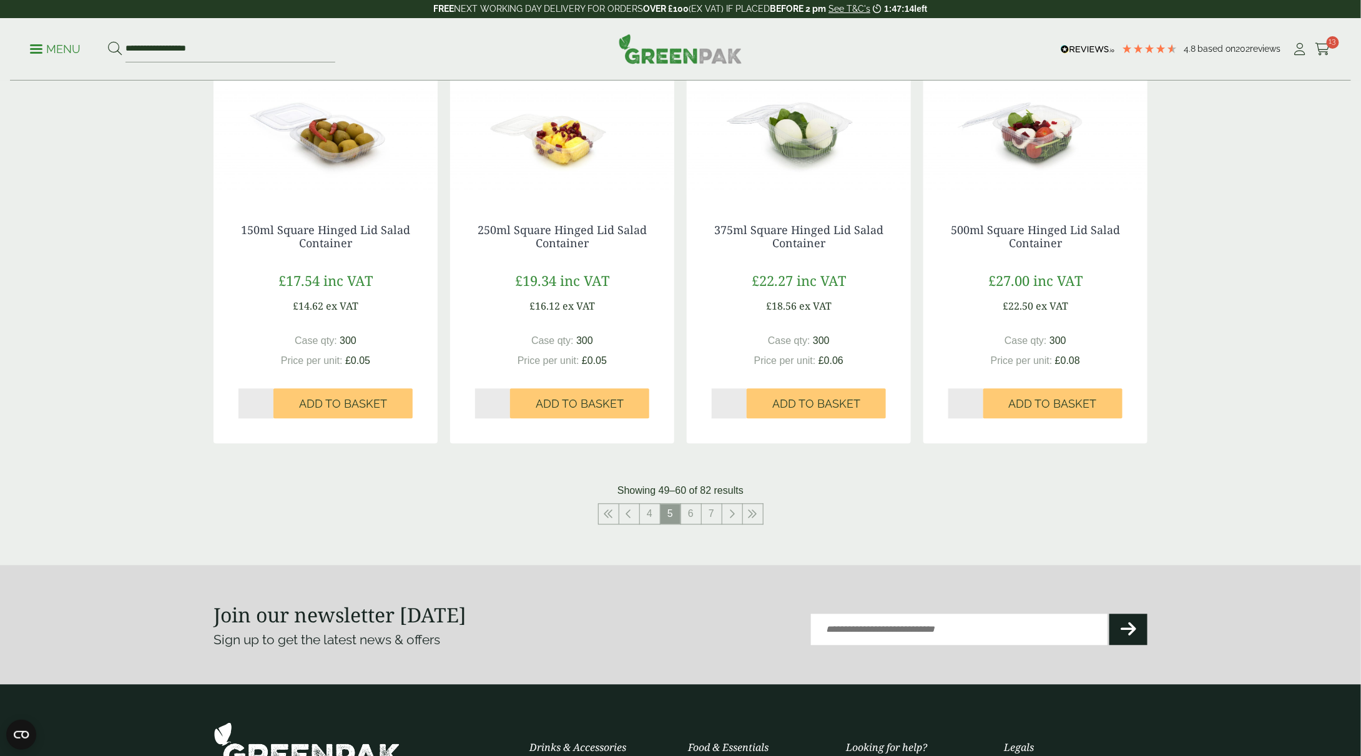
scroll to position [1124, 0]
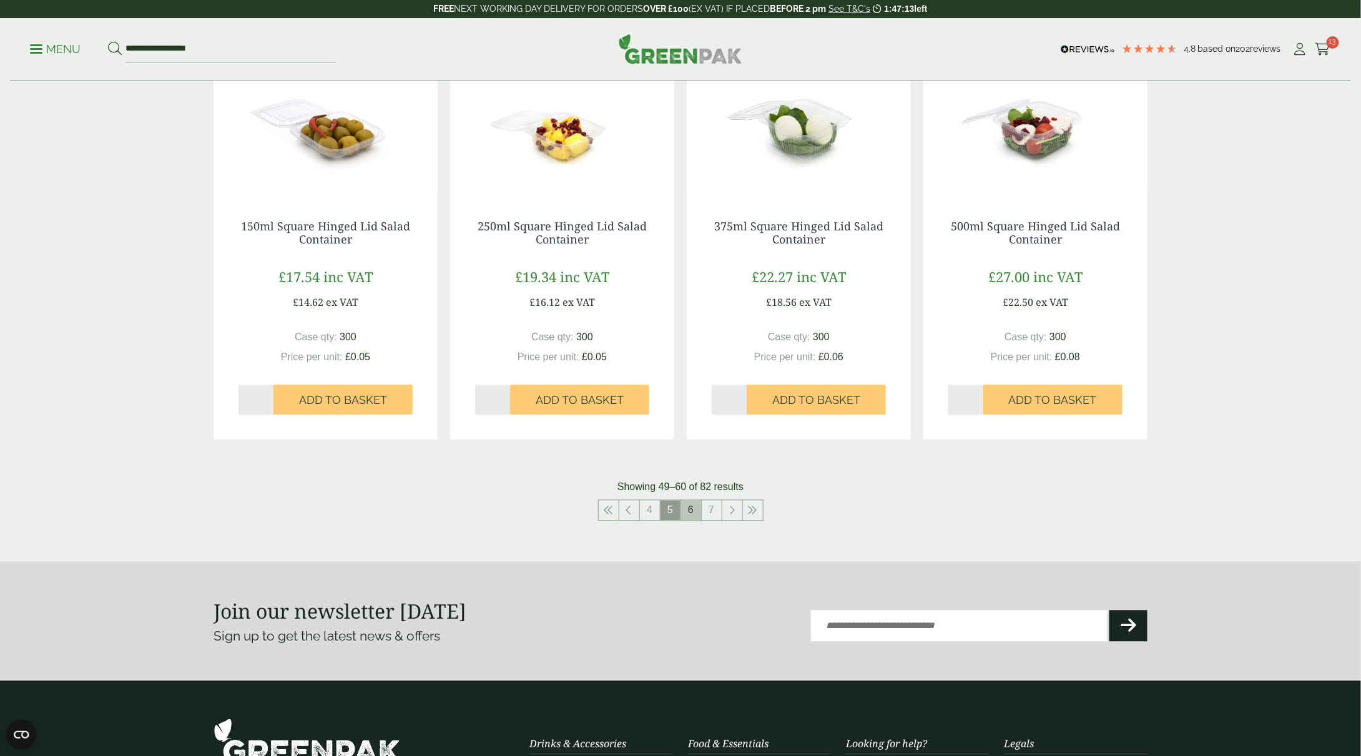
click at [683, 509] on link "6" at bounding box center [691, 511] width 20 height 20
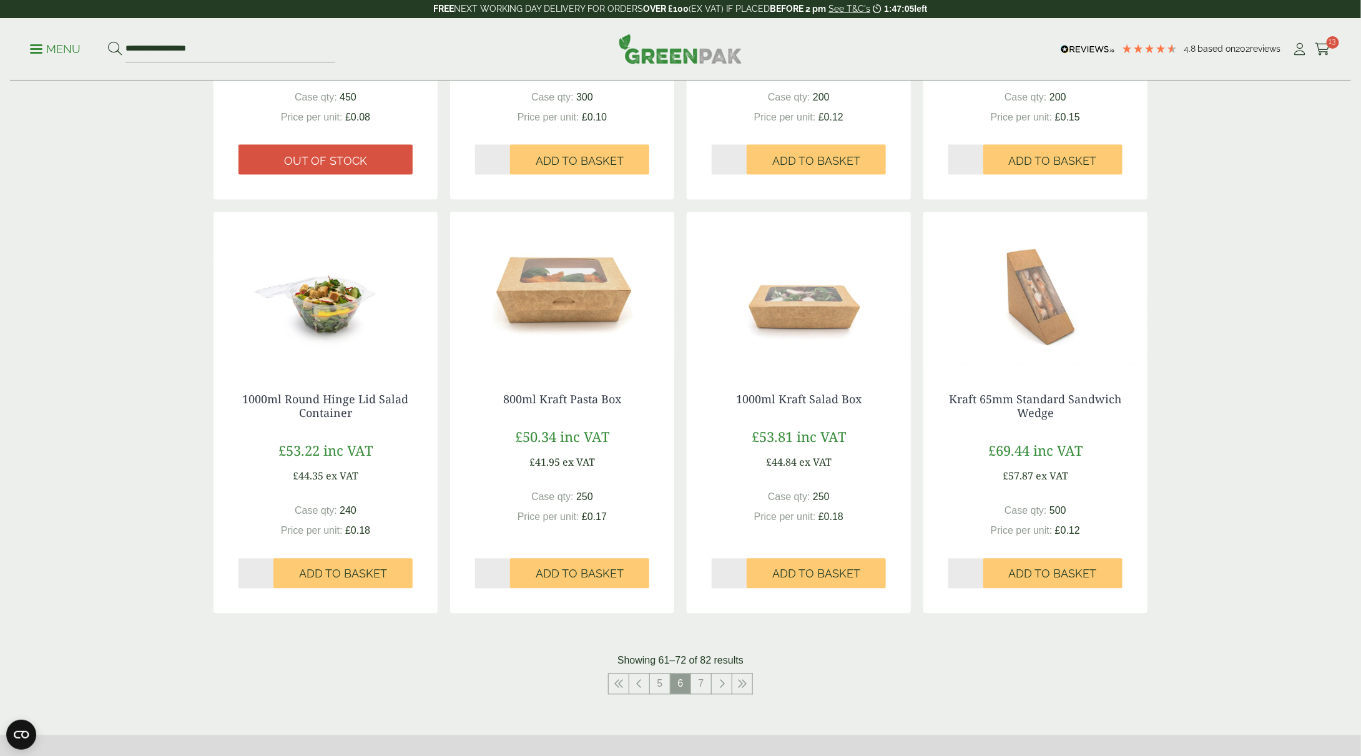
scroll to position [999, 0]
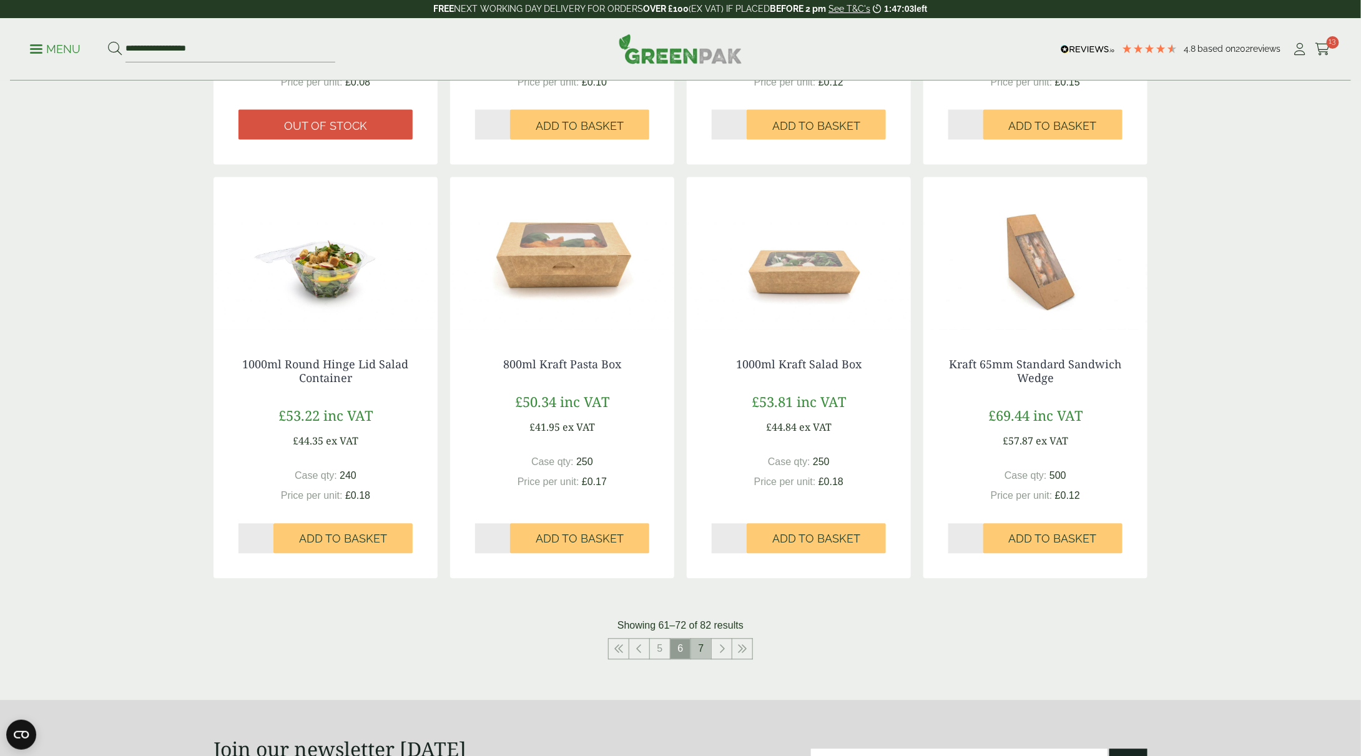
click at [700, 646] on link "7" at bounding box center [701, 649] width 20 height 20
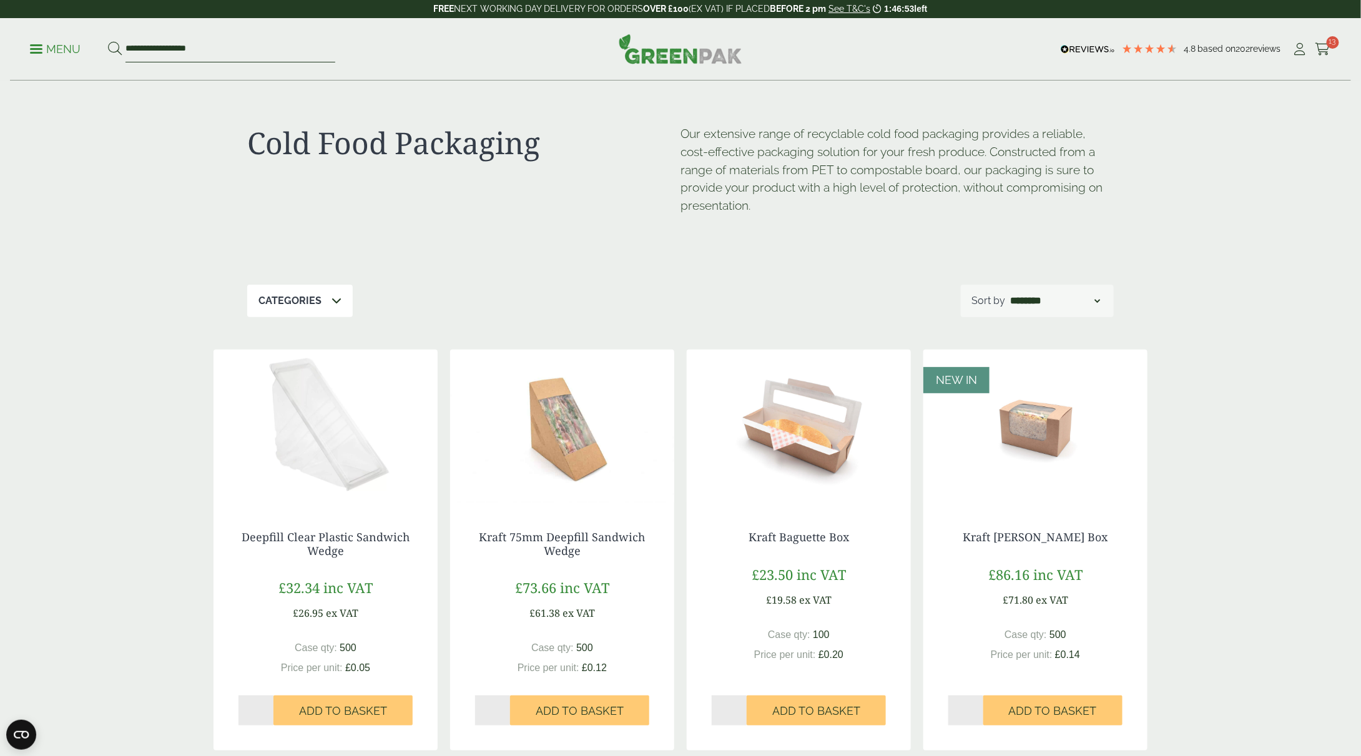
drag, startPoint x: 233, startPoint y: 46, endPoint x: 0, endPoint y: 34, distance: 233.2
click at [0, 34] on div "**********" at bounding box center [680, 49] width 1361 height 62
click at [43, 53] on p "Menu" at bounding box center [55, 49] width 51 height 15
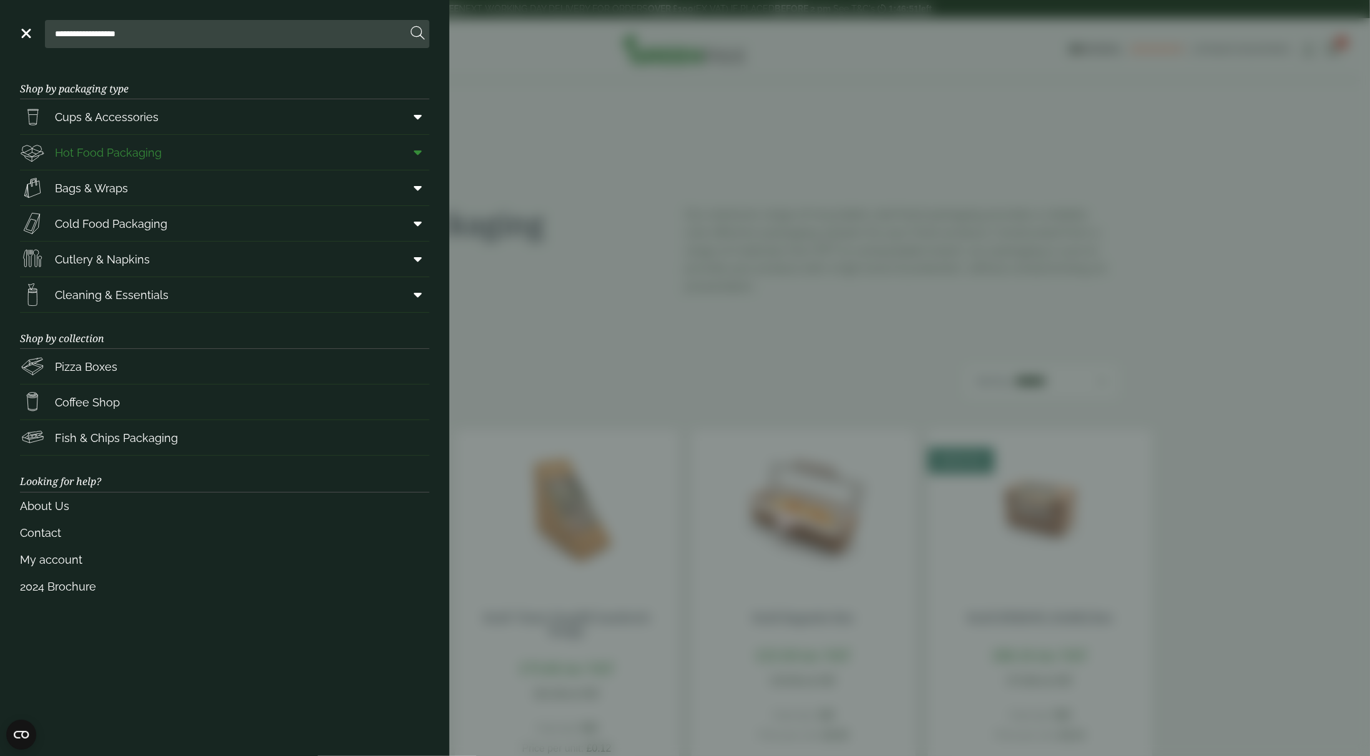
click at [223, 153] on link "Hot Food Packaging" at bounding box center [225, 152] width 410 height 35
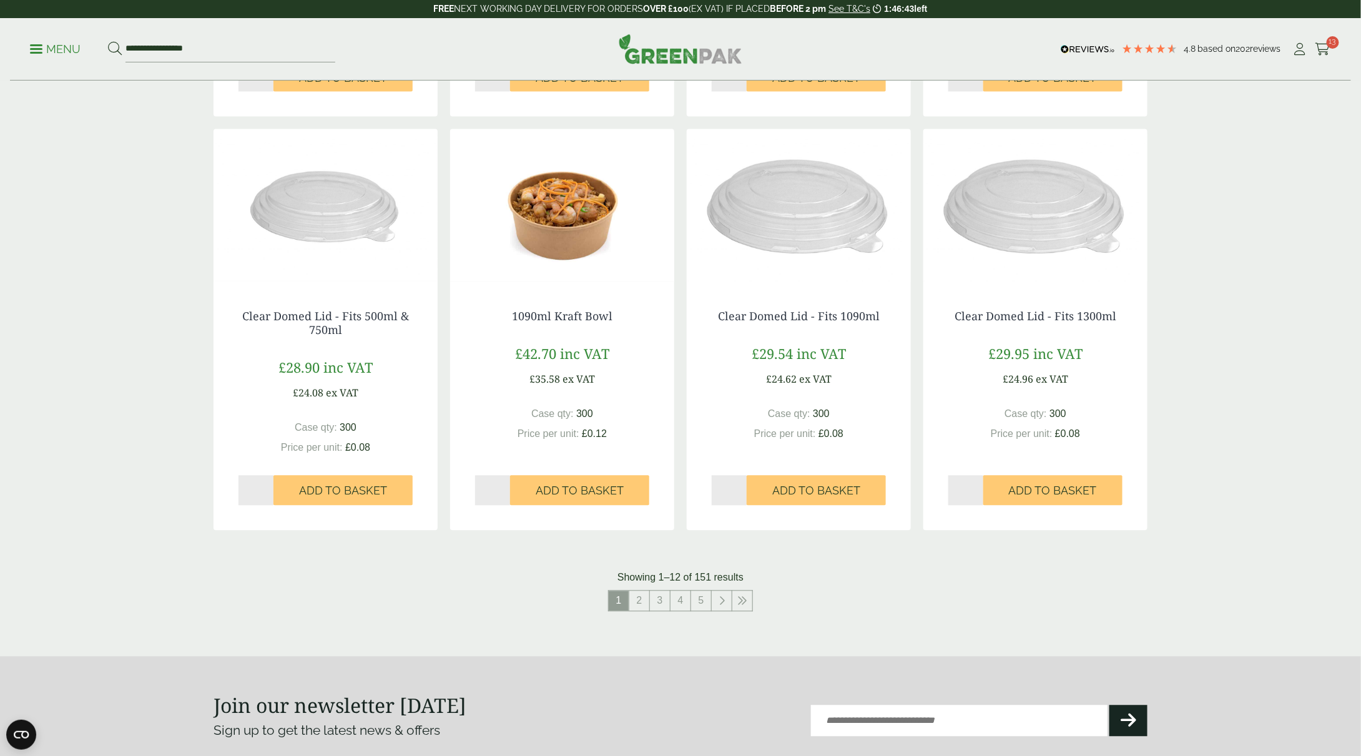
scroll to position [1061, 0]
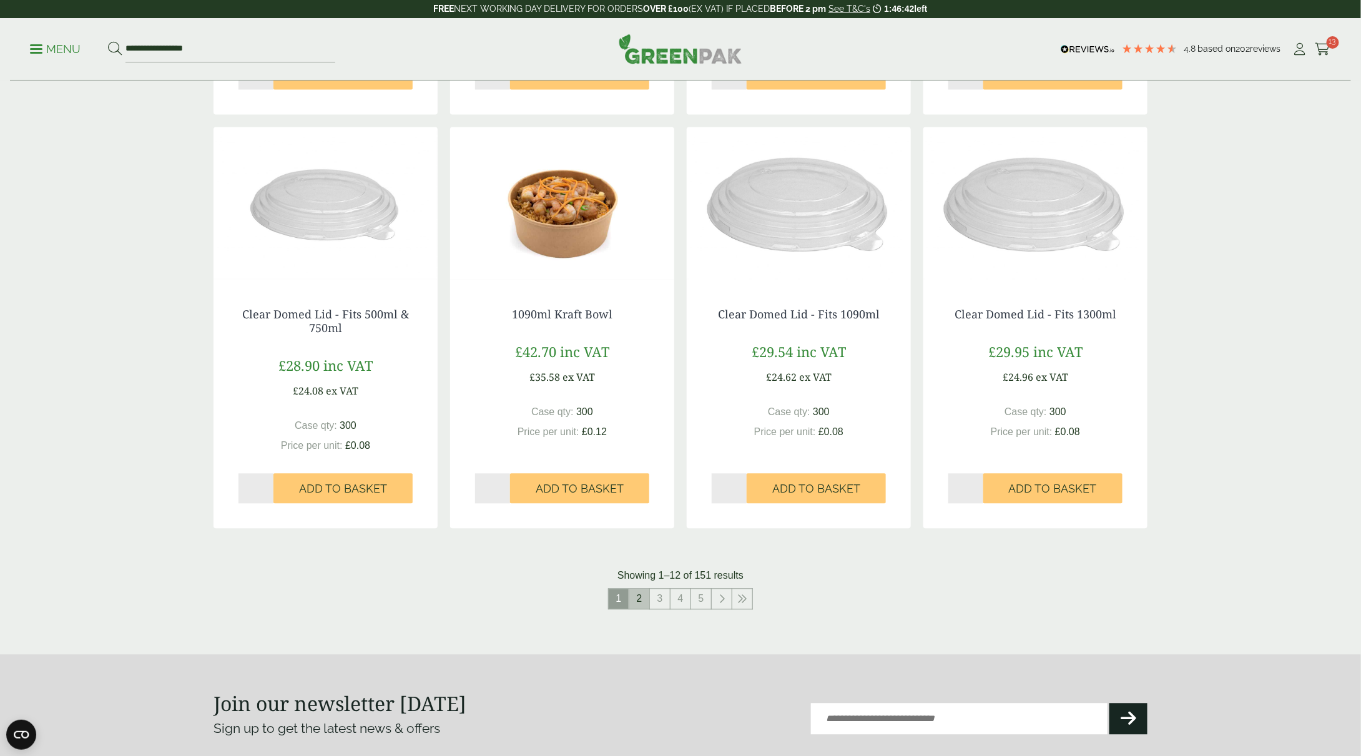
click at [642, 596] on link "2" at bounding box center [639, 599] width 20 height 20
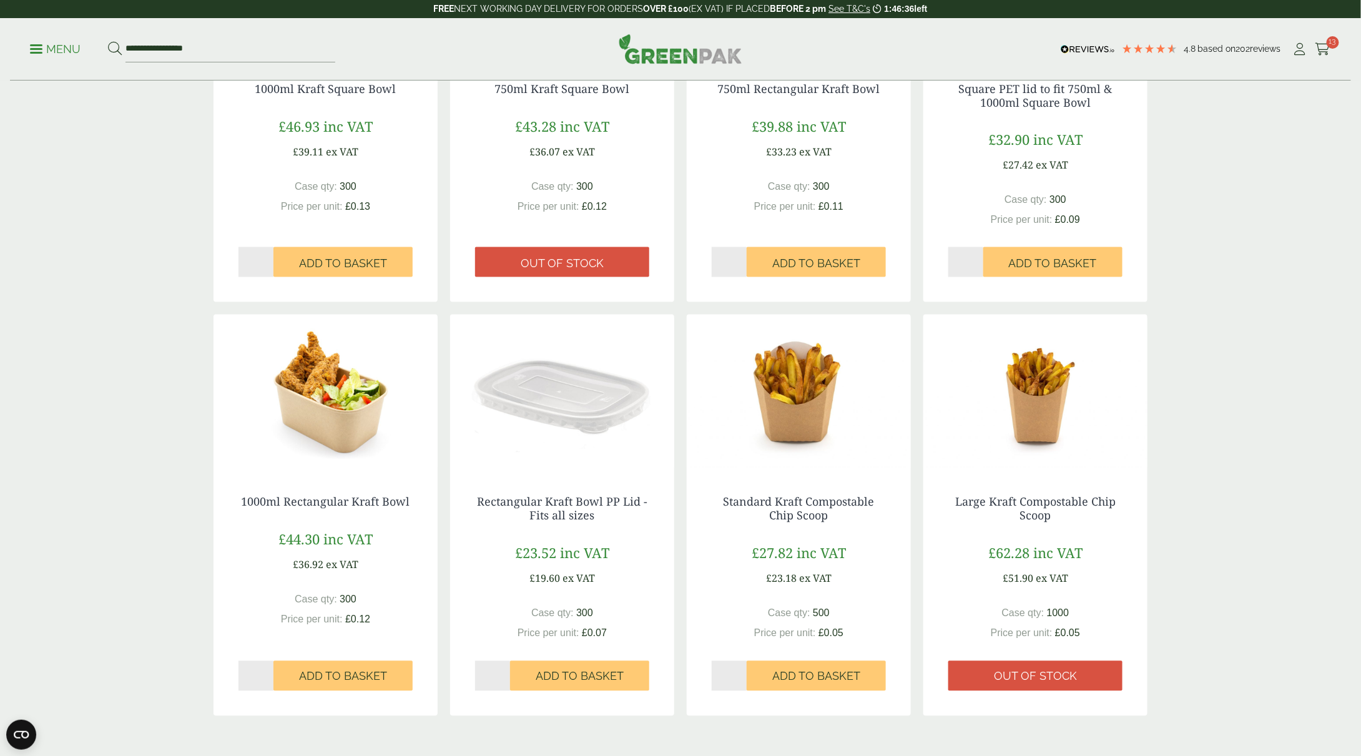
scroll to position [1061, 0]
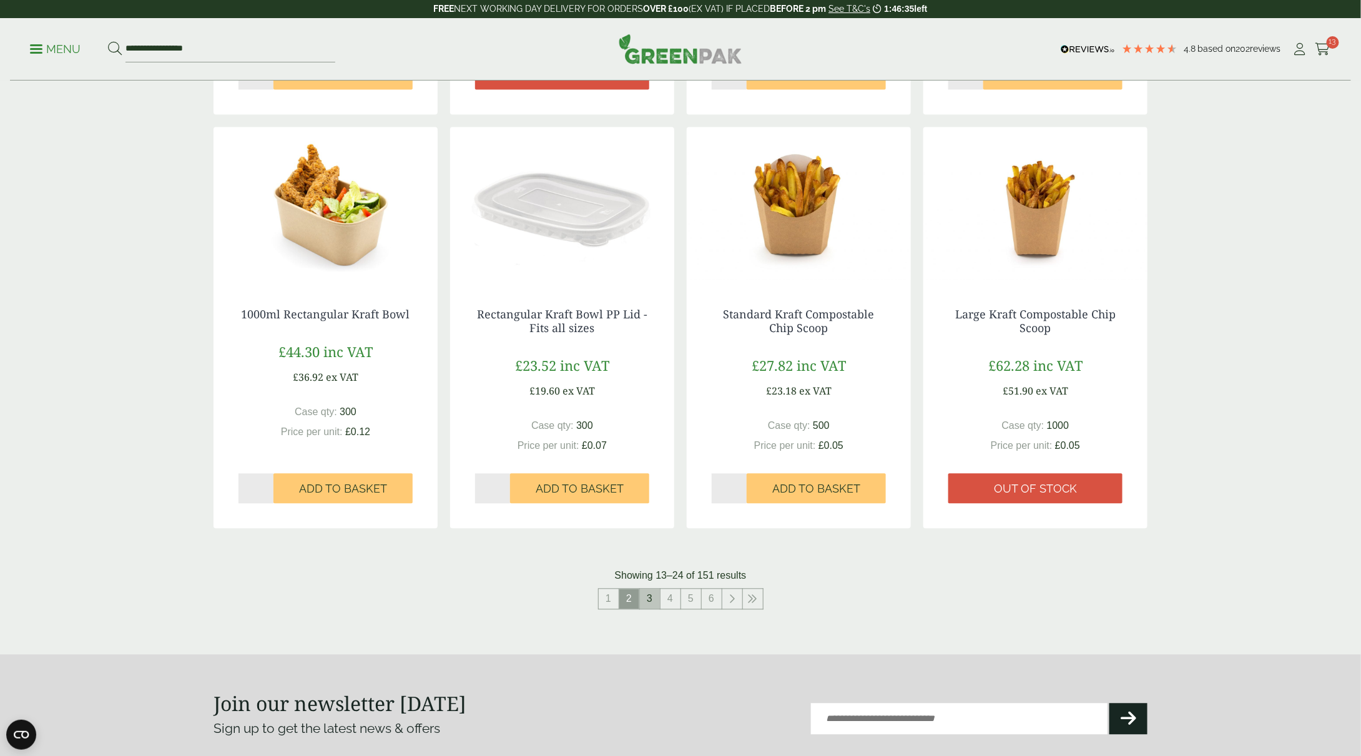
click at [655, 599] on link "3" at bounding box center [650, 599] width 20 height 20
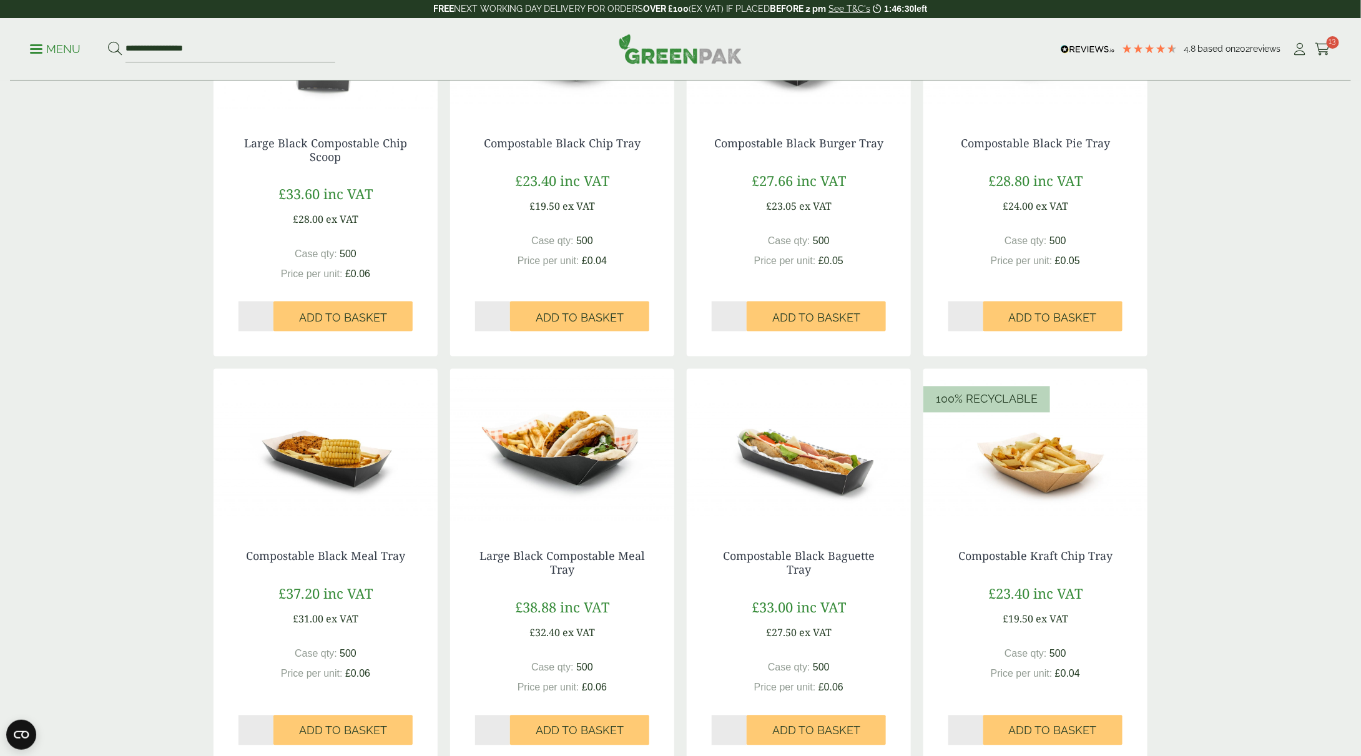
scroll to position [936, 0]
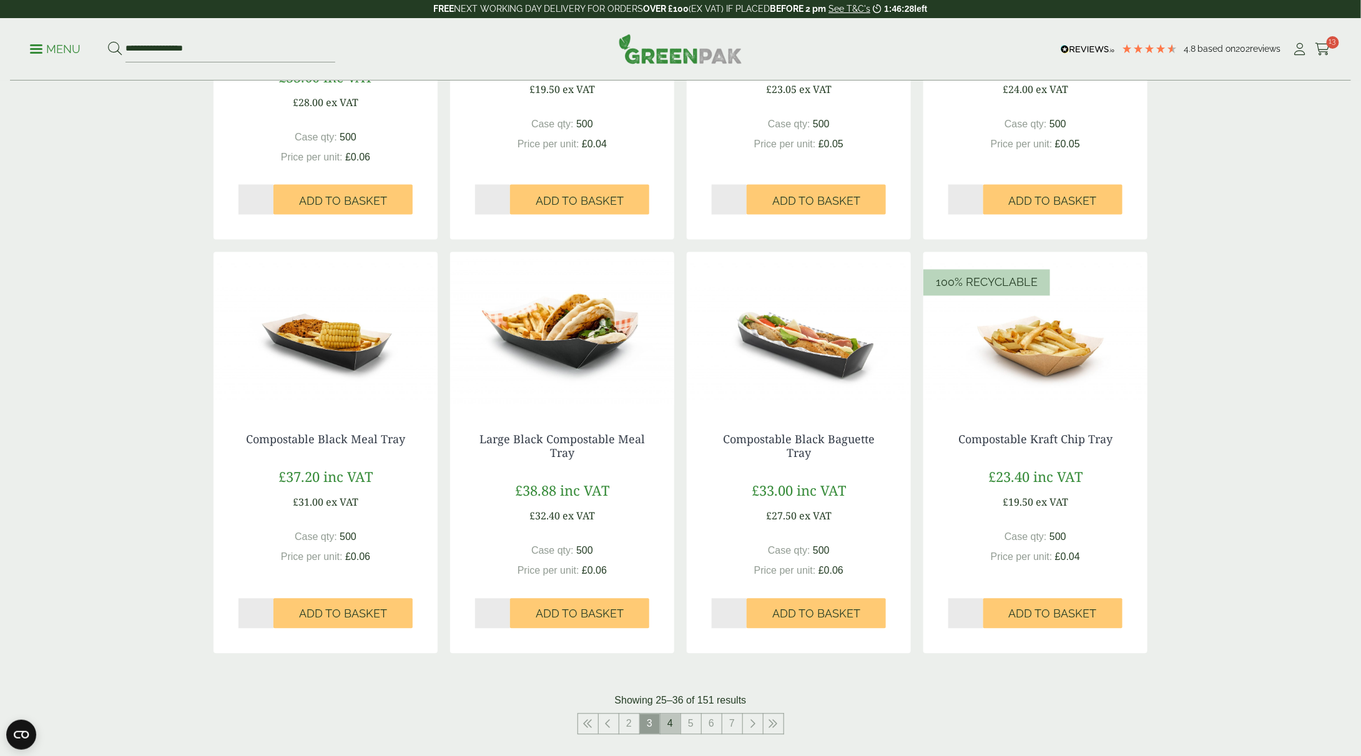
click at [667, 727] on link "4" at bounding box center [670, 724] width 20 height 20
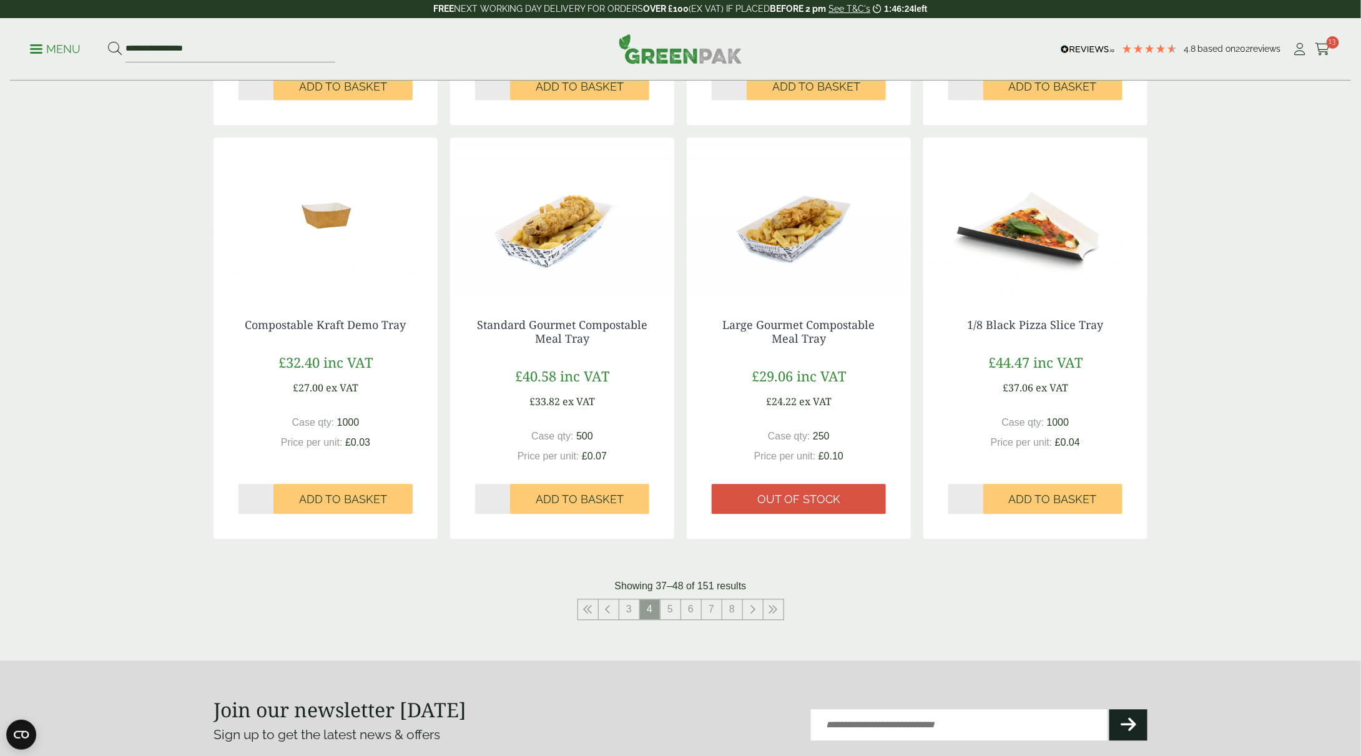
scroll to position [1124, 0]
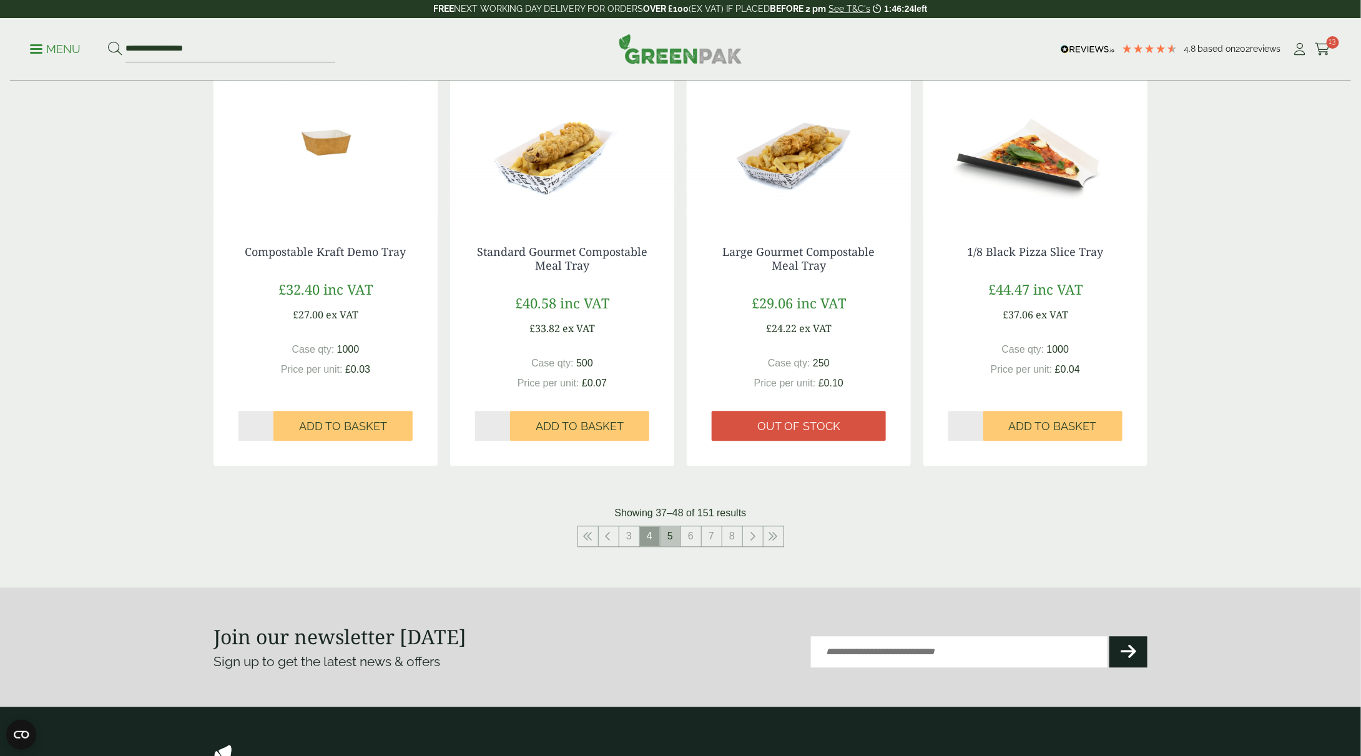
click at [672, 540] on link "5" at bounding box center [670, 537] width 20 height 20
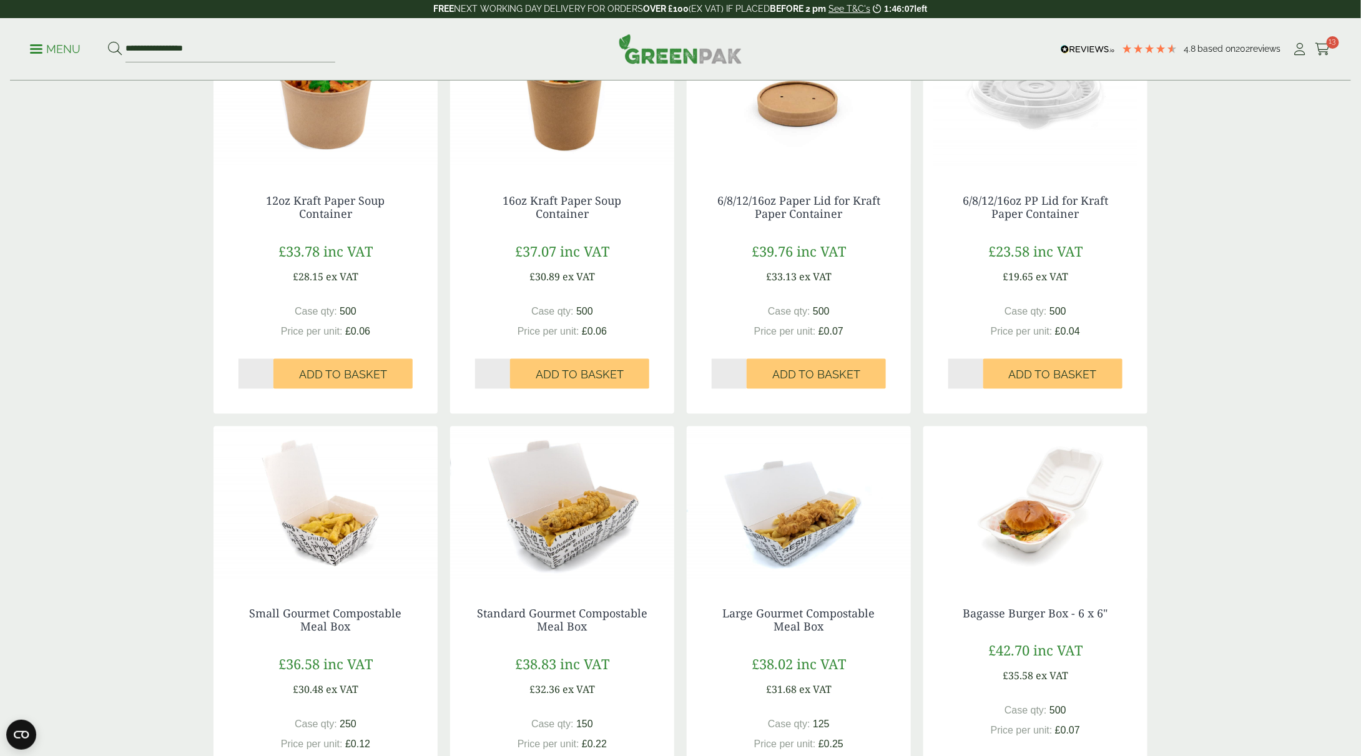
scroll to position [1186, 0]
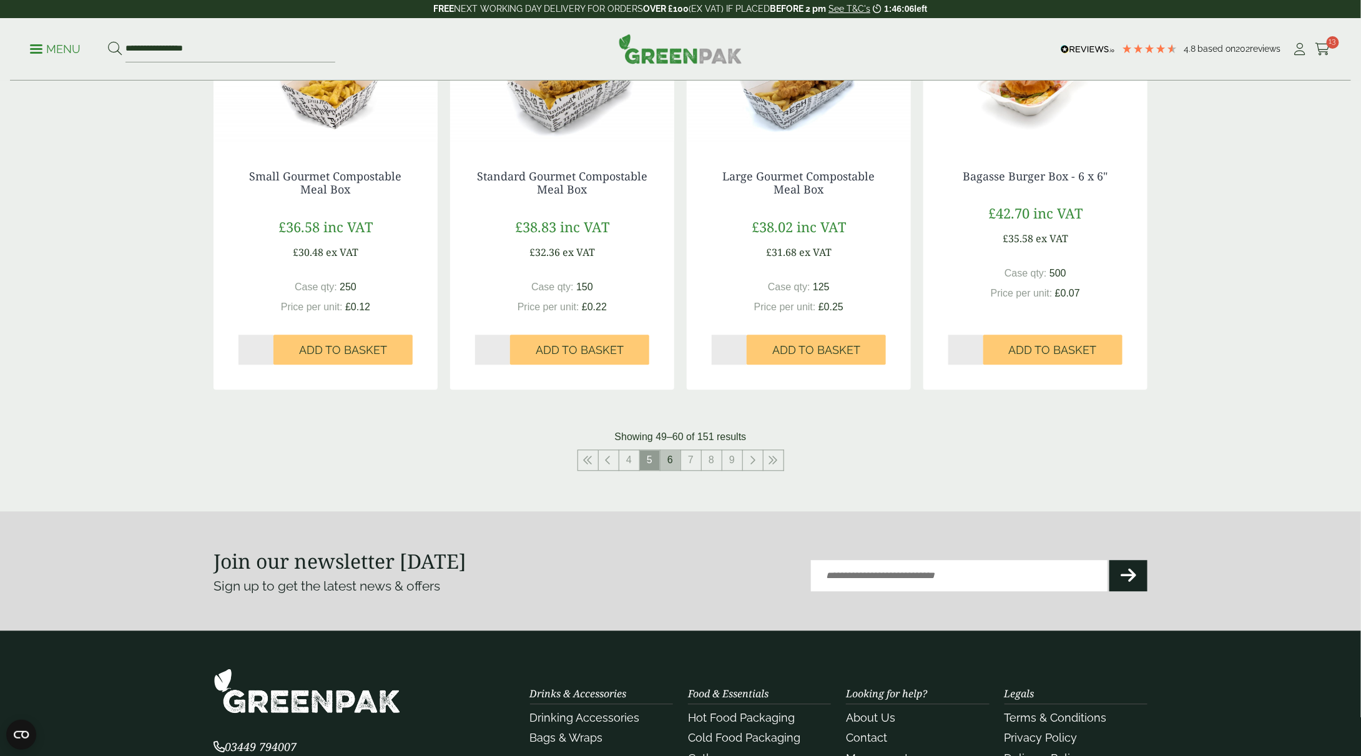
click at [674, 465] on link "6" at bounding box center [670, 461] width 20 height 20
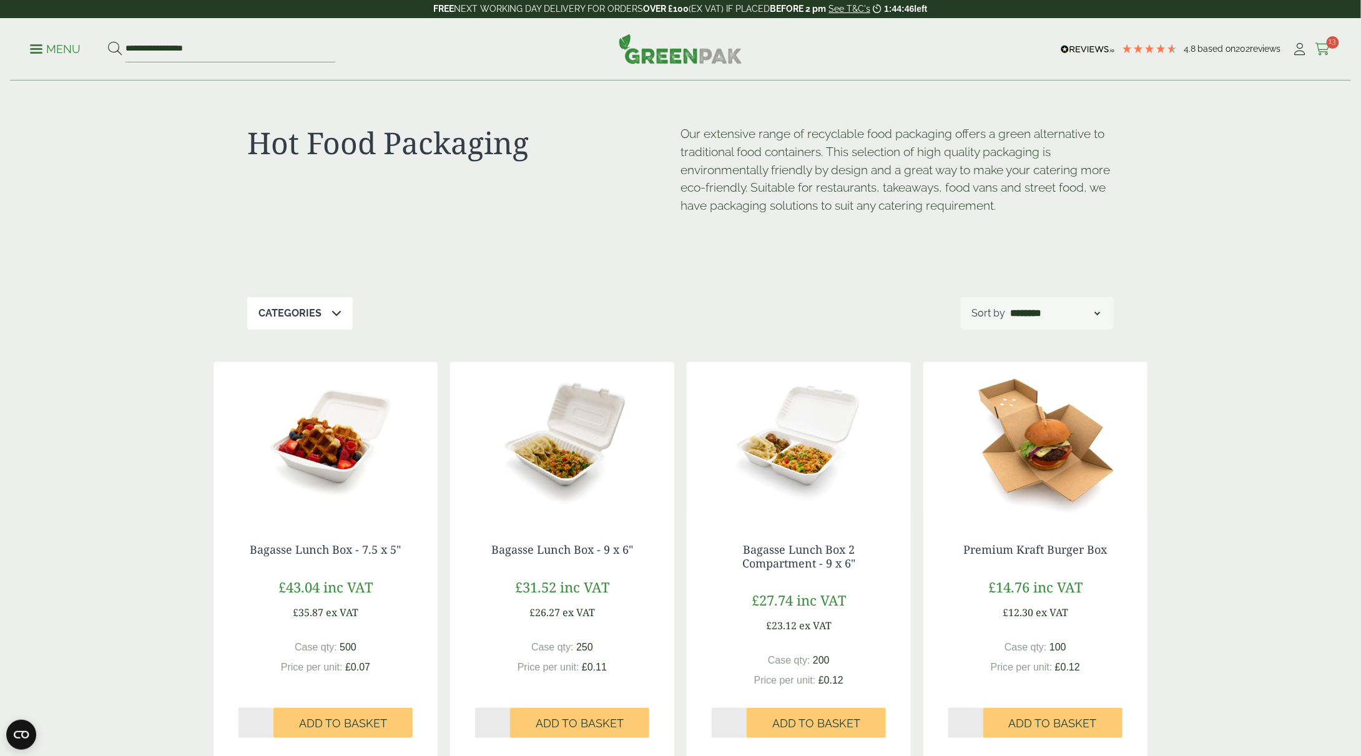
click at [1327, 43] on span "13" at bounding box center [1333, 42] width 12 height 12
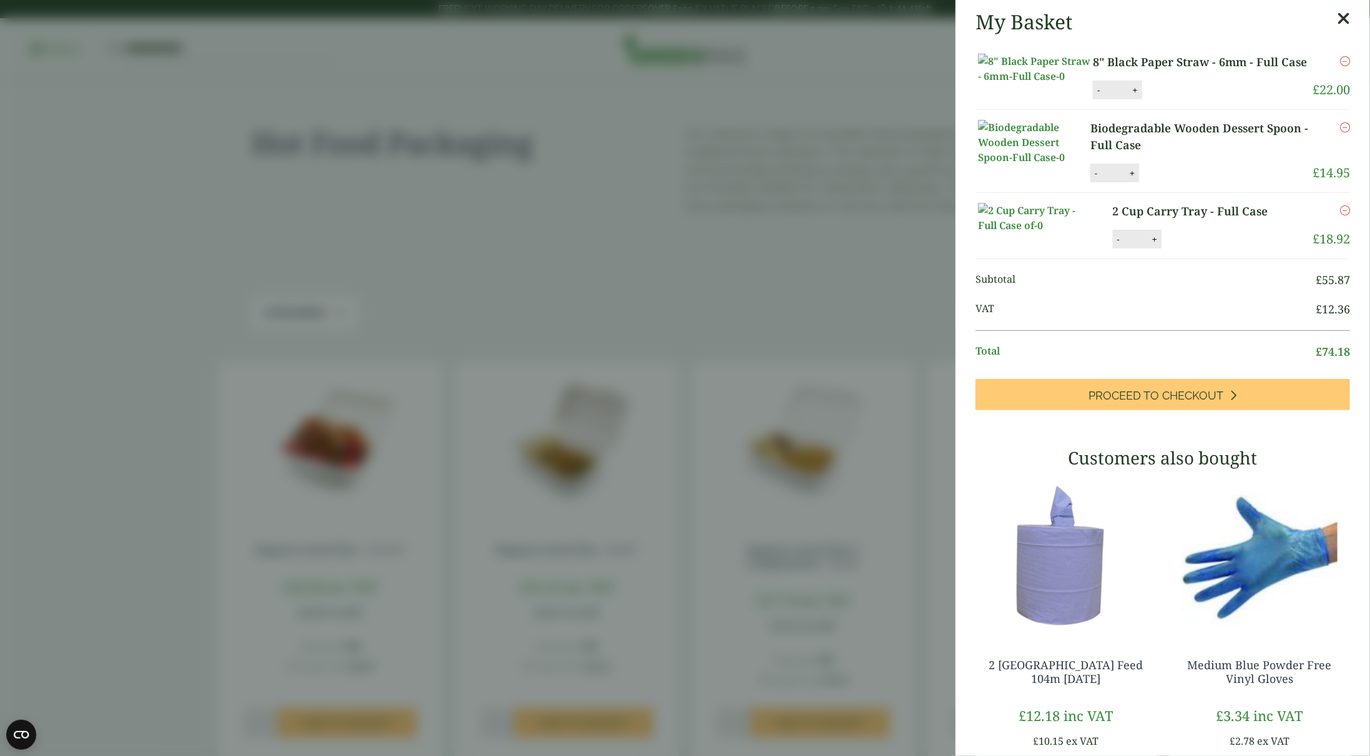
click at [1132, 96] on button "+" at bounding box center [1135, 90] width 12 height 11
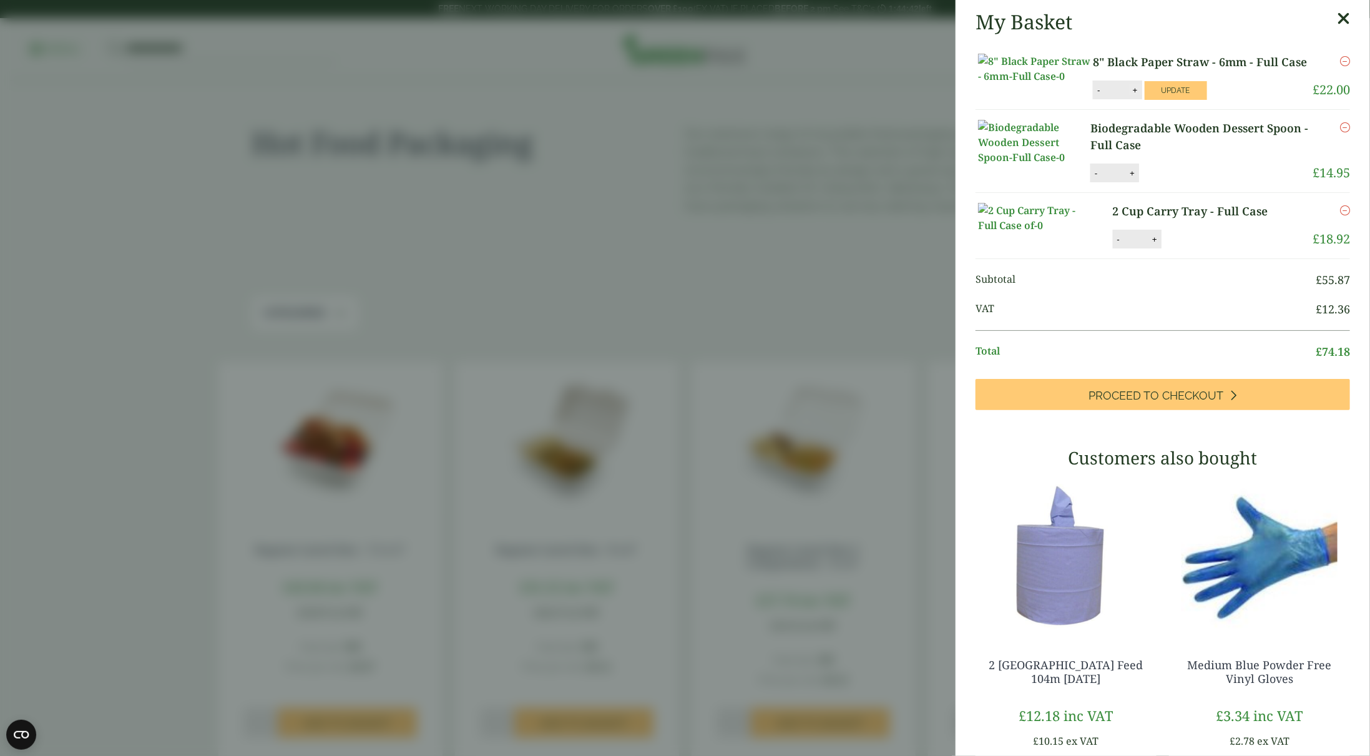
click at [1132, 96] on button "+" at bounding box center [1135, 90] width 12 height 11
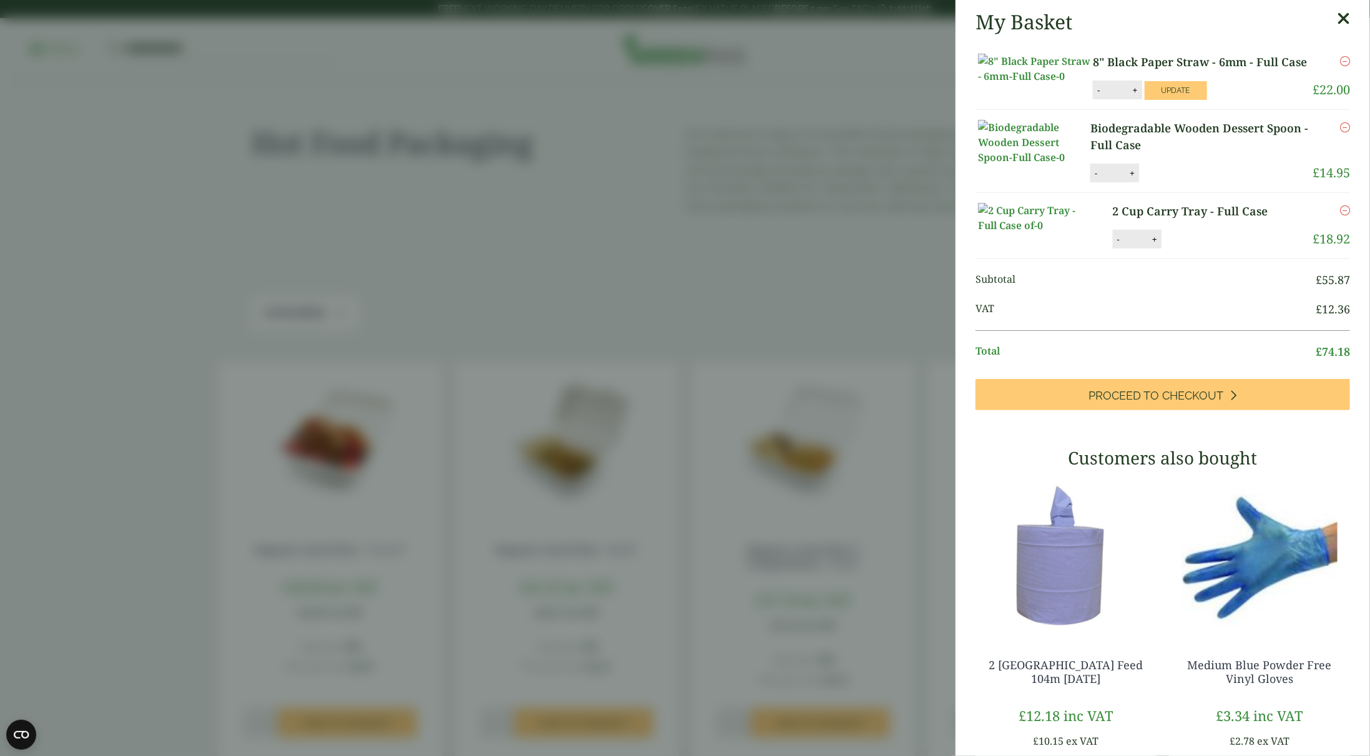
click at [1132, 96] on button "+" at bounding box center [1135, 90] width 12 height 11
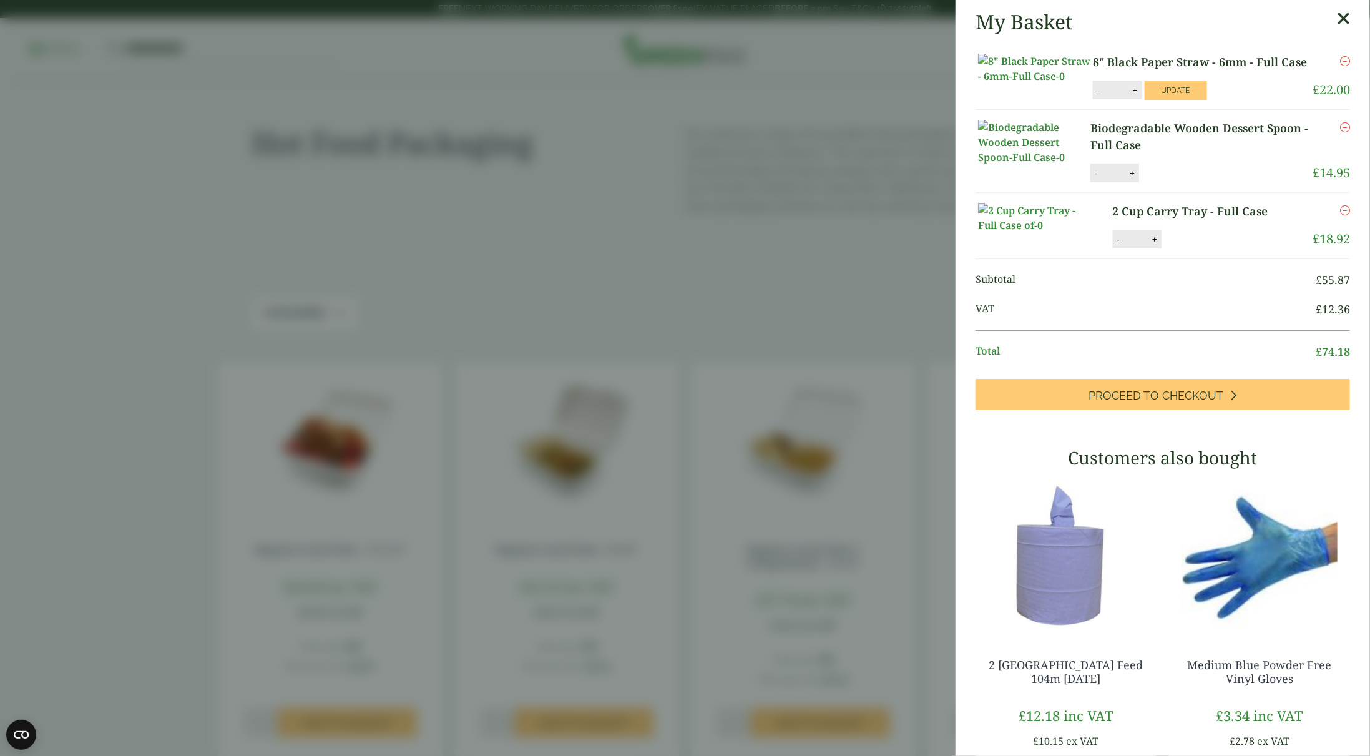
click at [1131, 96] on button "+" at bounding box center [1135, 90] width 12 height 11
type input "**"
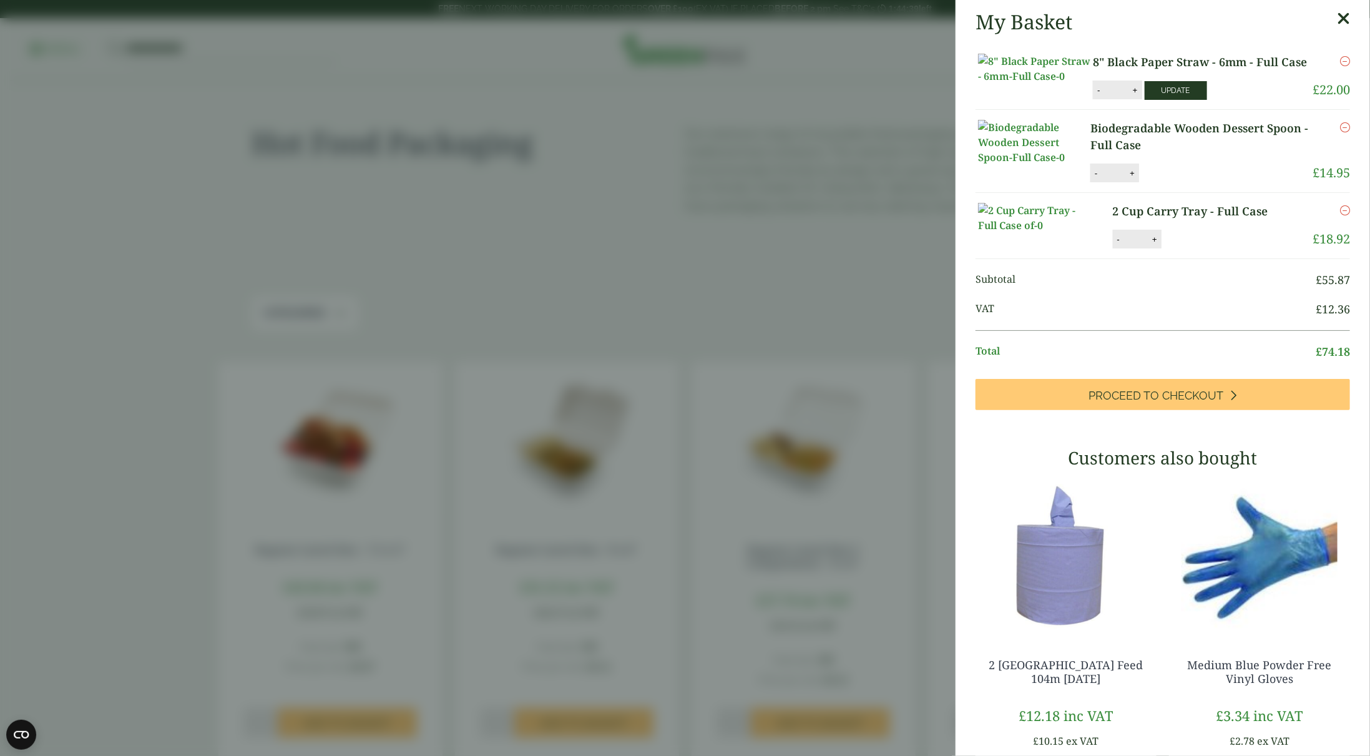
click at [1163, 100] on button "Update" at bounding box center [1176, 90] width 62 height 19
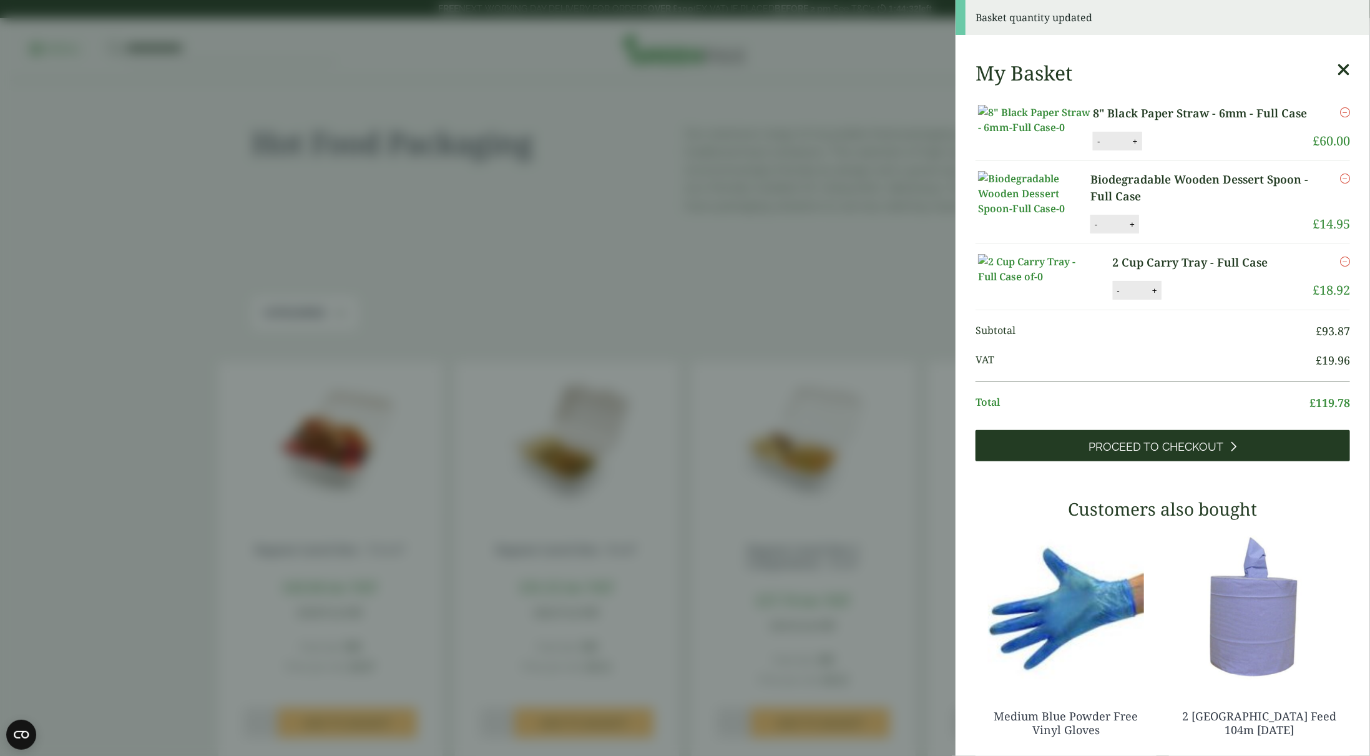
click at [1239, 461] on link "Proceed to Checkout" at bounding box center [1163, 445] width 375 height 31
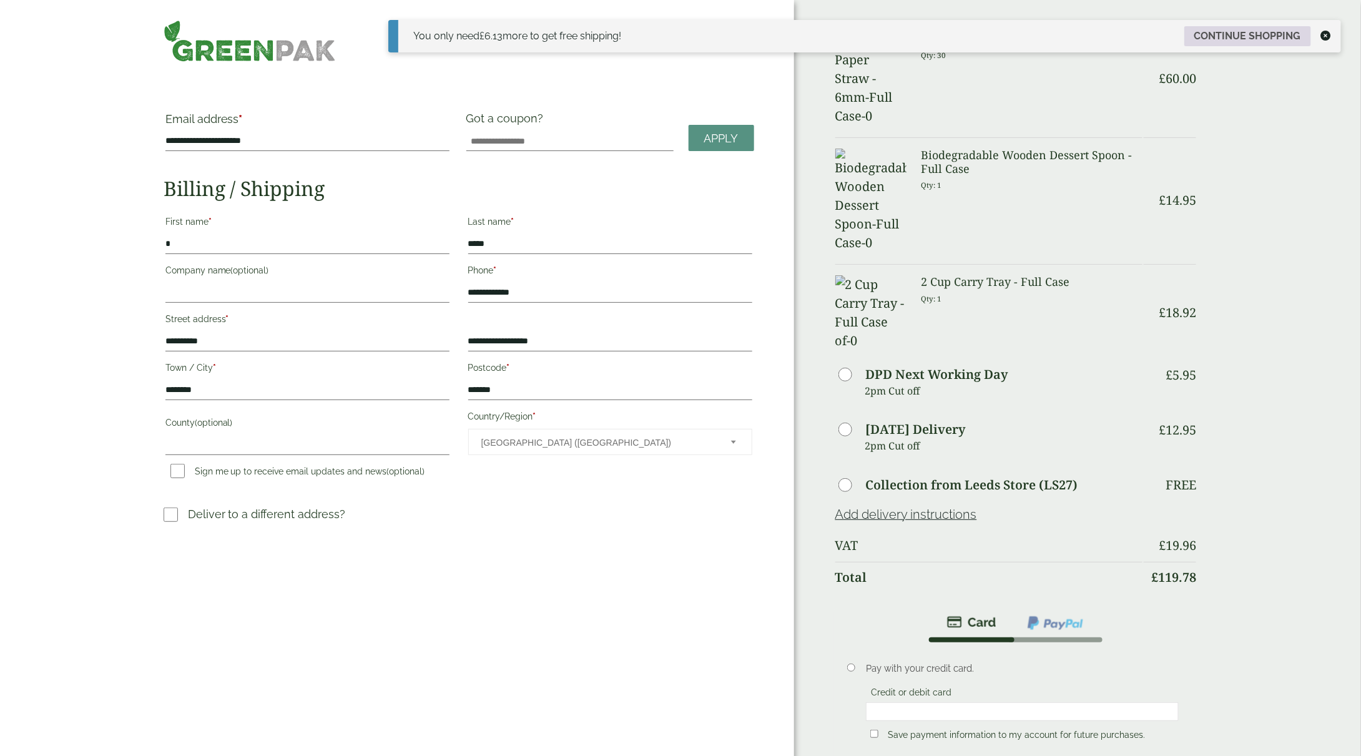
click at [1229, 33] on link "Continue shopping" at bounding box center [1247, 36] width 127 height 20
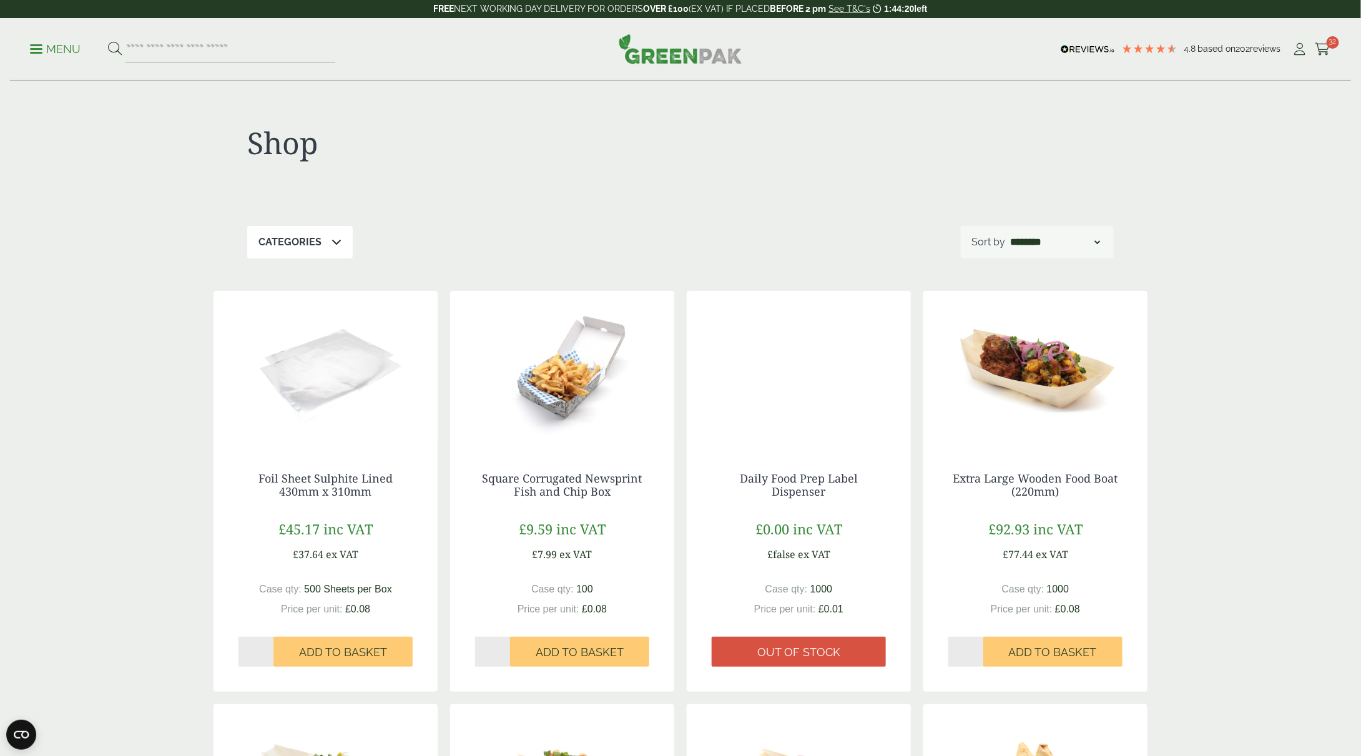
click at [1334, 51] on div "Menu 4.8 Based on 202 reviews My Account" at bounding box center [680, 49] width 1341 height 62
click at [1334, 50] on div "Menu 4.8 Based on 202 reviews My Account" at bounding box center [680, 49] width 1341 height 62
click at [1330, 47] on span "32" at bounding box center [1333, 42] width 12 height 12
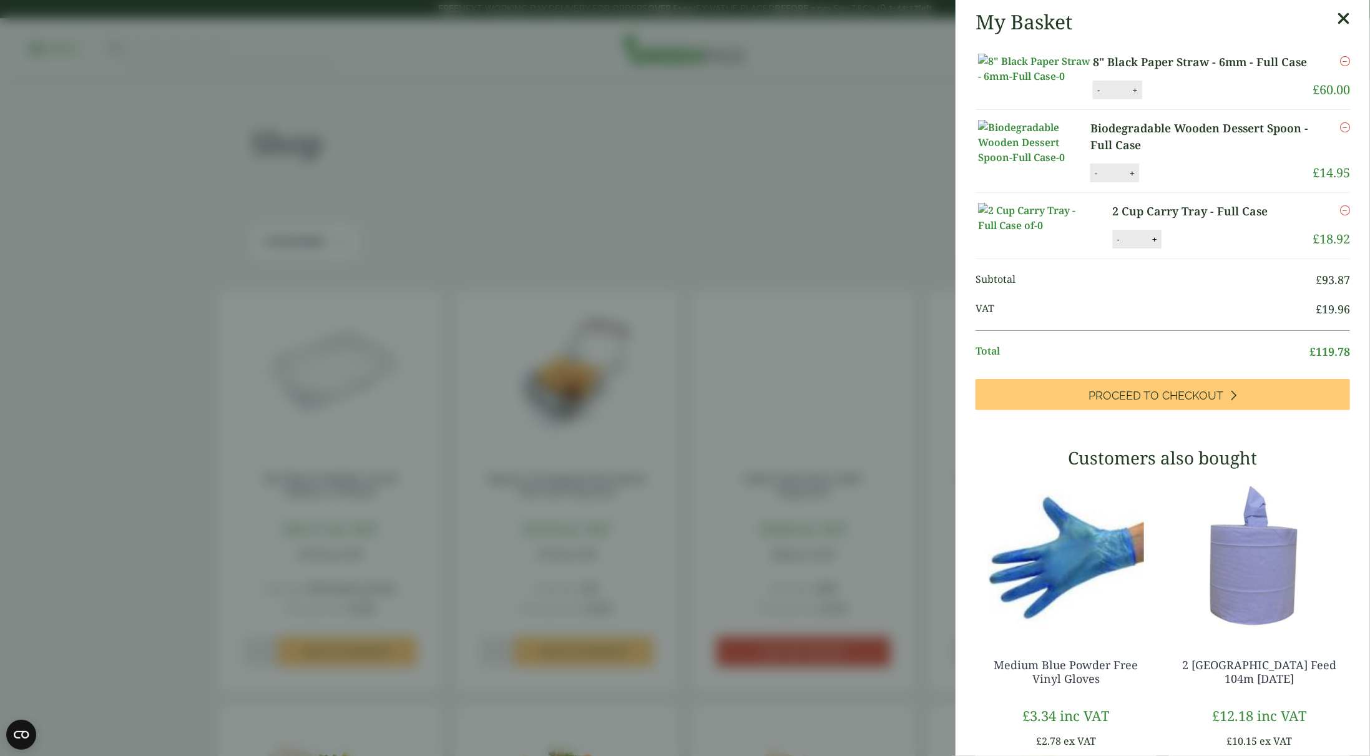
click at [1096, 96] on button "-" at bounding box center [1099, 90] width 10 height 11
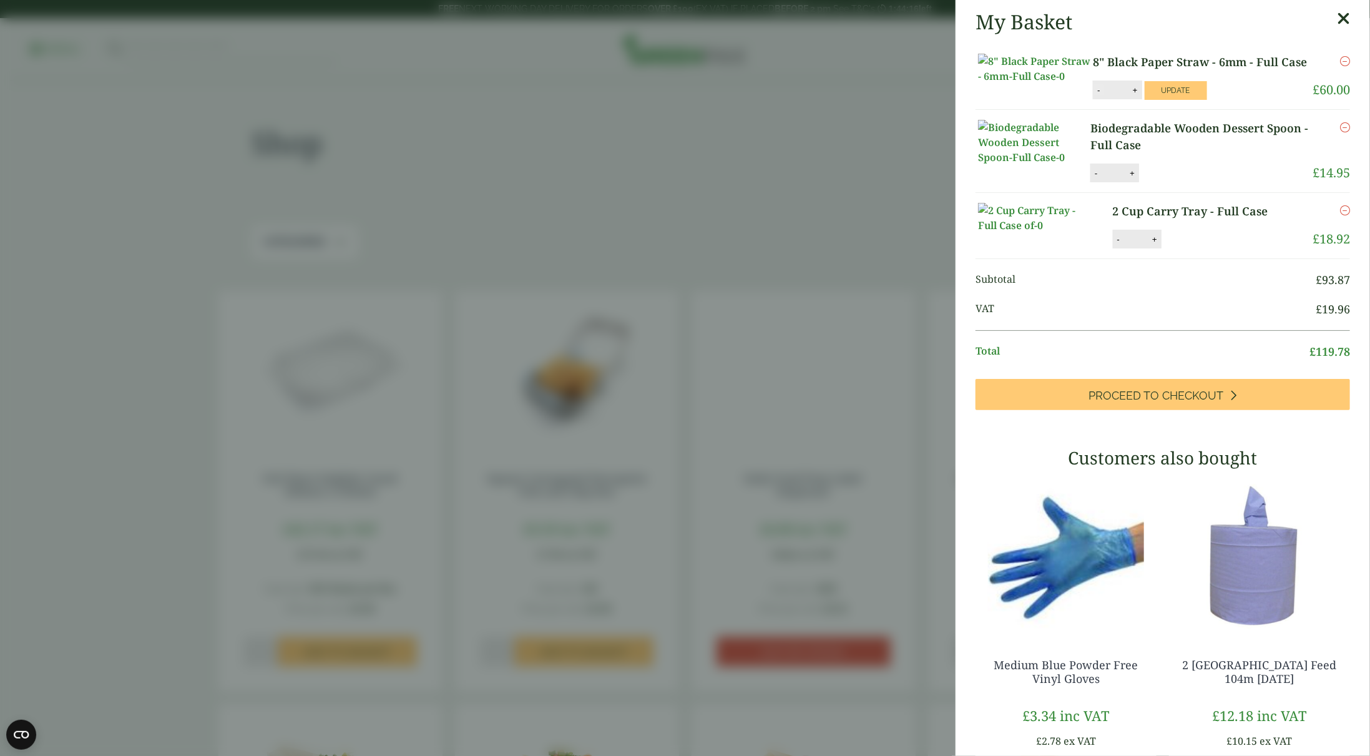
click at [1096, 96] on button "-" at bounding box center [1099, 90] width 10 height 11
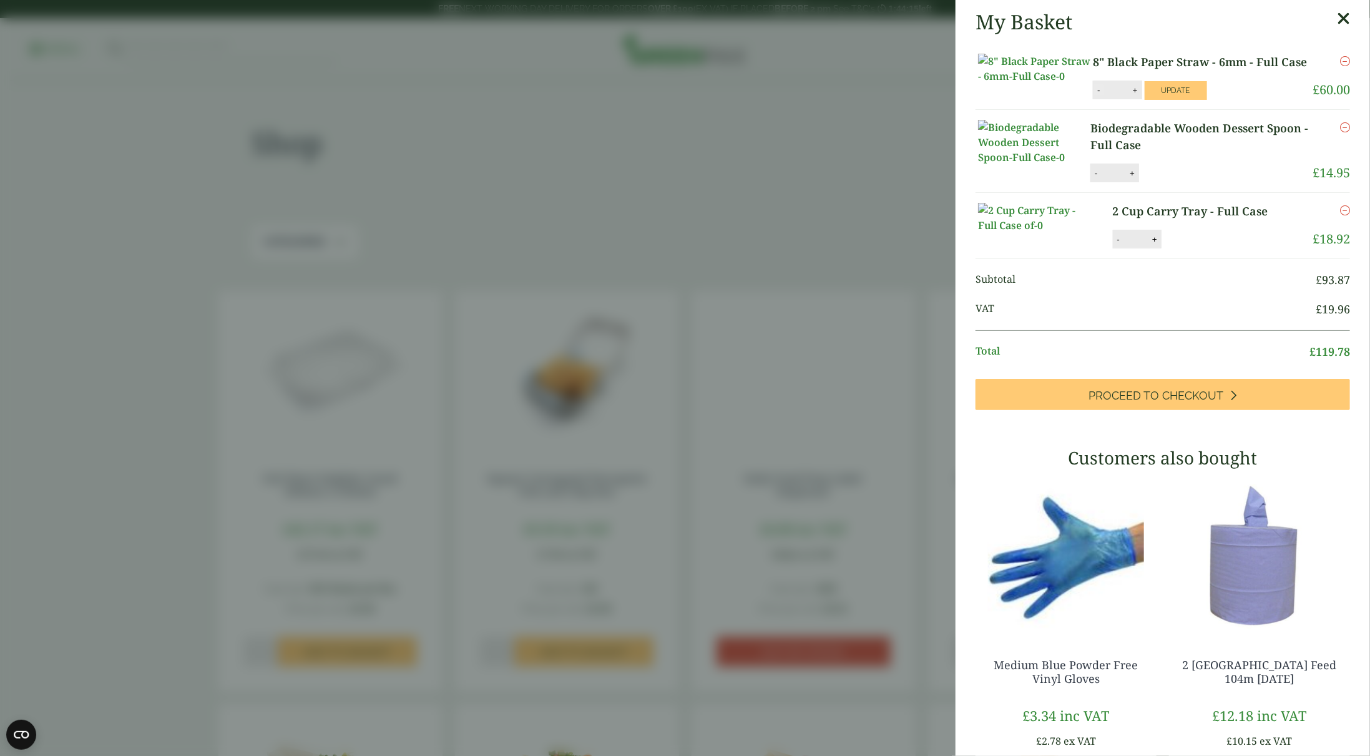
click at [1096, 96] on button "-" at bounding box center [1099, 90] width 10 height 11
click at [1129, 96] on button "+" at bounding box center [1135, 90] width 12 height 11
type input "**"
click at [1137, 179] on button "+" at bounding box center [1132, 173] width 12 height 11
type input "*"
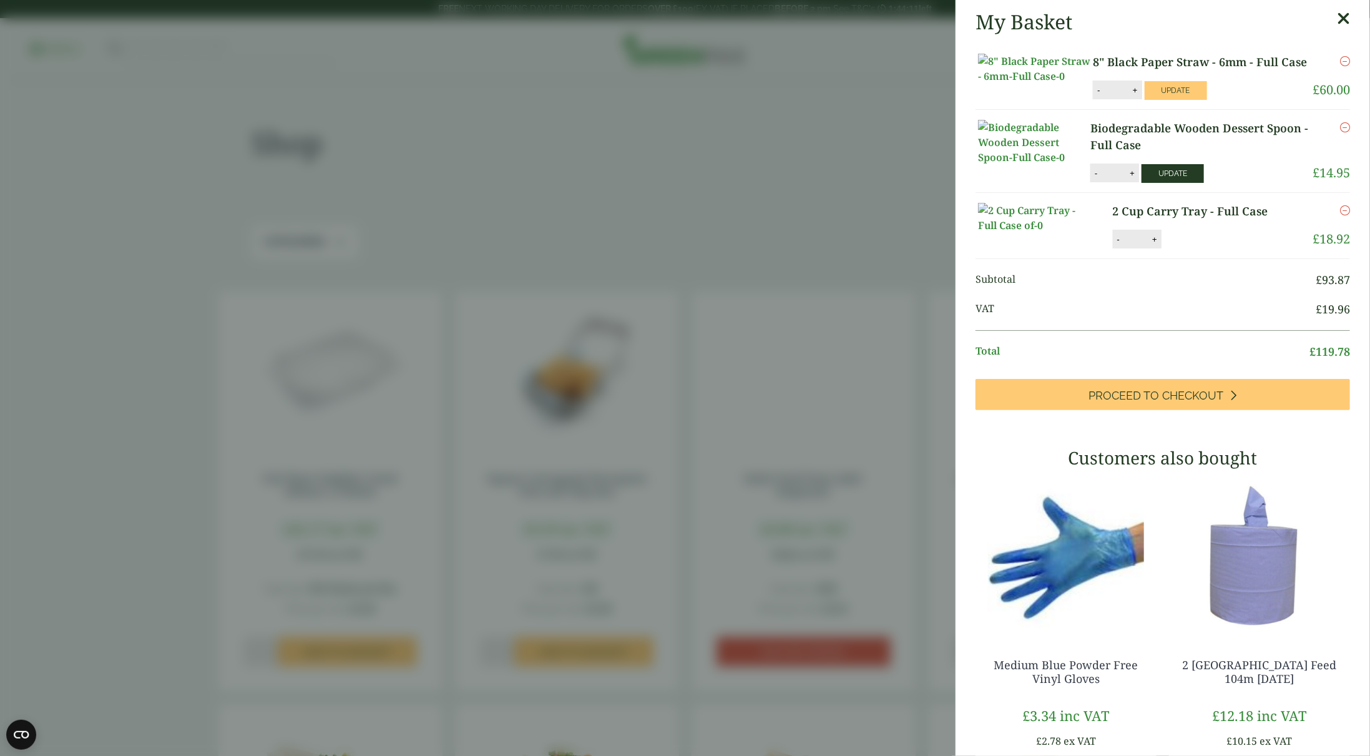
click at [1167, 183] on button "Update" at bounding box center [1173, 173] width 62 height 19
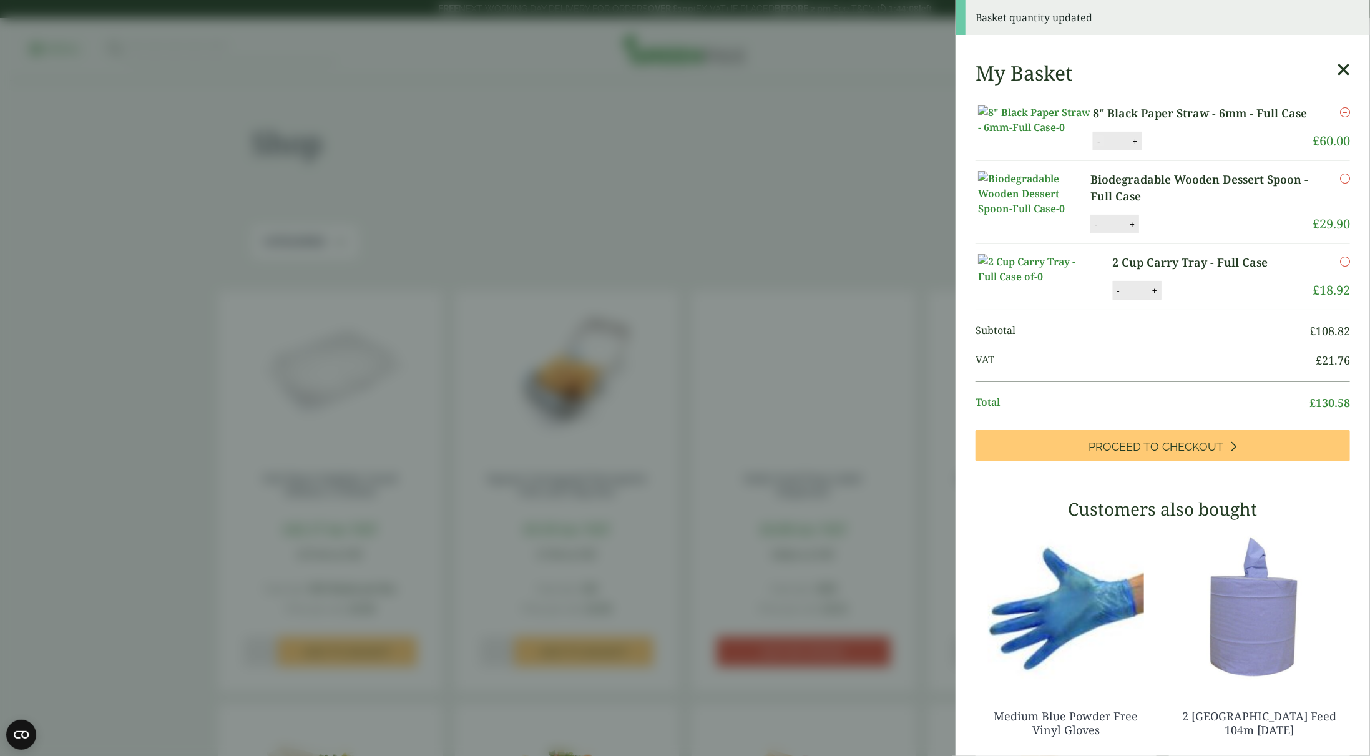
click at [1096, 147] on button "-" at bounding box center [1099, 141] width 10 height 11
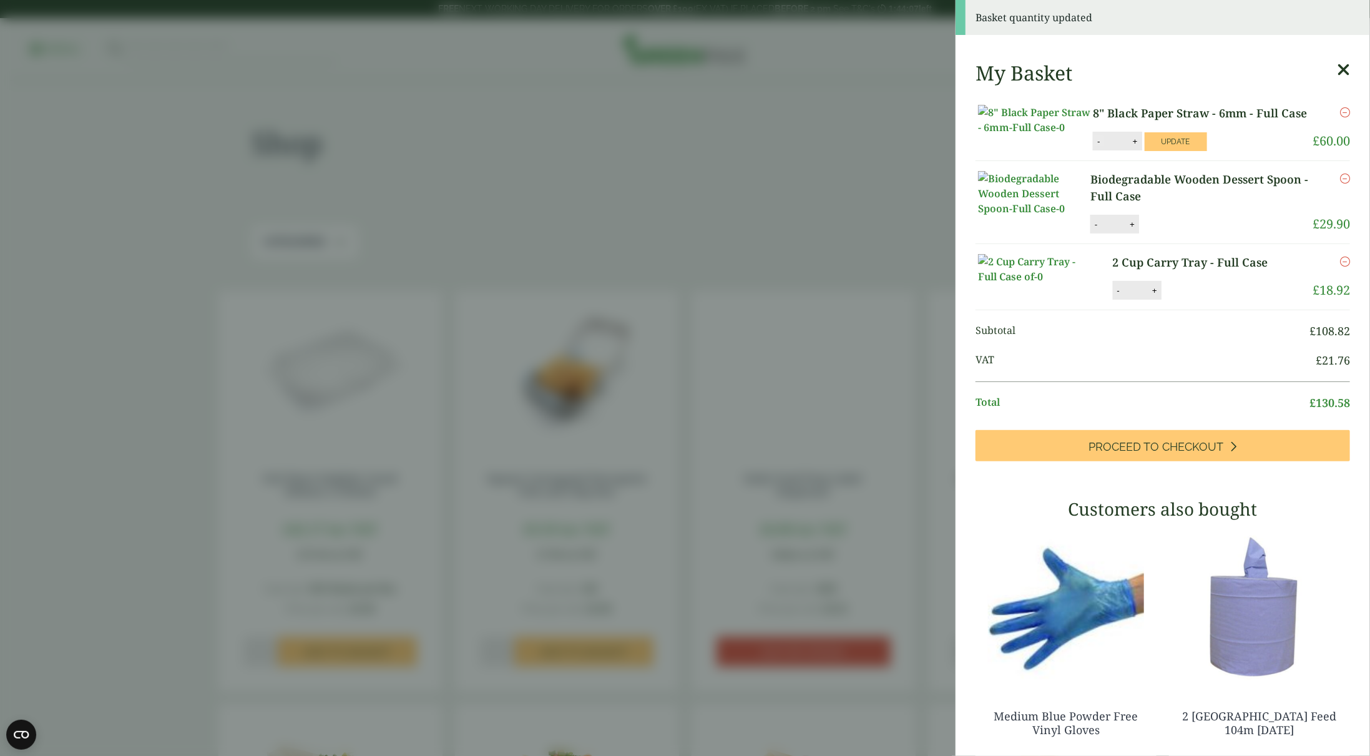
click at [1096, 147] on button "-" at bounding box center [1099, 141] width 10 height 11
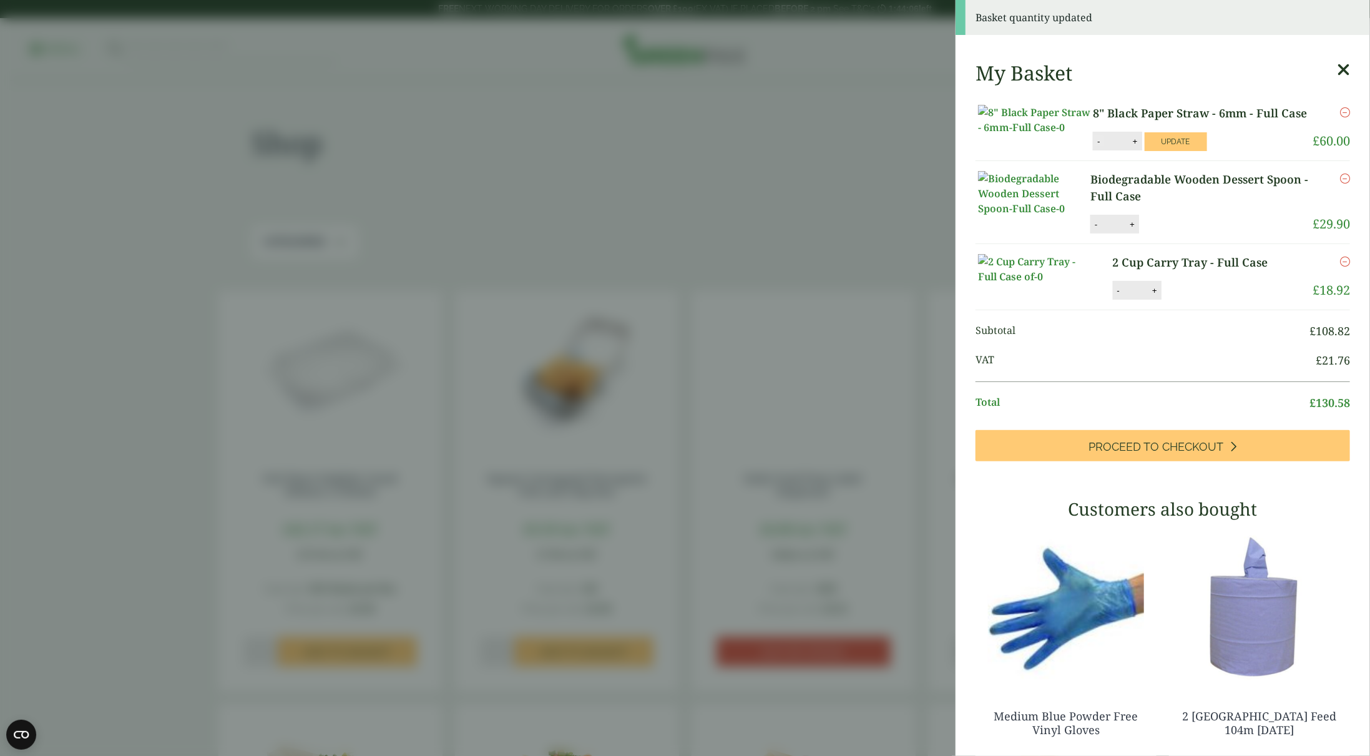
click at [1096, 147] on button "-" at bounding box center [1099, 141] width 10 height 11
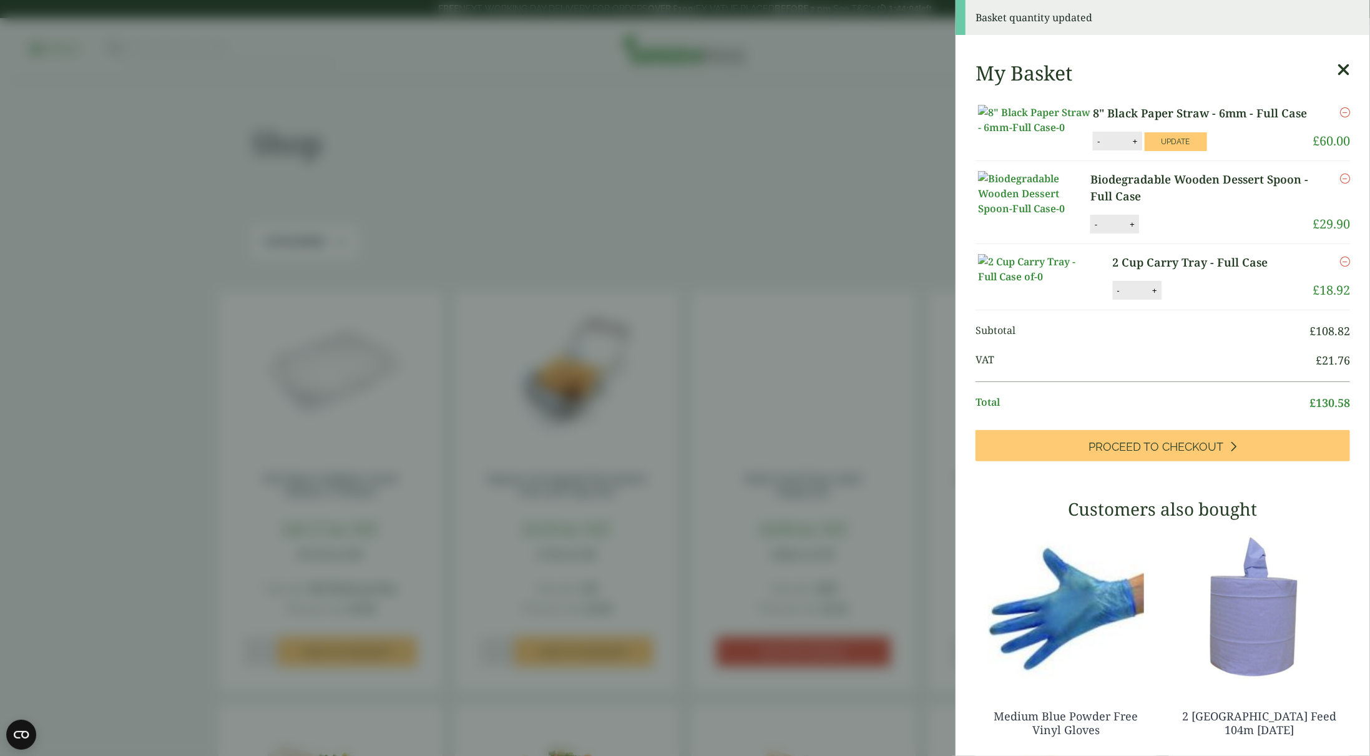
type input "**"
click at [1163, 151] on button "Update" at bounding box center [1176, 141] width 62 height 19
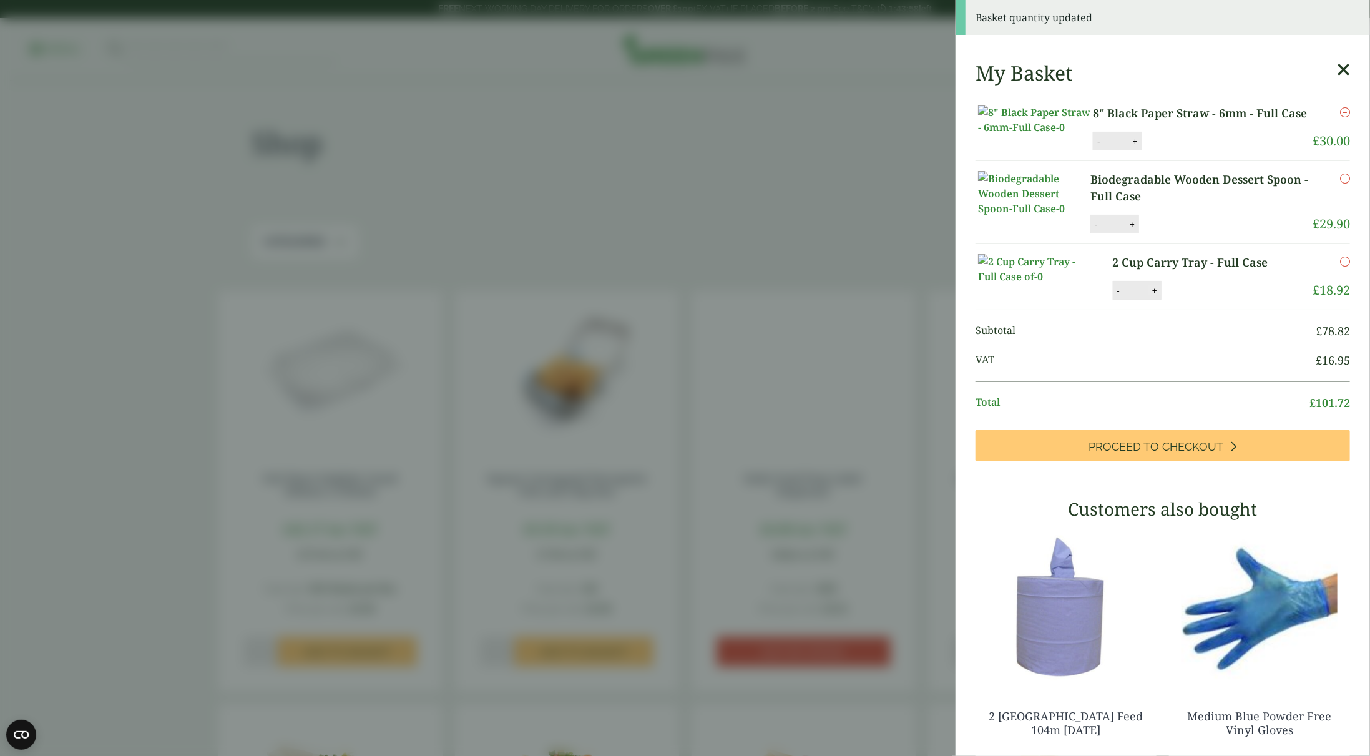
click at [1151, 296] on button "+" at bounding box center [1155, 290] width 12 height 11
type input "*"
click at [1209, 300] on button "Update" at bounding box center [1195, 291] width 62 height 19
click at [1129, 147] on button "+" at bounding box center [1135, 141] width 12 height 11
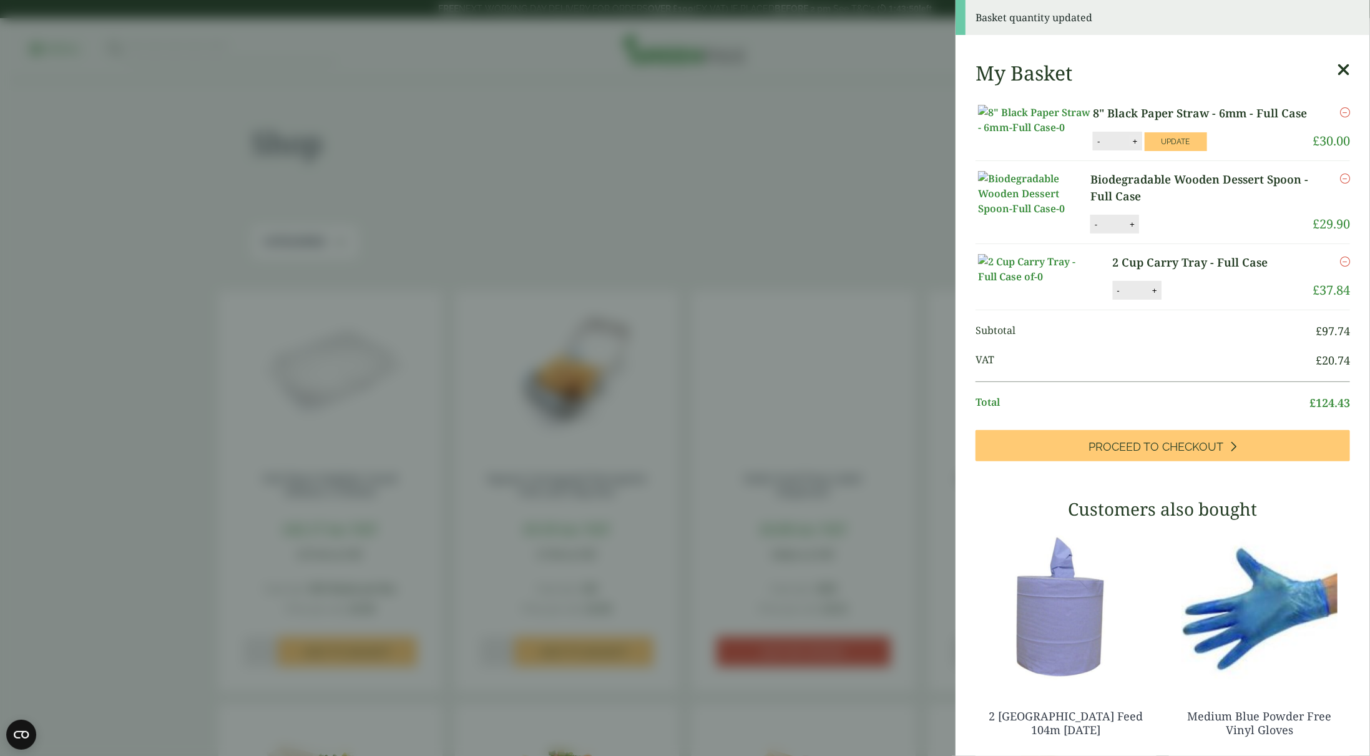
click at [1129, 147] on button "+" at bounding box center [1135, 141] width 12 height 11
type input "**"
click at [1152, 151] on button "Update" at bounding box center [1176, 141] width 62 height 19
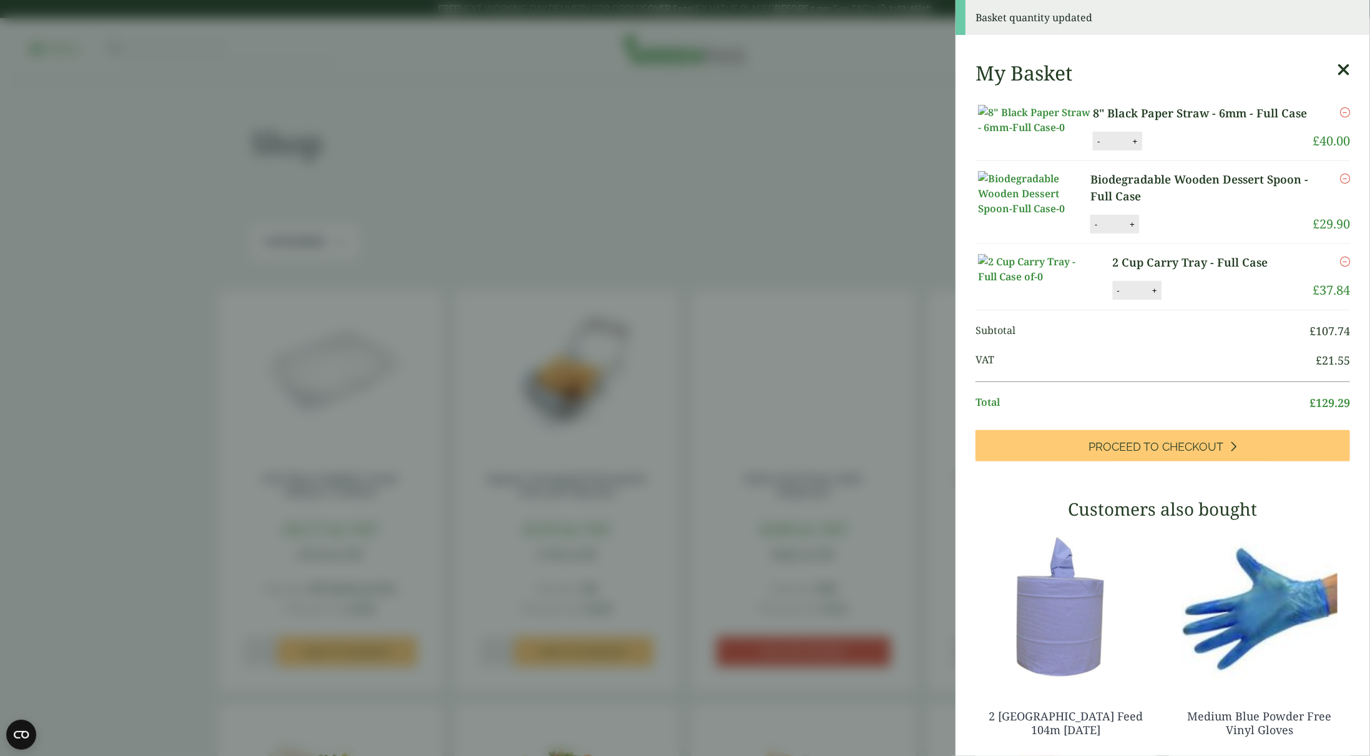
click at [1098, 150] on div "- ** +" at bounding box center [1117, 141] width 49 height 19
click at [1097, 150] on div "- ** +" at bounding box center [1117, 141] width 49 height 19
click at [1097, 147] on button "-" at bounding box center [1099, 141] width 10 height 11
type input "**"
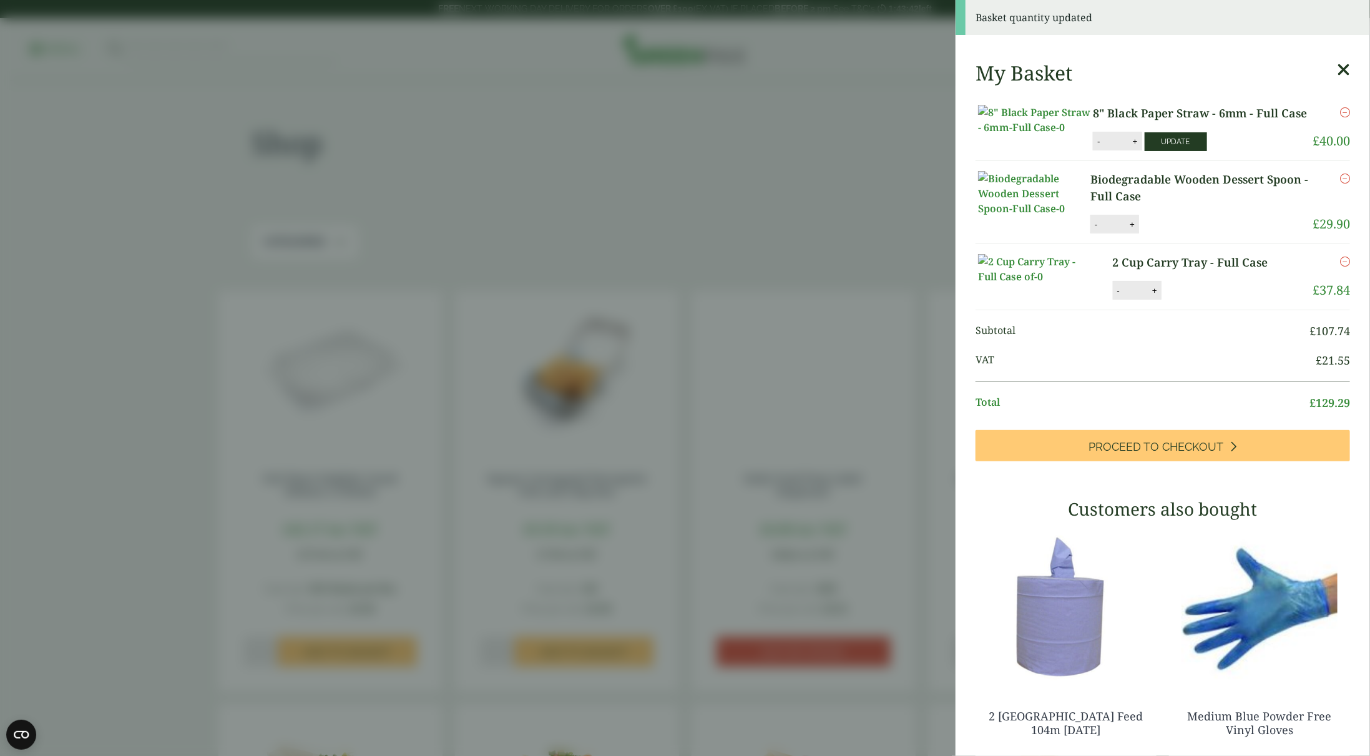
click at [1180, 151] on button "Update" at bounding box center [1176, 141] width 62 height 19
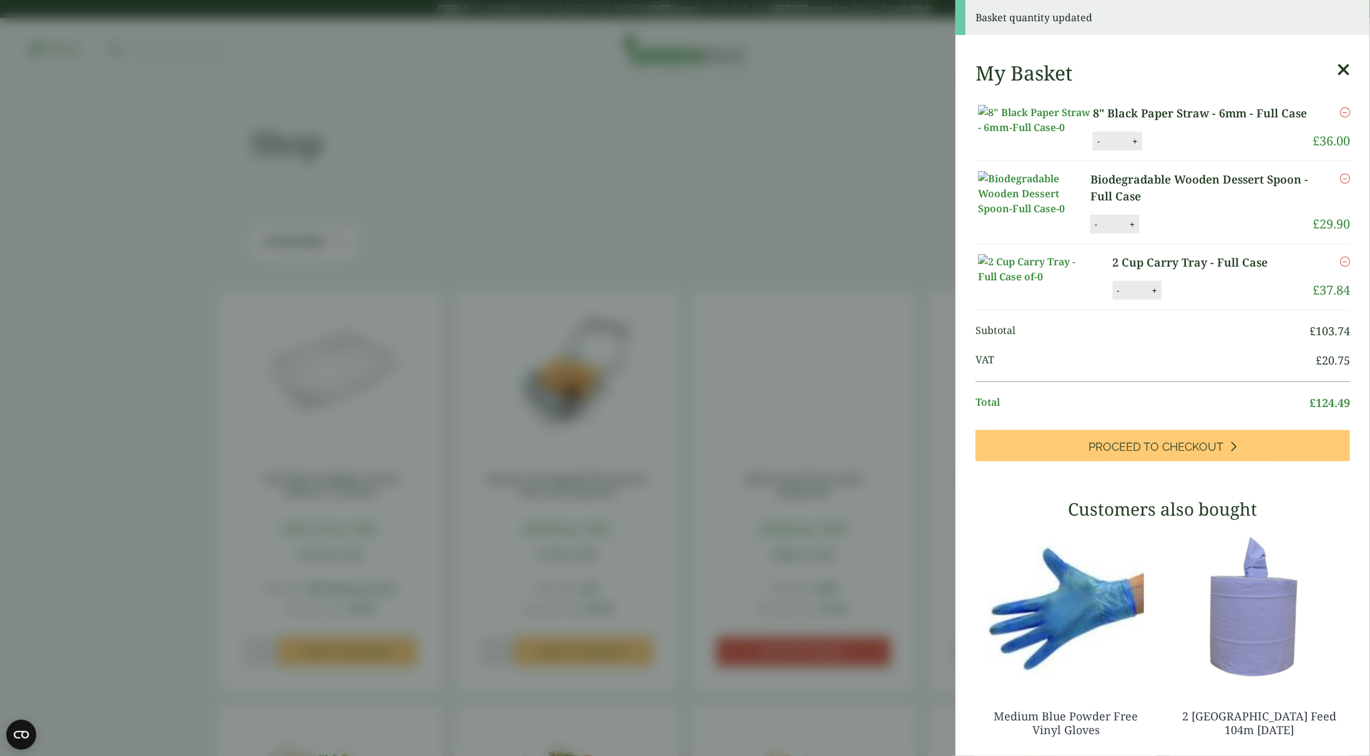
click at [1094, 147] on button "-" at bounding box center [1099, 141] width 10 height 11
type input "**"
click at [1186, 151] on button "Update" at bounding box center [1176, 141] width 62 height 19
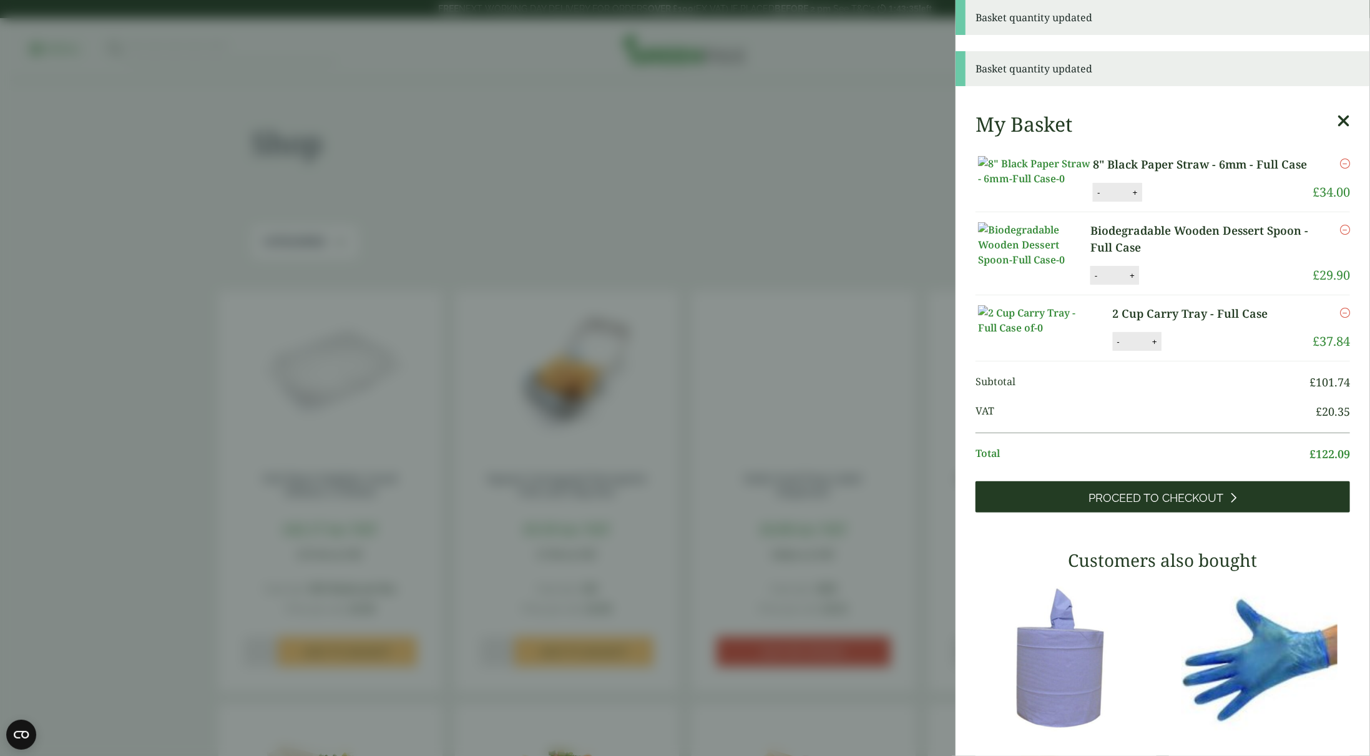
click at [1194, 505] on span "Proceed to Checkout" at bounding box center [1156, 498] width 135 height 14
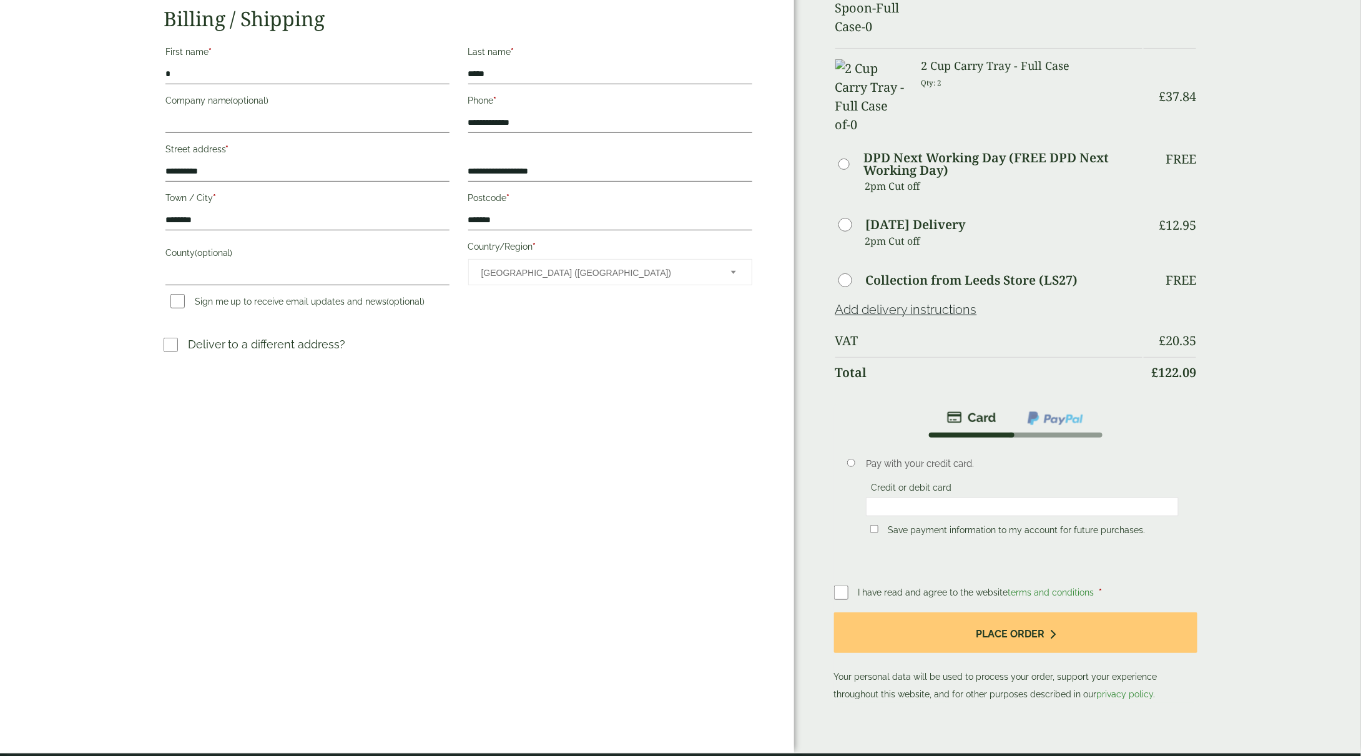
scroll to position [187, 0]
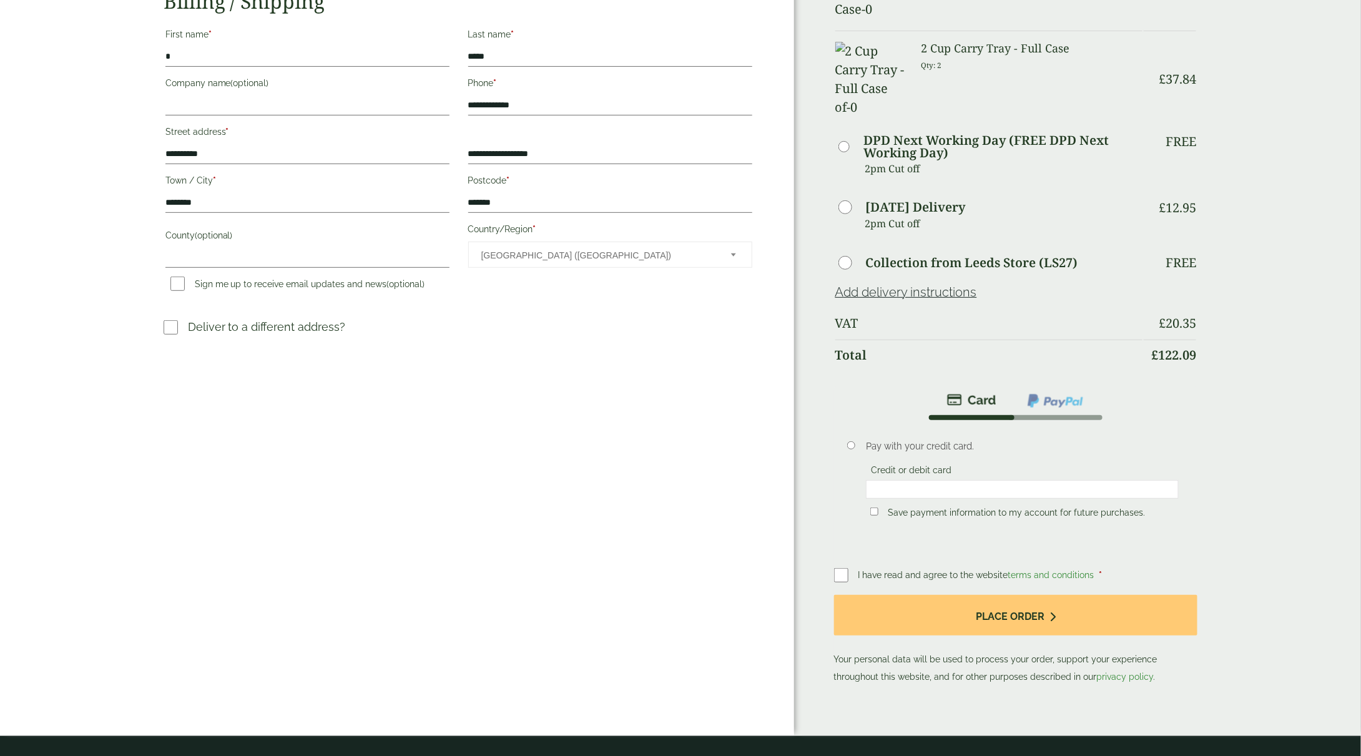
click at [989, 480] on div at bounding box center [1022, 489] width 312 height 19
click at [910, 566] on div "I have read and agree to the website terms and conditions *" at bounding box center [1016, 574] width 364 height 17
click at [915, 570] on span "I have read and agree to the website terms and conditions" at bounding box center [977, 575] width 238 height 10
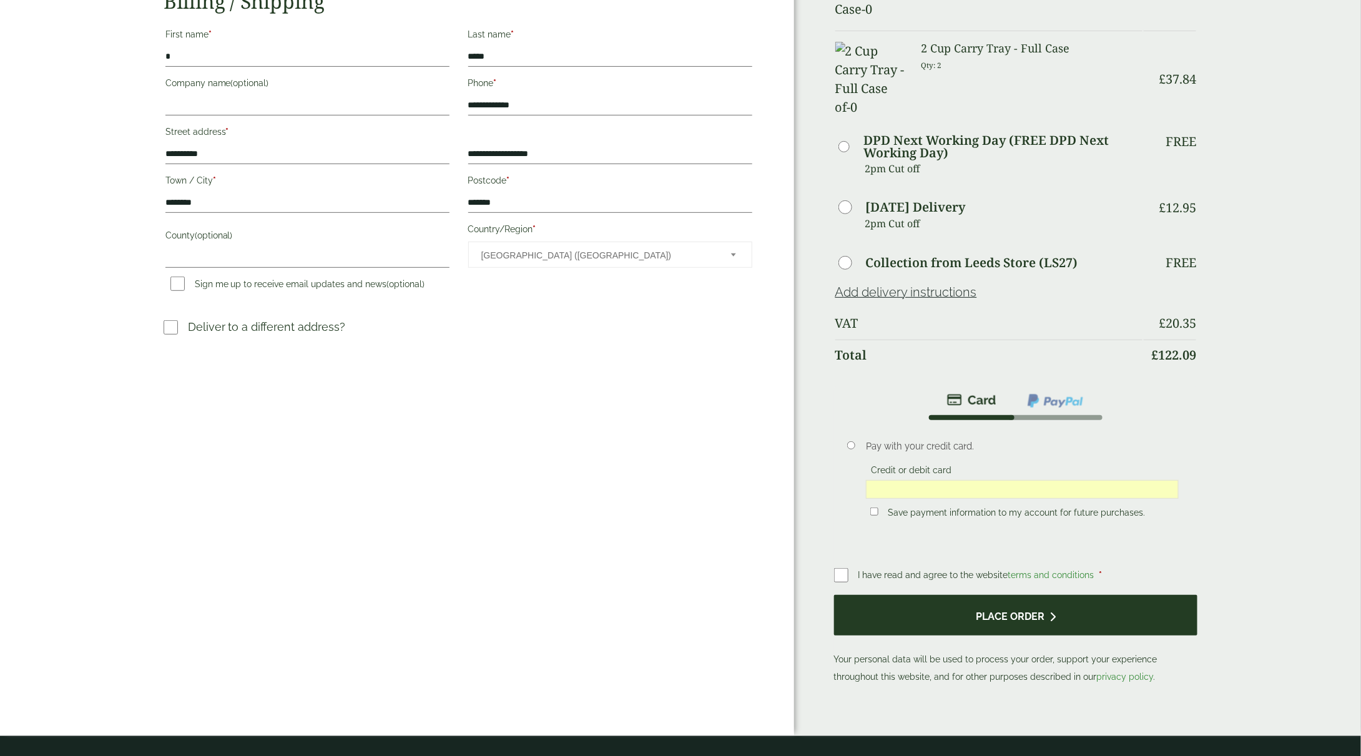
click at [911, 595] on button "Place order" at bounding box center [1016, 615] width 364 height 41
